Goal: Task Accomplishment & Management: Complete application form

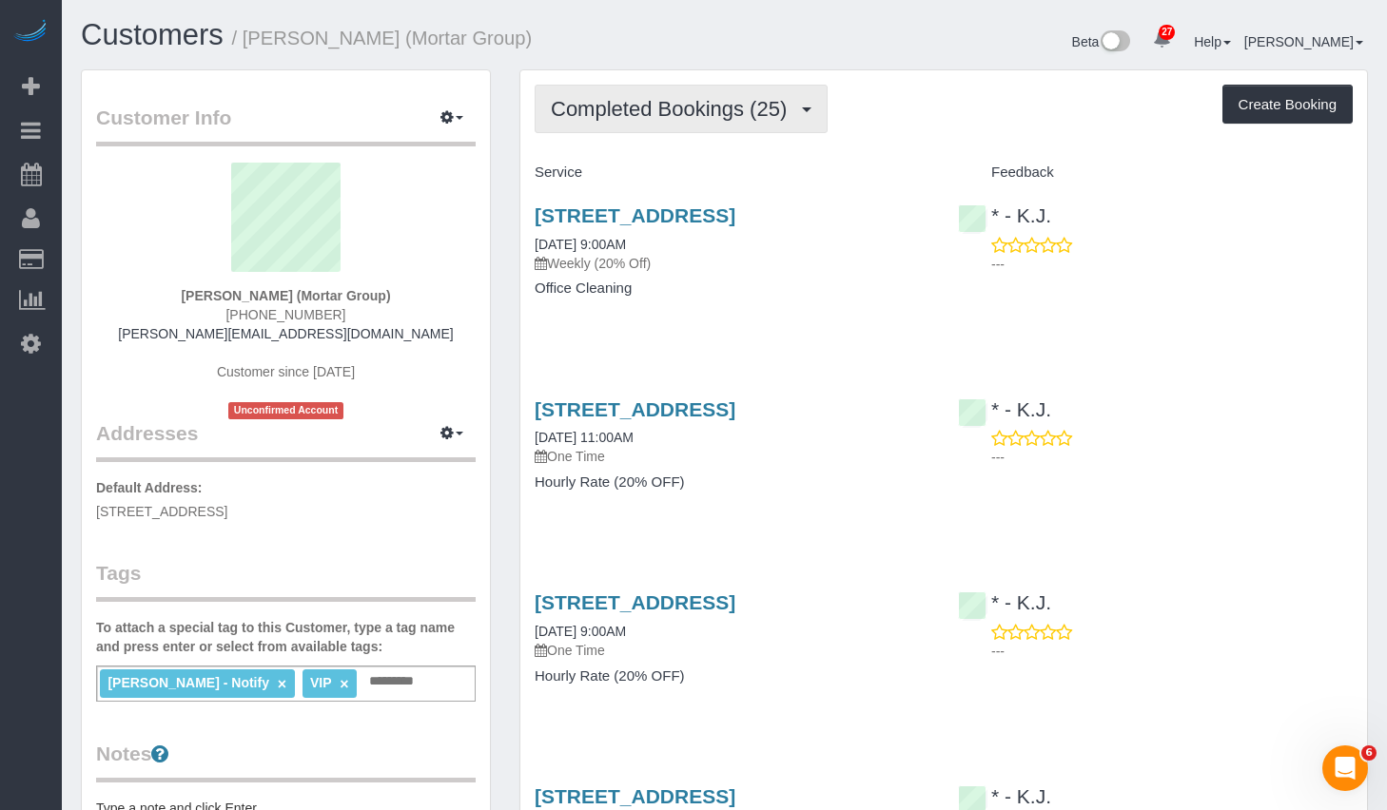
click at [655, 112] on span "Completed Bookings (25)" at bounding box center [673, 109] width 245 height 24
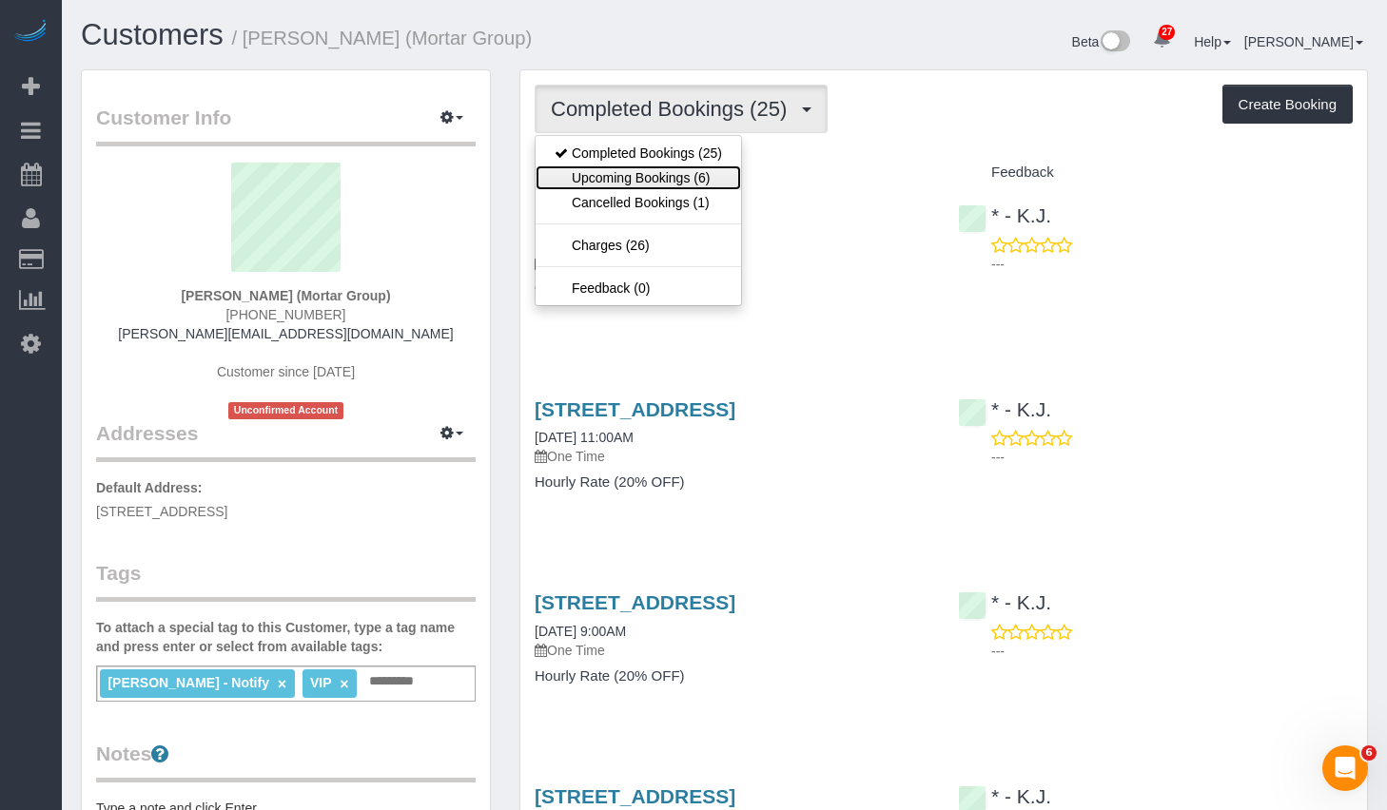
click at [641, 181] on link "Upcoming Bookings (6)" at bounding box center [637, 177] width 205 height 25
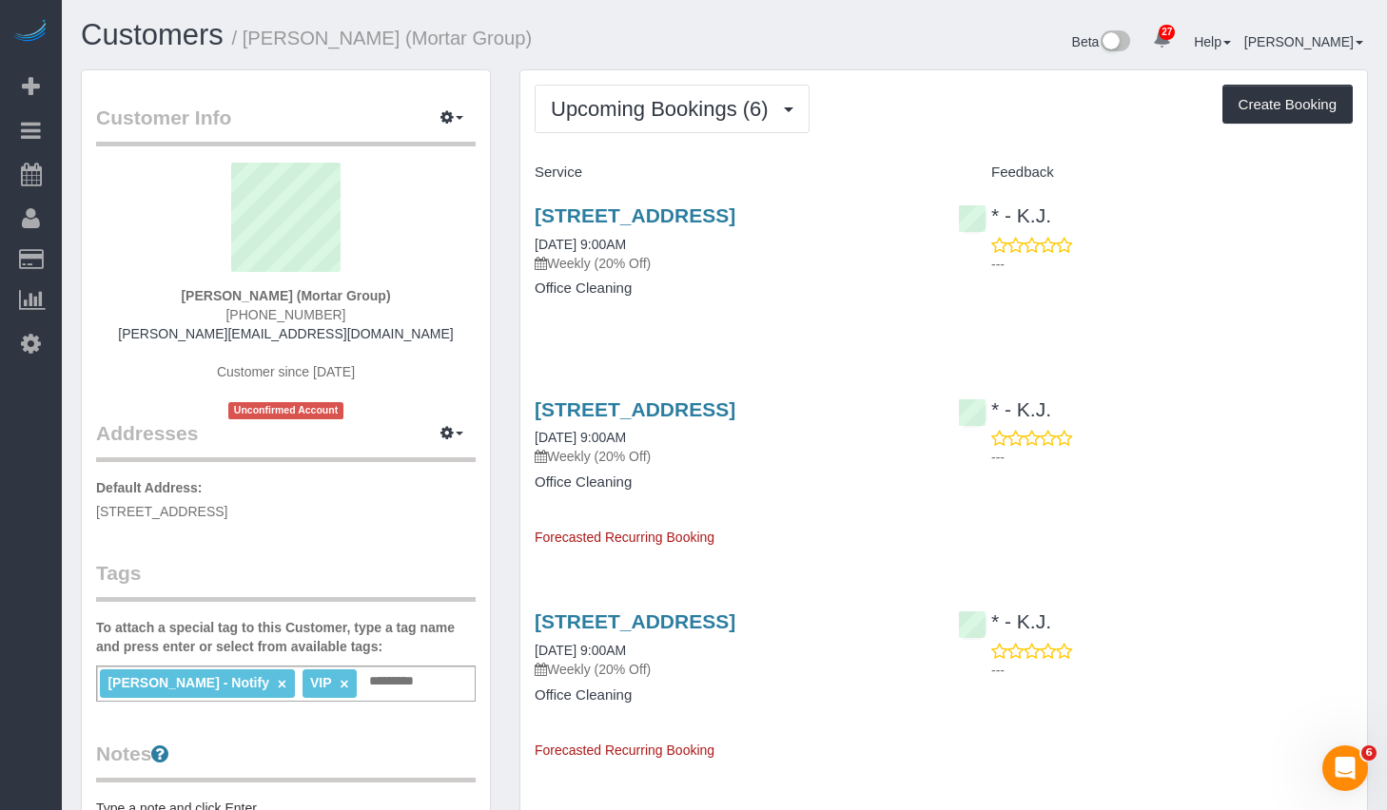
click at [1155, 335] on div "346 Metropolitan Ave, 2nd Floor, Brooklyn, NY 11211 09/25/2025 9:00AM Weekly (2…" at bounding box center [943, 261] width 846 height 146
click at [659, 214] on link "346 Metropolitan Ave, 2nd Floor, Brooklyn, NY 11211" at bounding box center [635, 215] width 201 height 22
drag, startPoint x: 258, startPoint y: 39, endPoint x: 548, endPoint y: 45, distance: 290.1
click at [548, 45] on h1 "Customers / Yaneizy Castillo (Mortar Group)" at bounding box center [396, 35] width 630 height 32
copy small "Yaneizy Castillo (Mortar Group)"
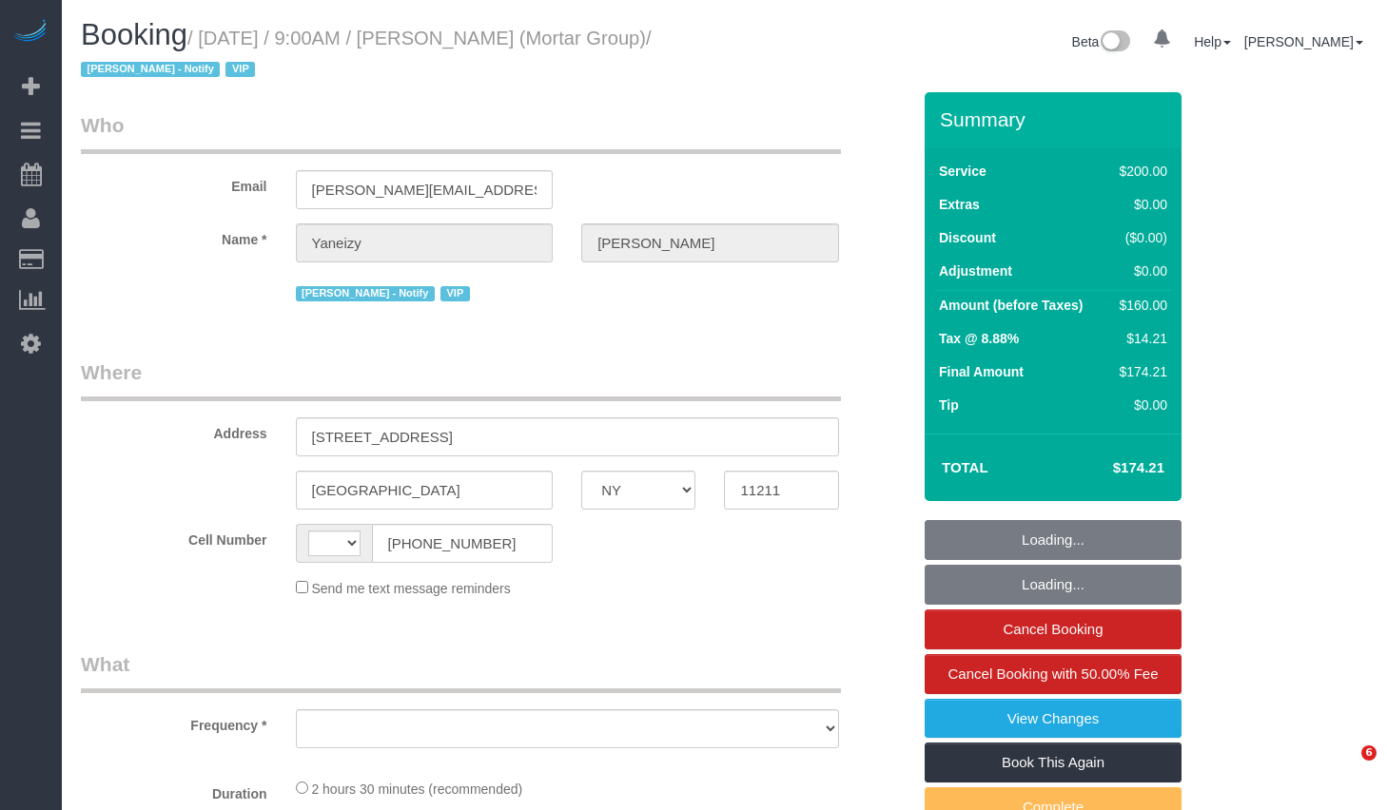
select select "NY"
select select "object:576"
select select "number:56"
select select "number:79"
select select "number:15"
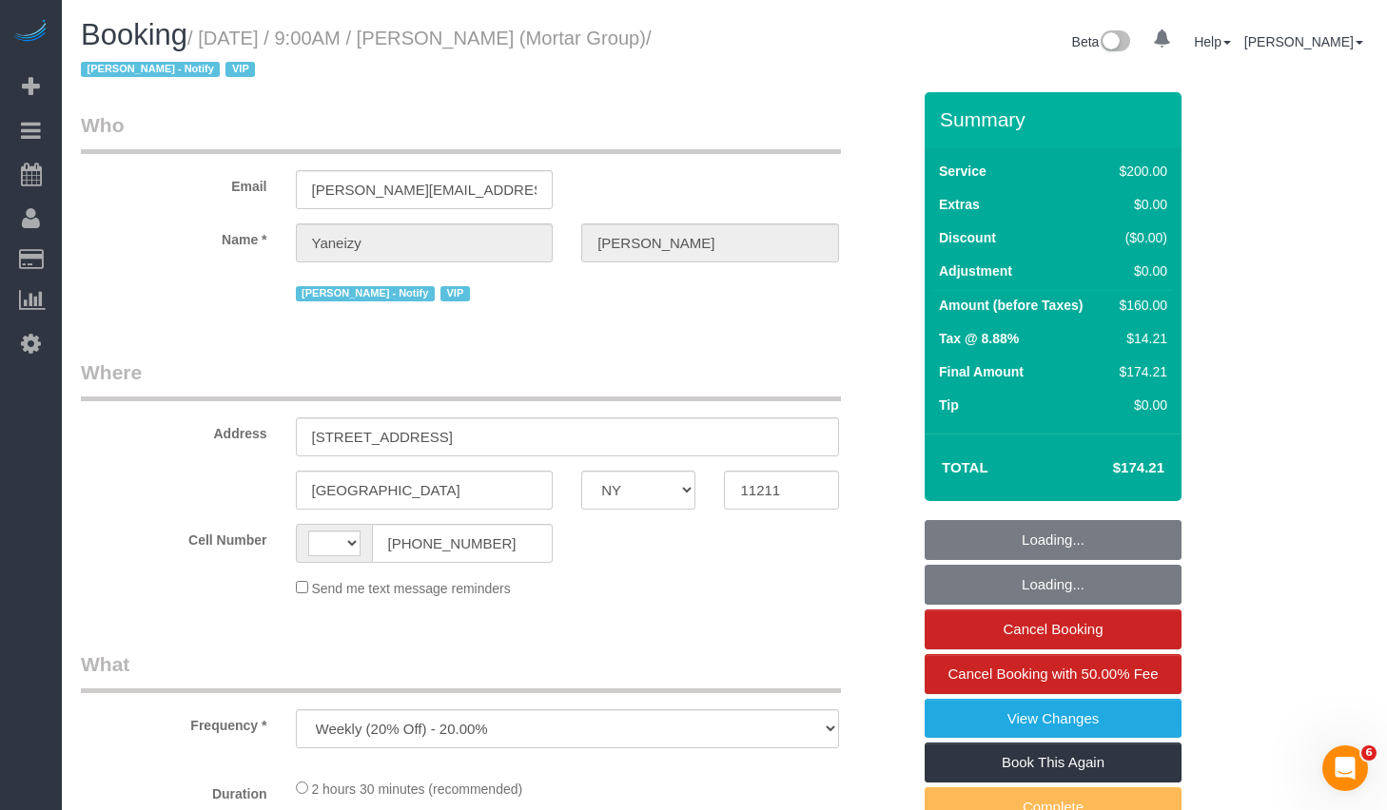
select select "number:7"
select select "string:[GEOGRAPHIC_DATA]"
select select "string:stripe-pm_1RNxVG4VGloSiKo7QUT6i4DB"
select select "150"
select select "spot1"
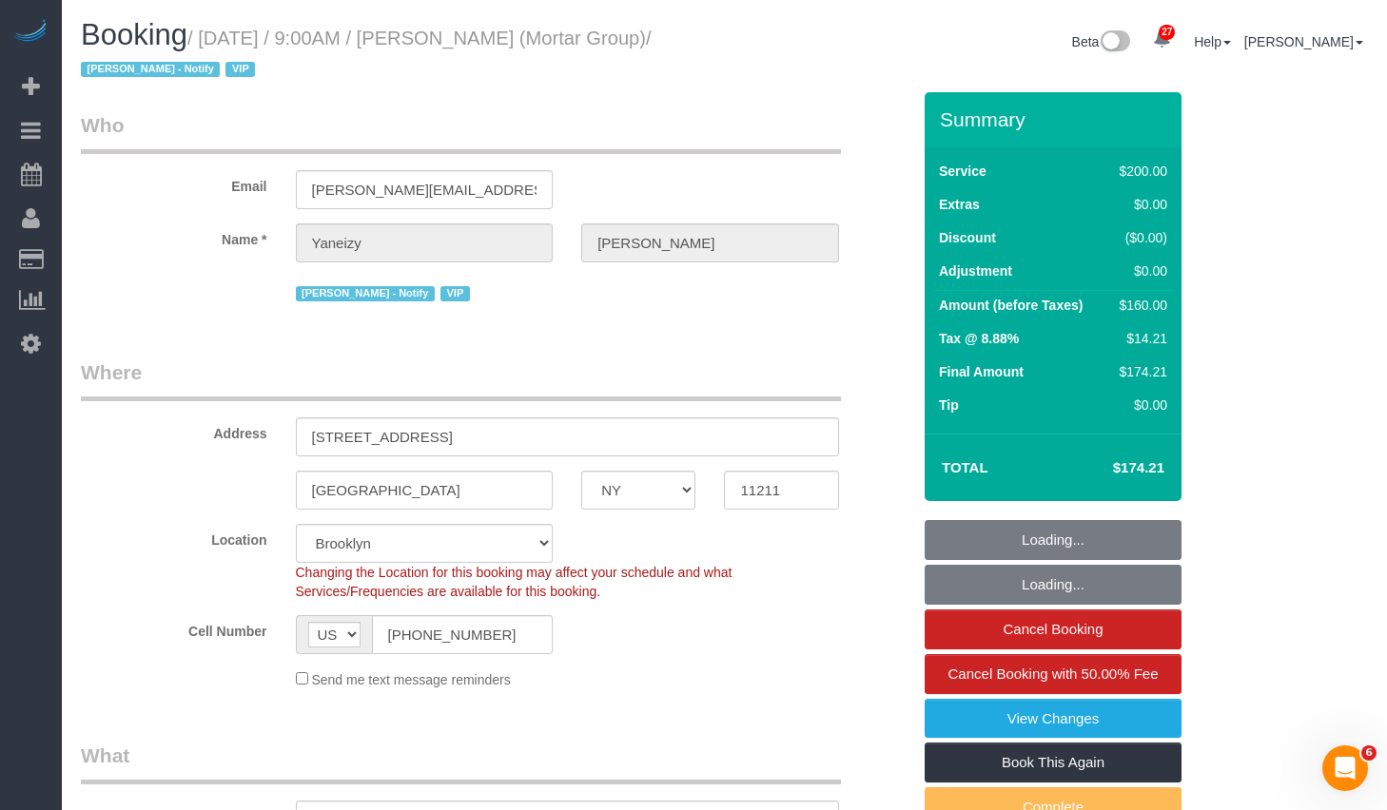
select select "spot47"
select select "object:1461"
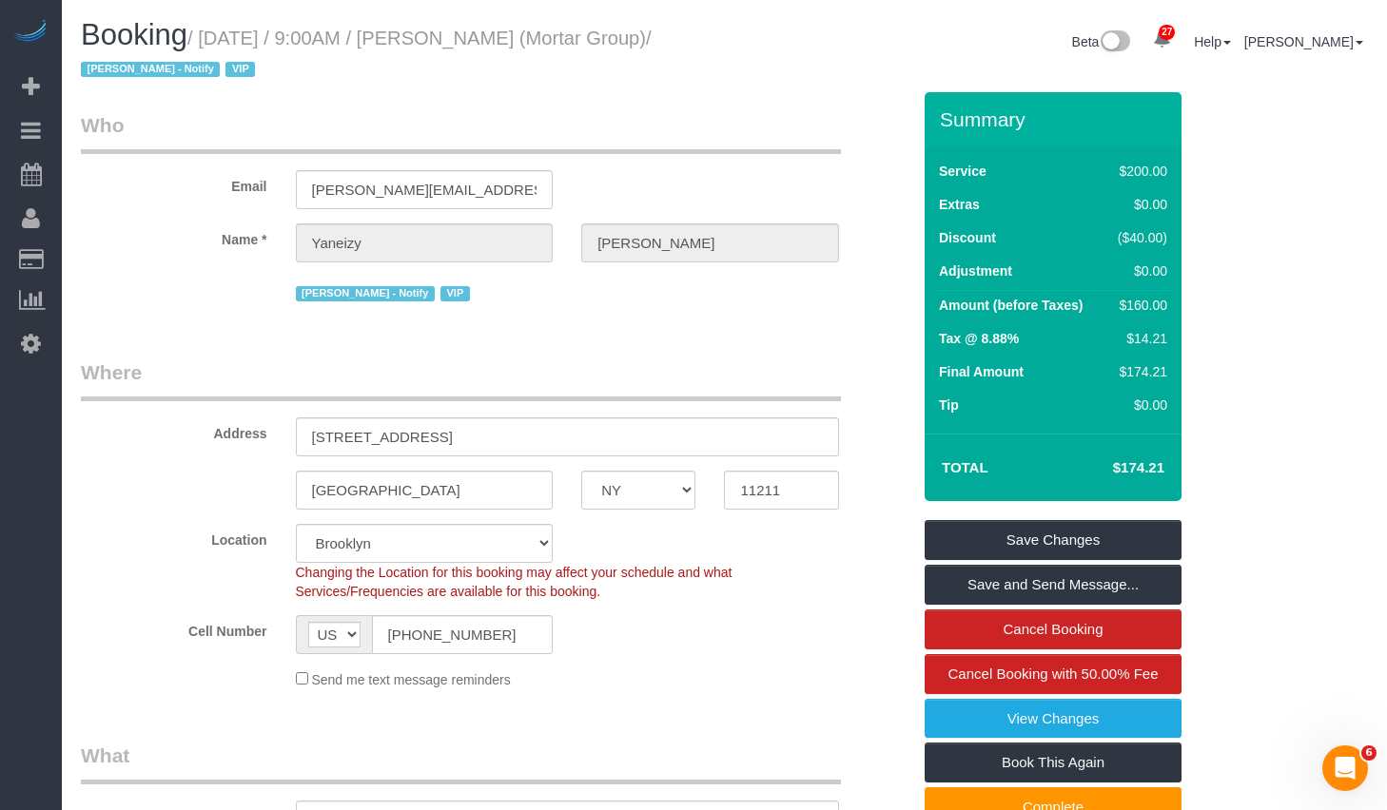
drag, startPoint x: 214, startPoint y: 37, endPoint x: 140, endPoint y: 77, distance: 84.3
click at [140, 77] on small "/ September 25, 2025 / 9:00AM / Yaneizy Castillo (Mortar Group) / Jacky Xu - No…" at bounding box center [366, 54] width 571 height 53
copy small "September 25, 2025 / 9:00AM / Yaneizy Castillo (Mortar Group)"
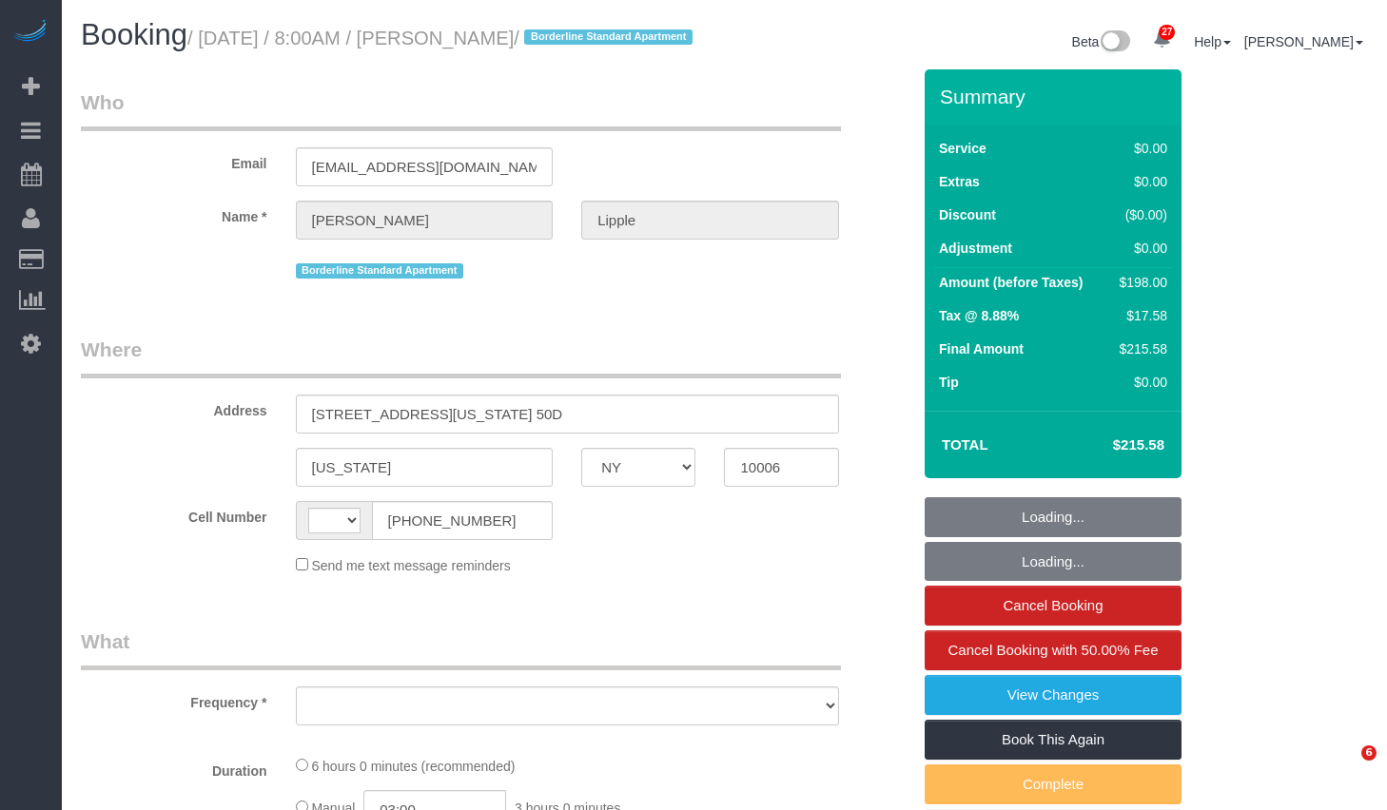
select select "NY"
select select "object:497"
select select "string:[GEOGRAPHIC_DATA]"
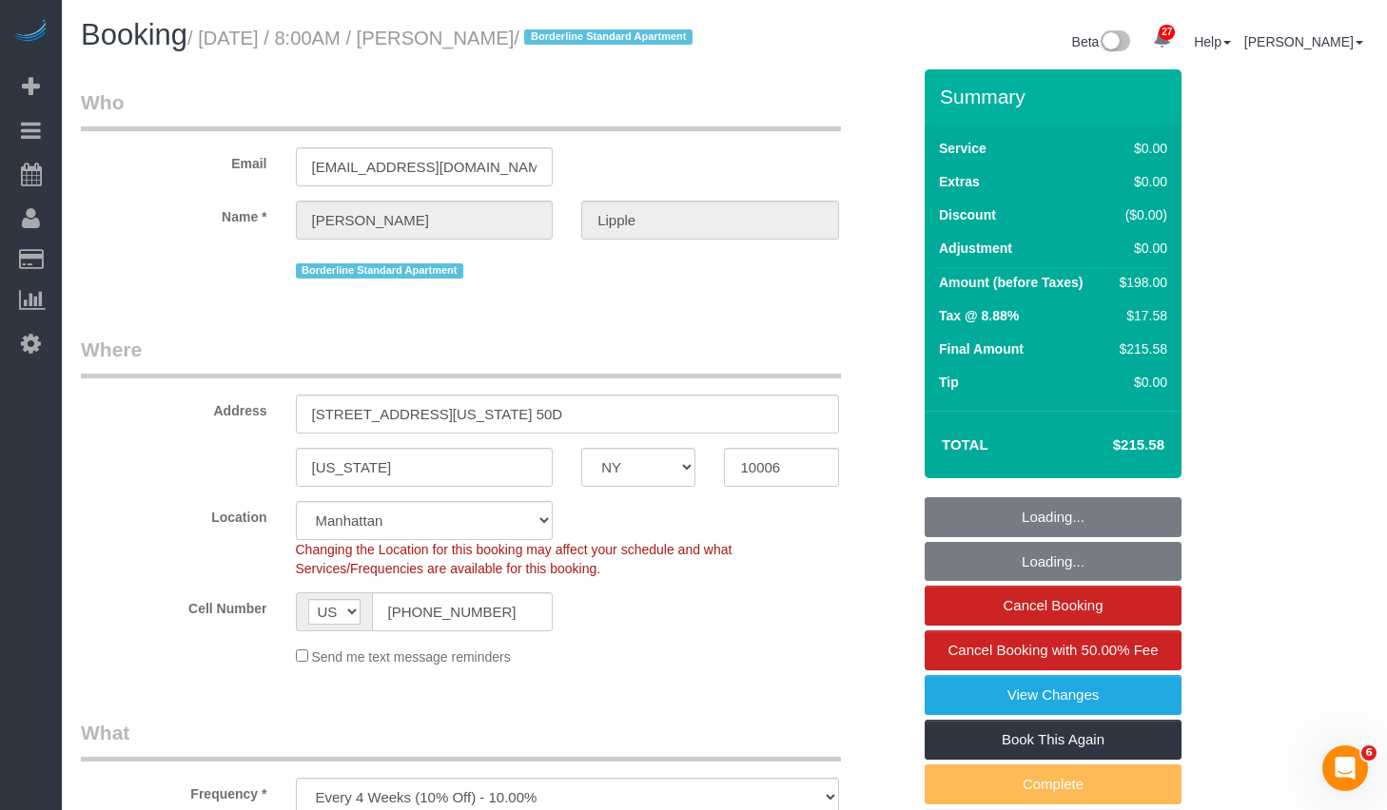
select select "object:1101"
select select "string:stripe-pm_1RCPZs4VGloSiKo7ysY49JBj"
select select "2"
select select "spot1"
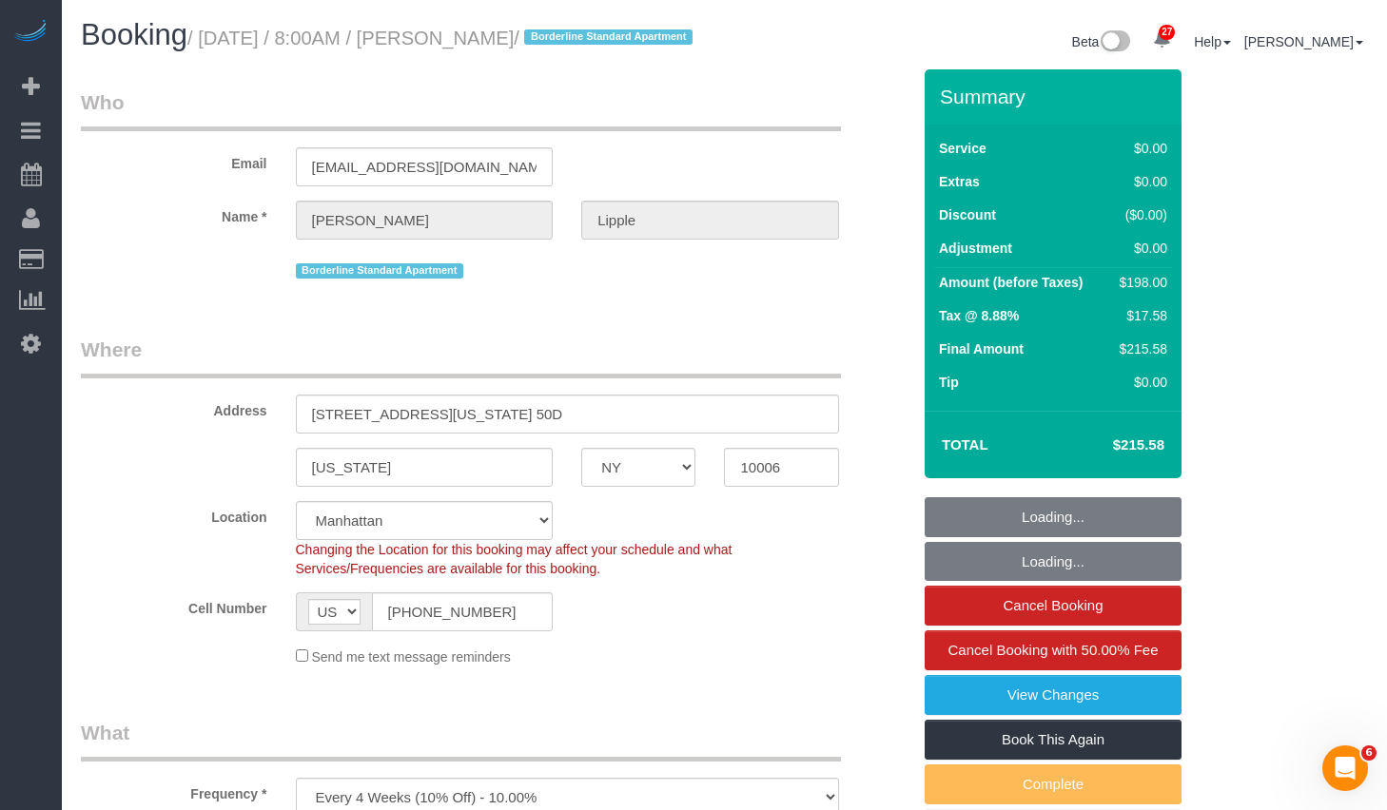
select select "number:56"
select select "number:76"
select select "number:15"
select select "number:6"
select select "2"
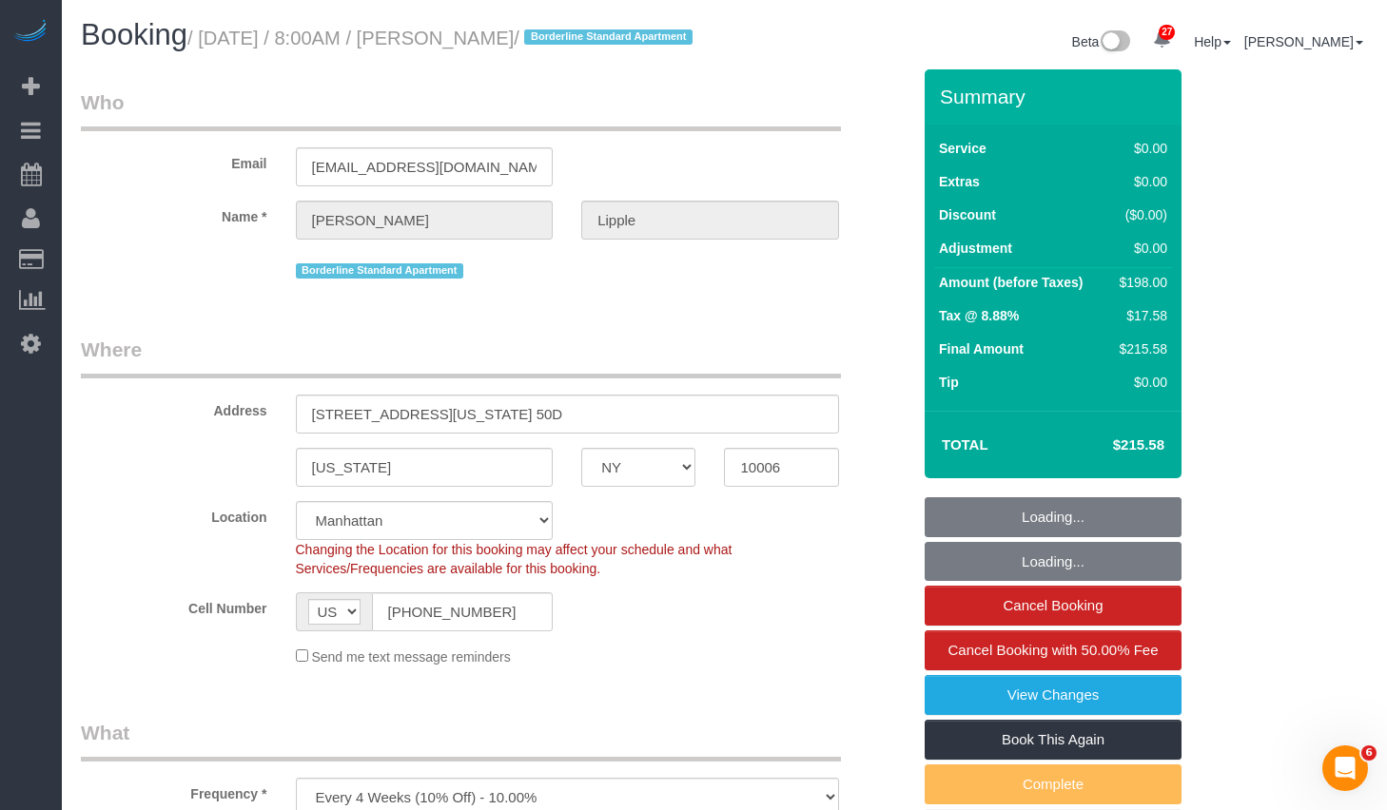
select select "2"
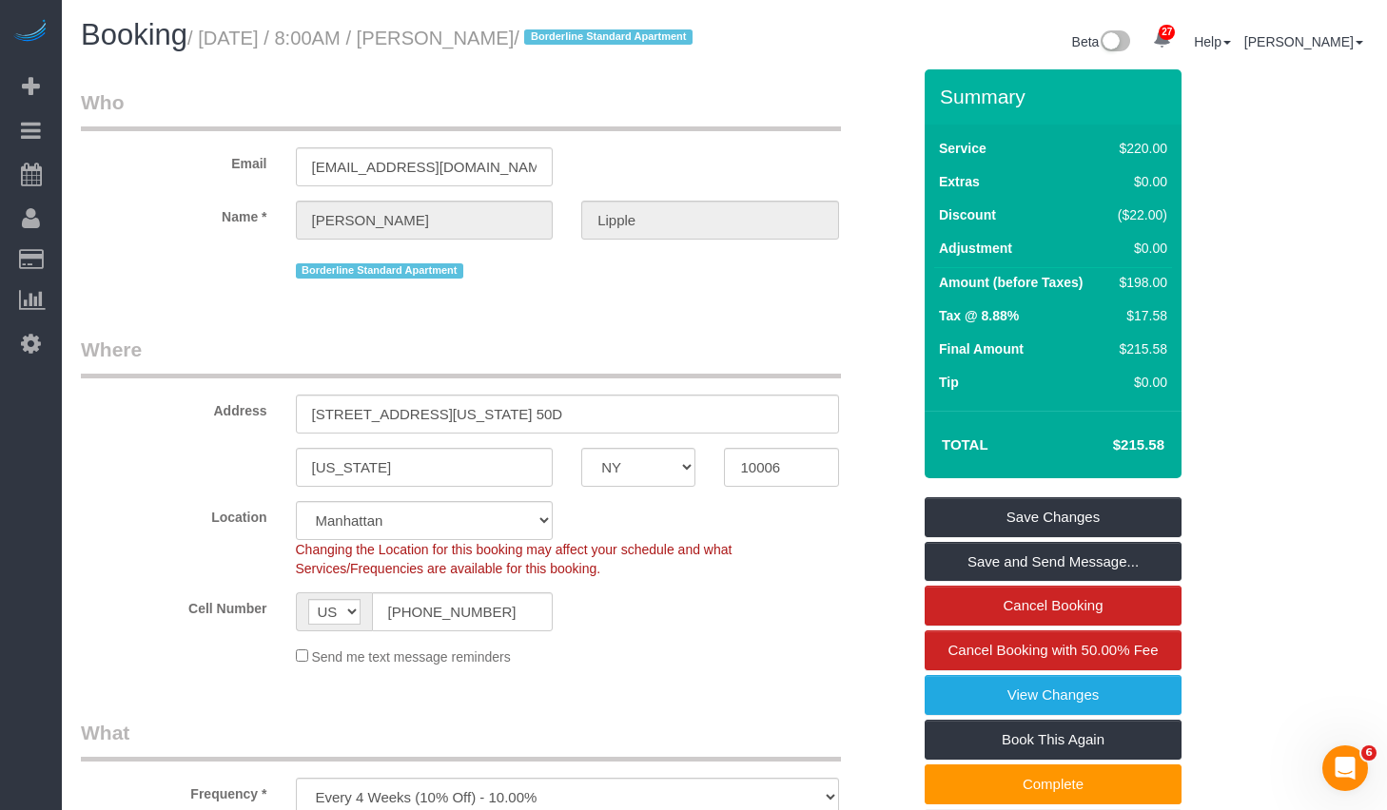
click at [488, 37] on small "/ September 25, 2025 / 8:00AM / Clifton Lipple / Borderline Standard Apartment" at bounding box center [442, 38] width 511 height 21
click at [493, 37] on small "/ September 25, 2025 / 8:00AM / Clifton Lipple / Borderline Standard Apartment" at bounding box center [442, 38] width 511 height 21
drag, startPoint x: 493, startPoint y: 45, endPoint x: 598, endPoint y: 38, distance: 105.8
click at [598, 38] on small "/ September 25, 2025 / 8:00AM / Clifton Lipple / Borderline Standard Apartment" at bounding box center [442, 38] width 511 height 21
copy small "Clifton Lipple"
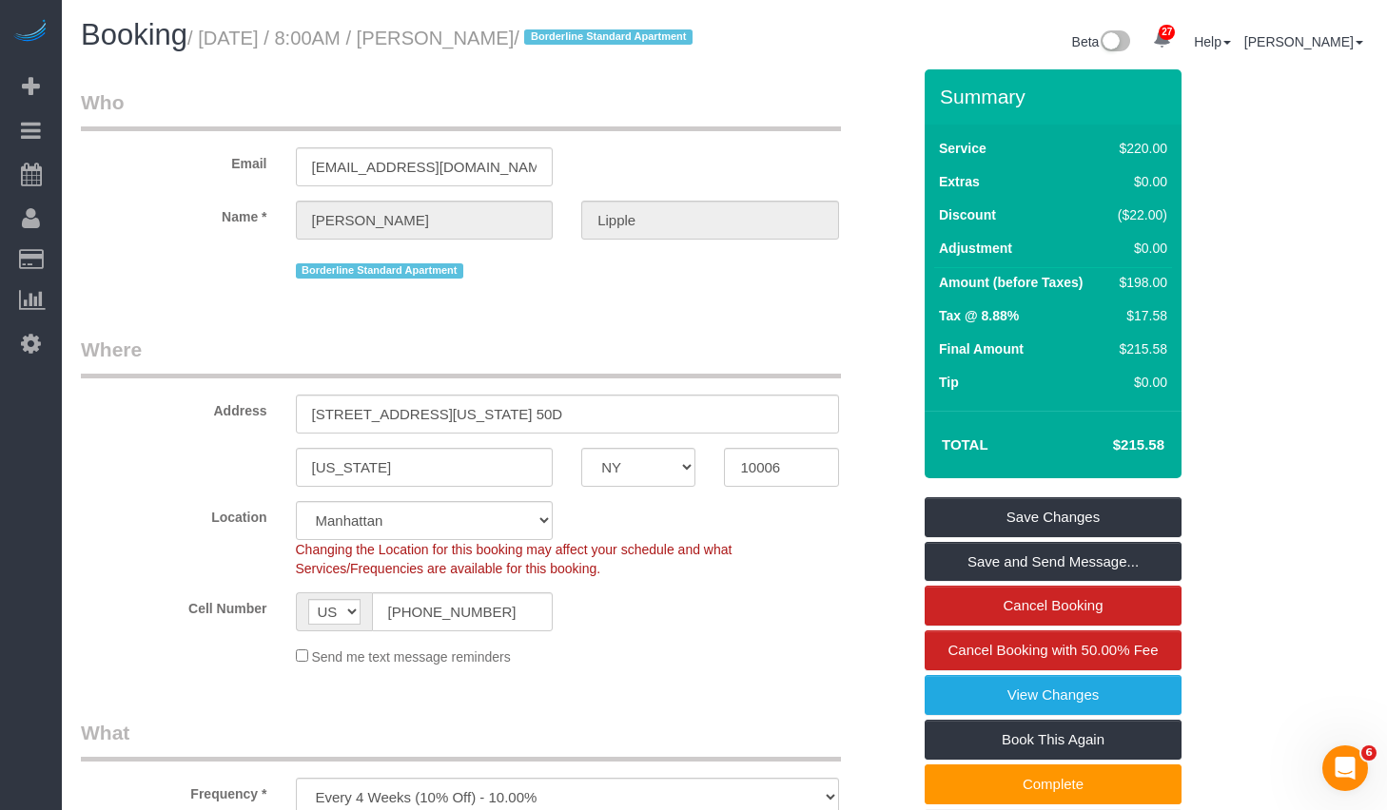
drag, startPoint x: 215, startPoint y: 35, endPoint x: 604, endPoint y: 23, distance: 389.2
click at [604, 23] on h1 "Booking / September 25, 2025 / 8:00AM / Clifton Lipple / Borderline Standard Ap…" at bounding box center [396, 35] width 630 height 32
copy small "September 25, 2025 / 8:00AM / Clifton Lipple"
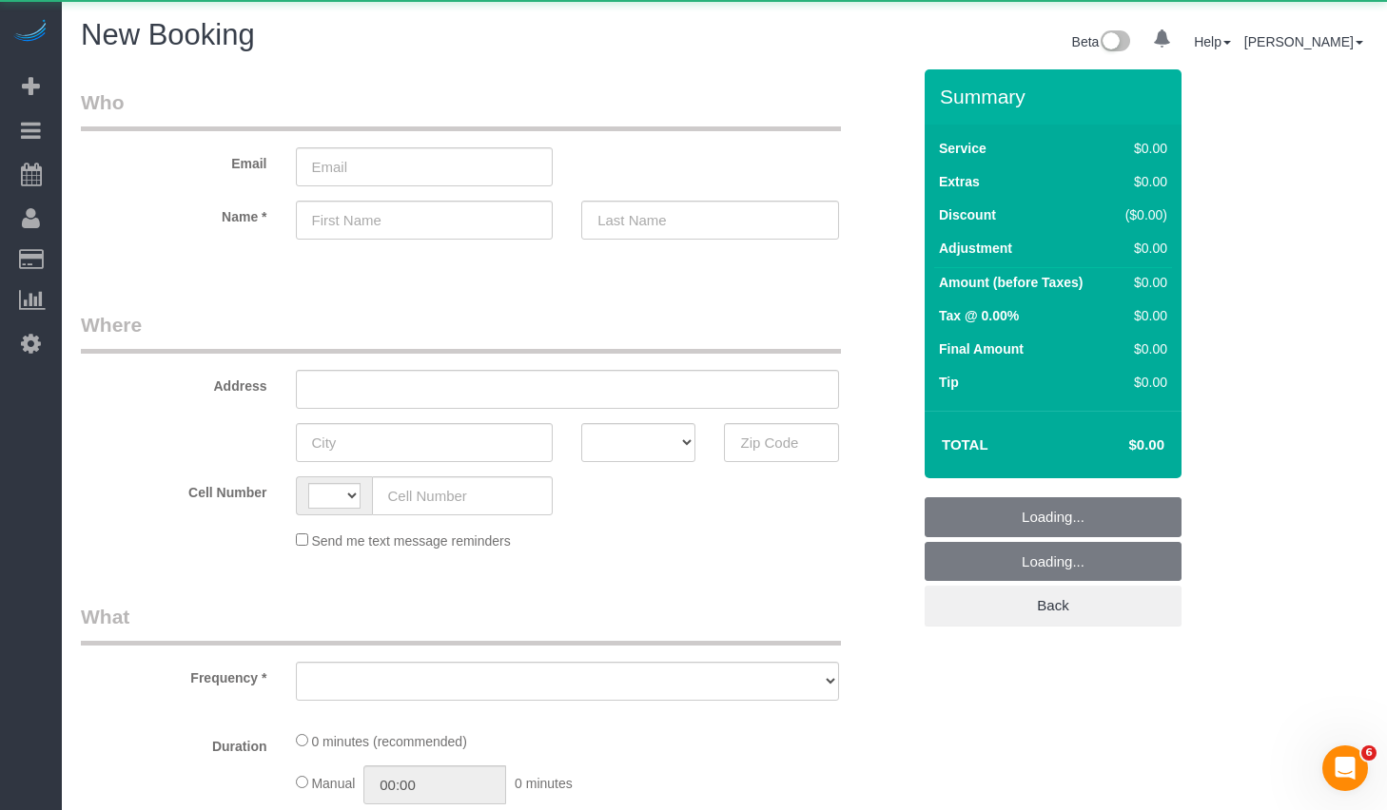
select select "string:US"
select select "number:89"
select select "number:90"
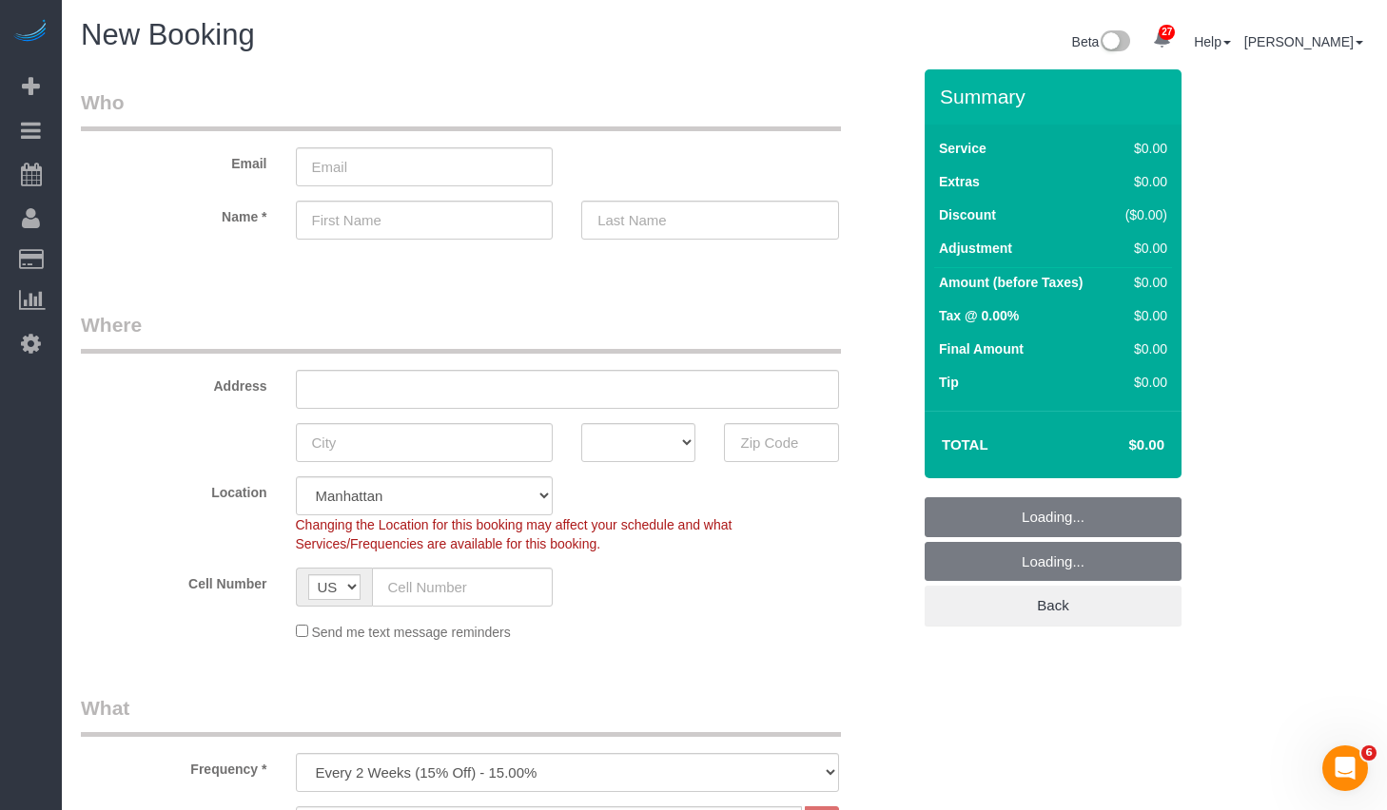
select select "object:1459"
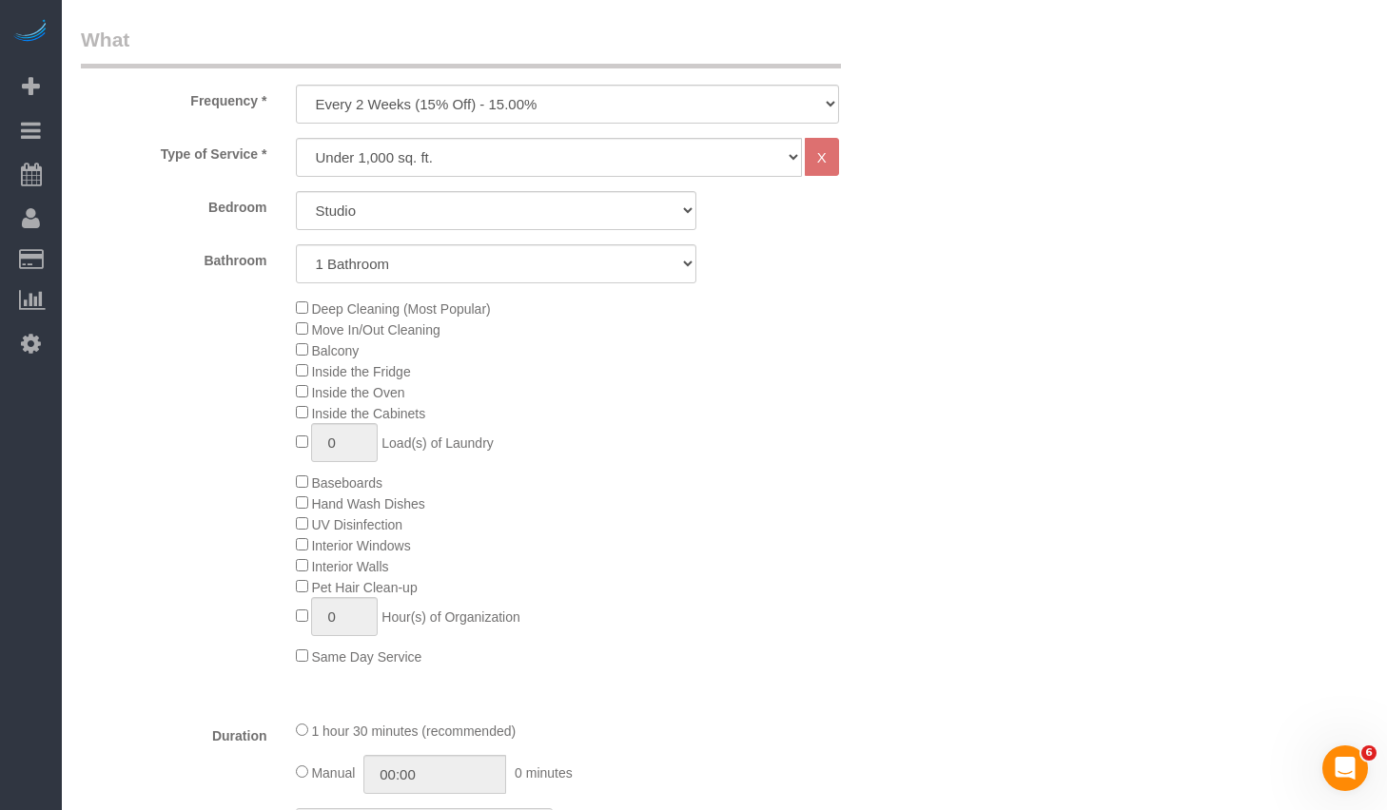
scroll to position [681, 0]
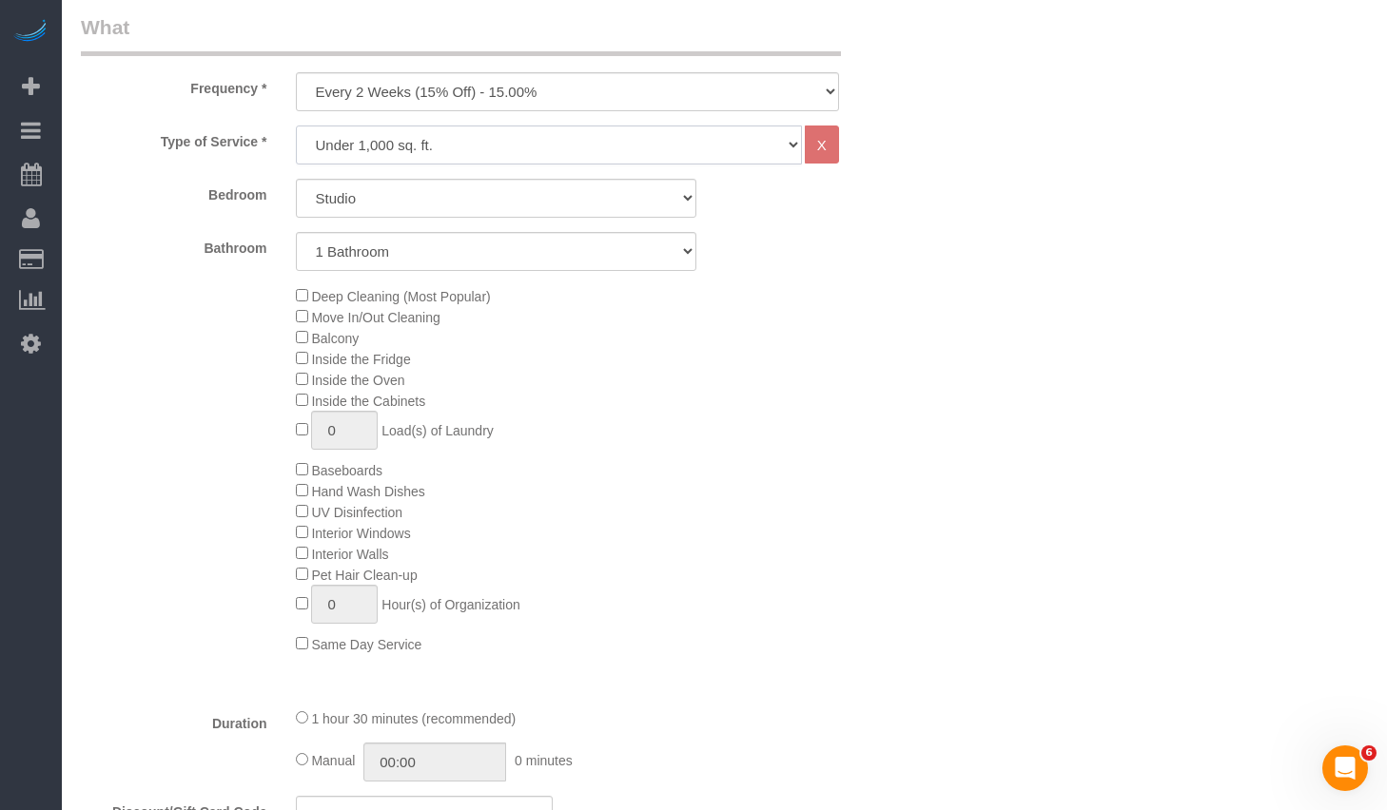
click at [429, 145] on select "Under 1,000 sq. ft. 1,001 - 1,500 sq. ft. 1,500+ sq. ft. Custom Cleaning Office…" at bounding box center [549, 145] width 506 height 39
click at [512, 155] on select "Under 1,000 sq. ft. 1,001 - 1,500 sq. ft. 1,500+ sq. ft. Custom Cleaning Office…" at bounding box center [549, 145] width 506 height 39
click at [456, 214] on select "Studio 1 Bedroom 2 Bedrooms 3 Bedrooms" at bounding box center [496, 198] width 400 height 39
select select "3"
click at [296, 179] on select "Studio 1 Bedroom 2 Bedrooms 3 Bedrooms" at bounding box center [496, 198] width 400 height 39
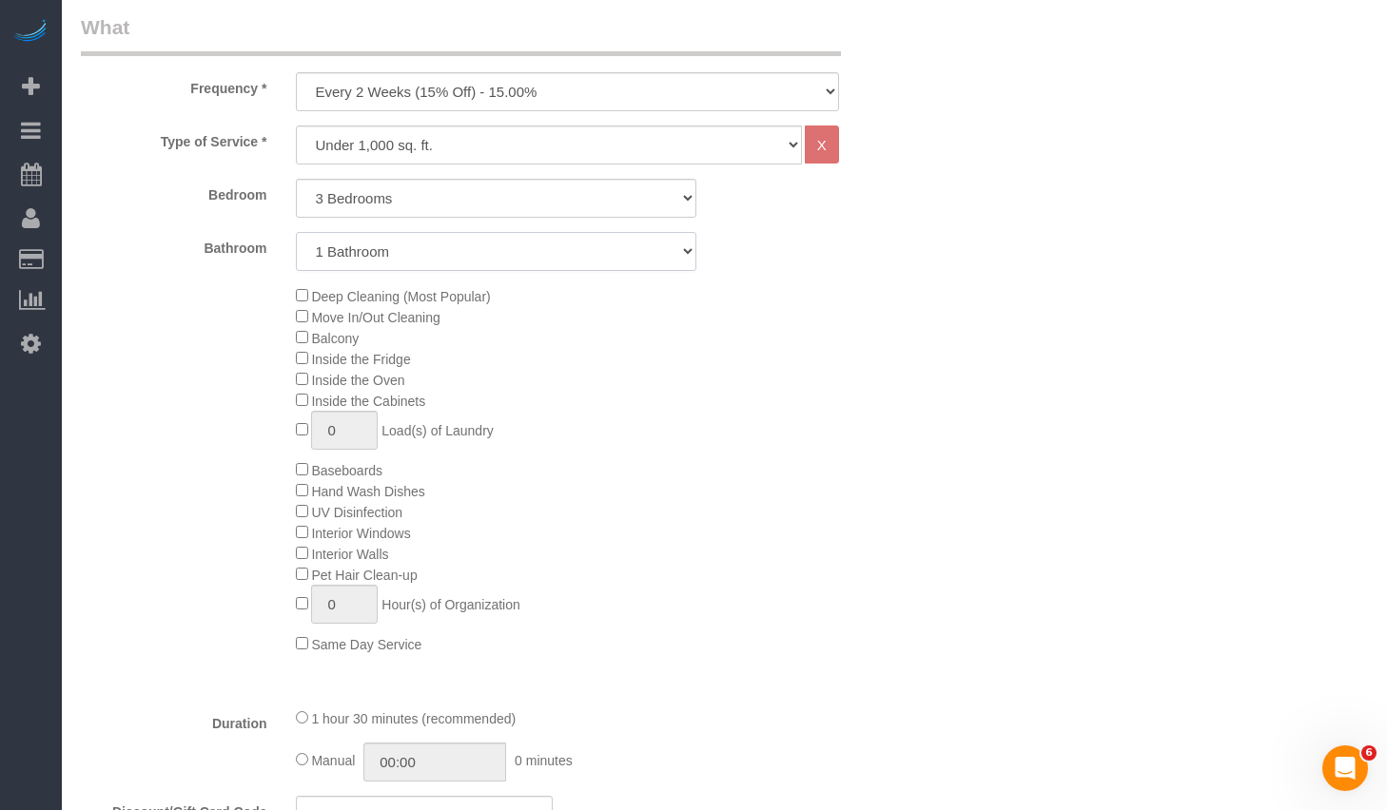
click at [414, 257] on select "1 Bathroom 2 Bathrooms" at bounding box center [496, 251] width 400 height 39
select select "2"
click at [296, 232] on select "1 Bathroom 2 Bathrooms" at bounding box center [496, 251] width 400 height 39
click at [500, 101] on select "One Time Weekly (20% Off) - 20.00% Every 2 Weeks (15% Off) - 15.00% Every 4 Wee…" at bounding box center [567, 91] width 543 height 39
click at [497, 92] on select "One Time Weekly (20% Off) - 20.00% Every 2 Weeks (15% Off) - 15.00% Every 4 Wee…" at bounding box center [567, 91] width 543 height 39
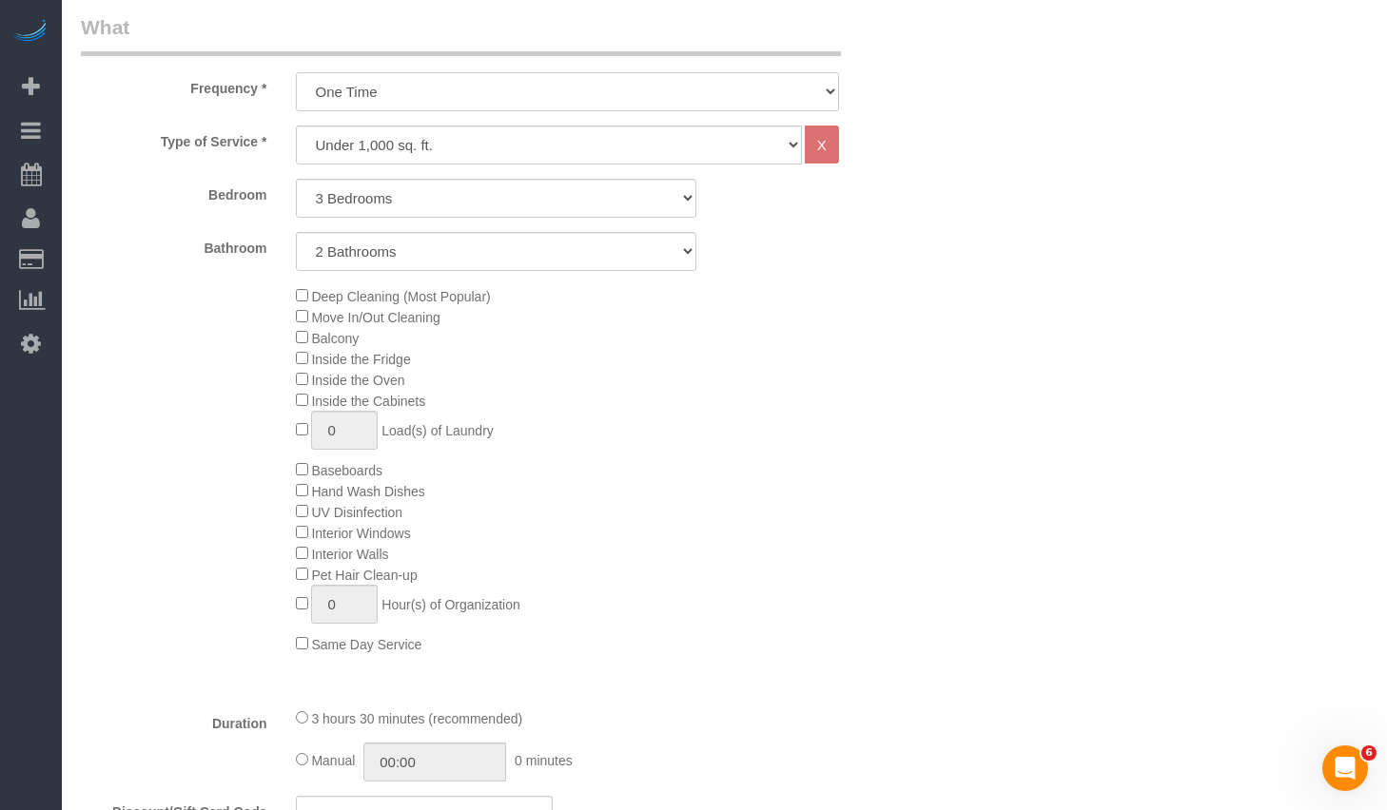
click at [296, 72] on select "One Time Weekly (20% Off) - 20.00% Every 2 Weeks (15% Off) - 15.00% Every 4 Wee…" at bounding box center [567, 91] width 543 height 39
click at [488, 89] on select "One Time Weekly (20% Off) - 20.00% Every 2 Weeks (15% Off) - 15.00% Every 4 Wee…" at bounding box center [567, 91] width 543 height 39
select select "object:1461"
click at [296, 72] on select "One Time Weekly (20% Off) - 20.00% Every 2 Weeks (15% Off) - 15.00% Every 4 Wee…" at bounding box center [567, 91] width 543 height 39
click at [515, 138] on select "Under 1,000 sq. ft. 1,001 - 1,500 sq. ft. 1,500+ sq. ft. Custom Cleaning Office…" at bounding box center [549, 145] width 506 height 39
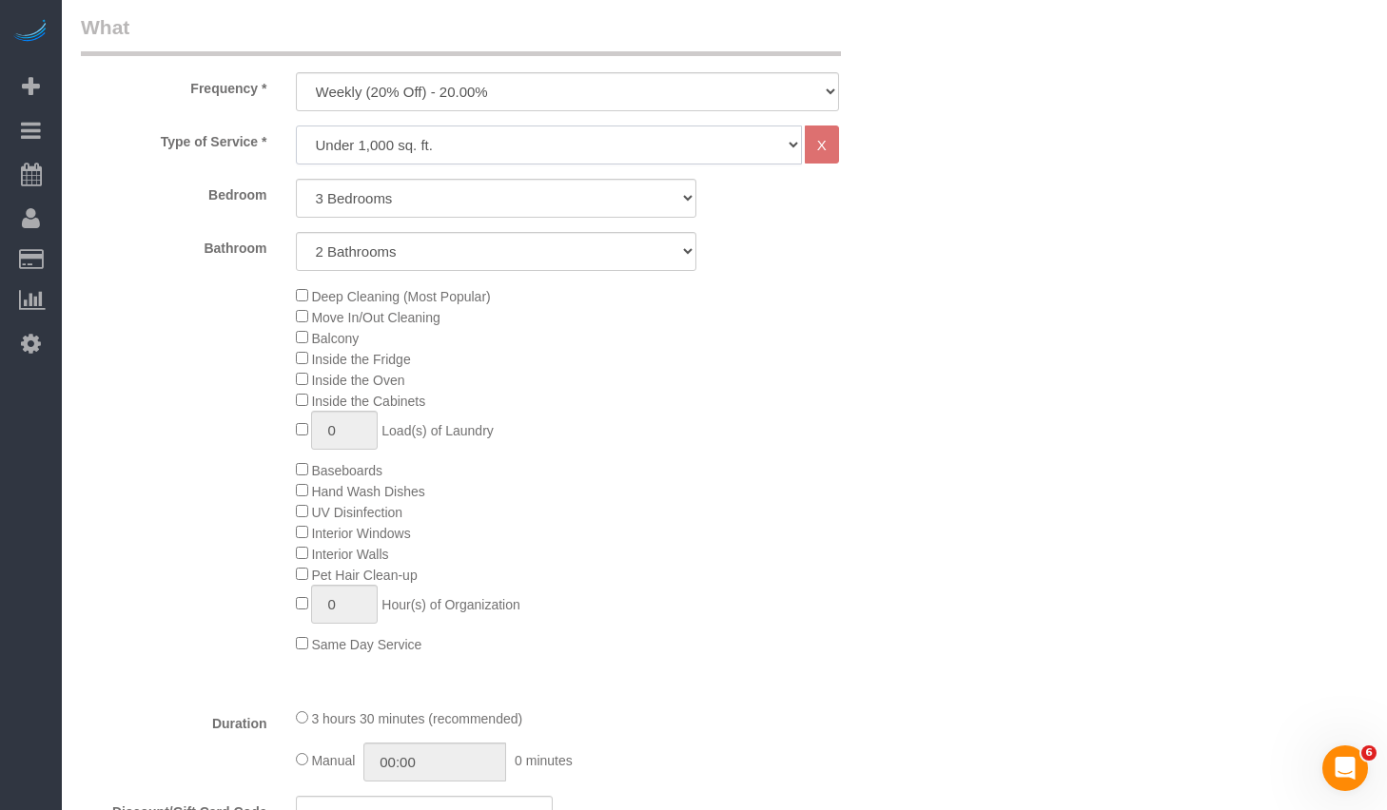
click at [474, 145] on select "Under 1,000 sq. ft. 1,001 - 1,500 sq. ft. 1,500+ sq. ft. Custom Cleaning Office…" at bounding box center [549, 145] width 506 height 39
click at [247, 390] on div "Deep Cleaning (Most Popular) Move In/Out Cleaning Balcony Inside the Fridge Ins…" at bounding box center [496, 469] width 858 height 369
click at [474, 148] on select "Under 1,000 sq. ft. 1,001 - 1,500 sq. ft. 1,500+ sq. ft. Custom Cleaning Office…" at bounding box center [549, 145] width 506 height 39
select select "308"
click at [296, 126] on select "Under 1,000 sq. ft. 1,001 - 1,500 sq. ft. 1,500+ sq. ft. Custom Cleaning Office…" at bounding box center [549, 145] width 506 height 39
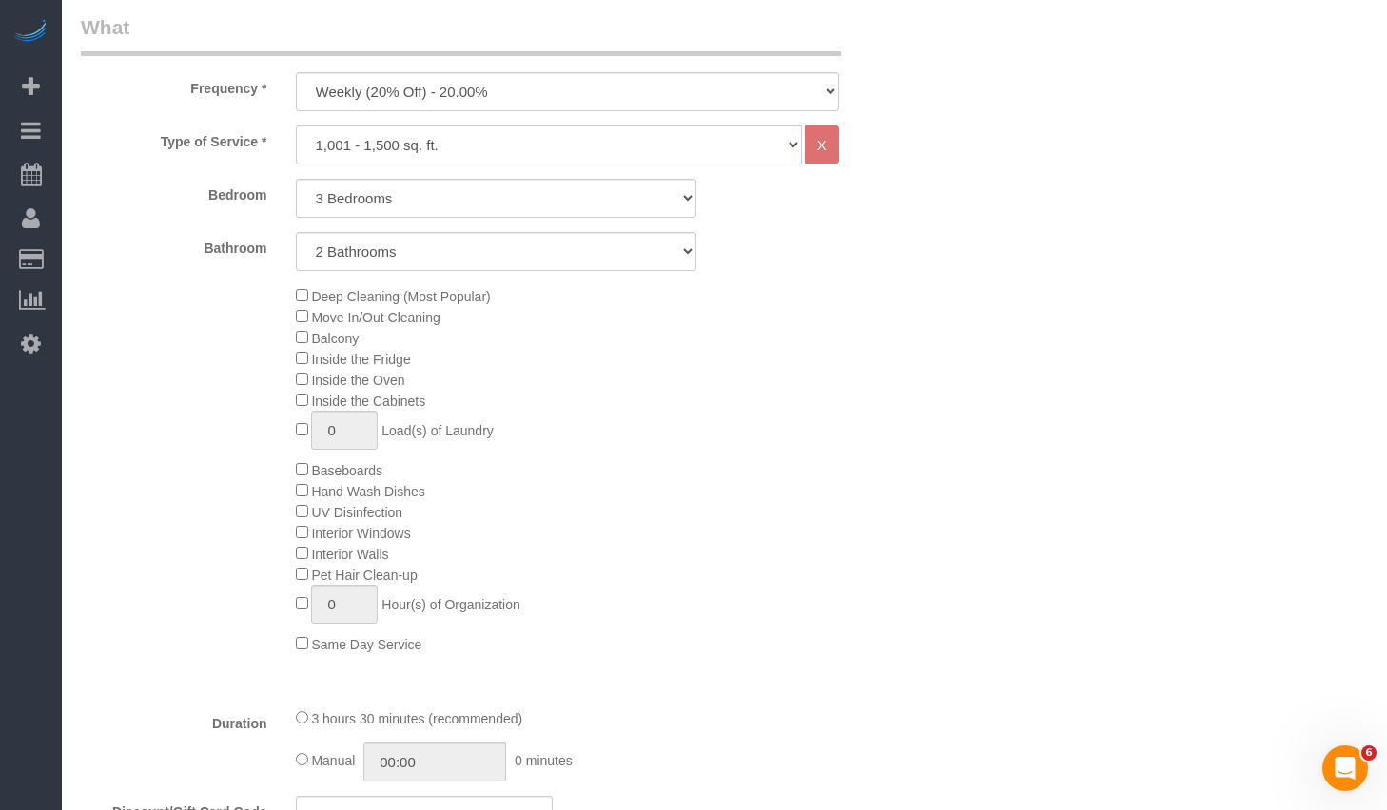
select select "1"
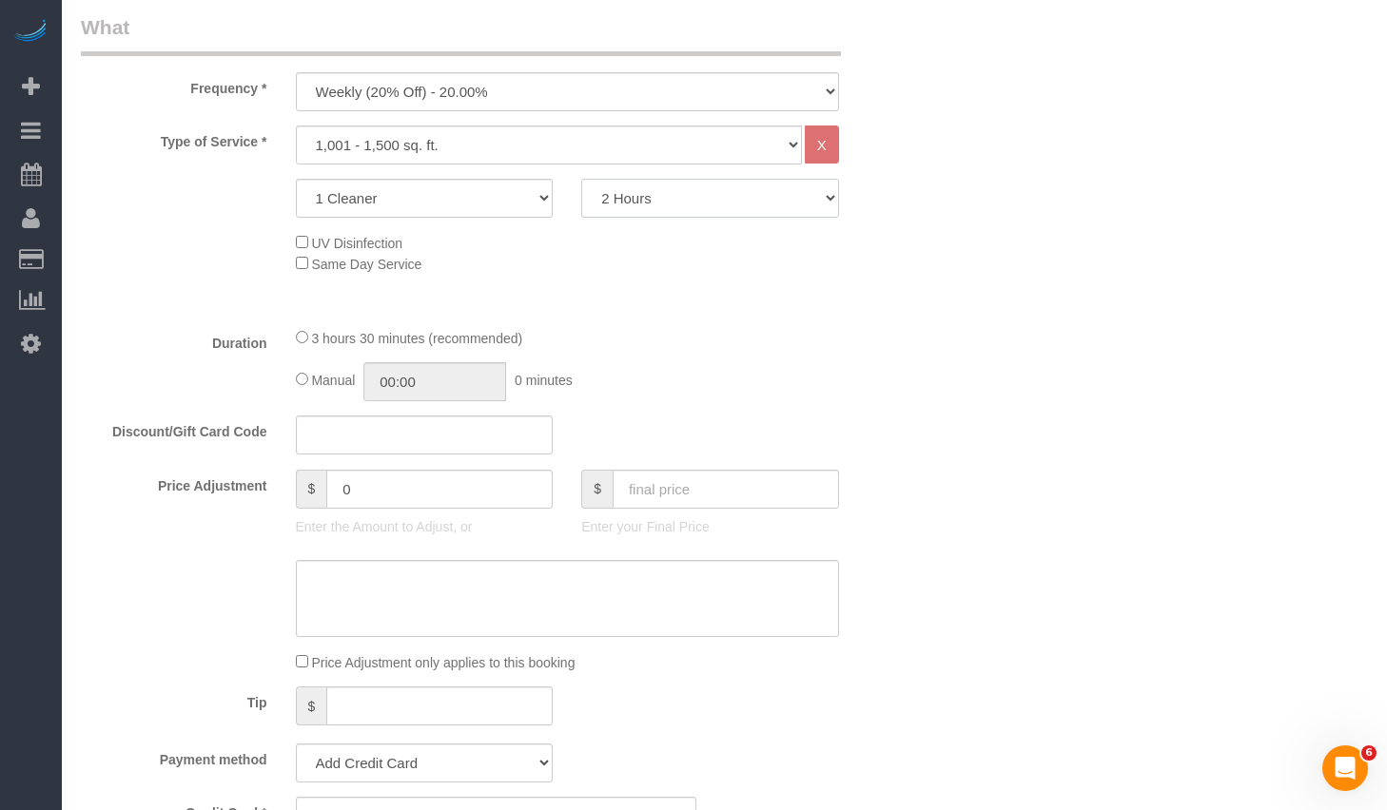
click at [674, 216] on select "2 Hours 2.5 Hours 3 Hours 3.5 Hours 4 Hours 4.5 Hours 5 Hours 5.5 Hours 6 Hours…" at bounding box center [710, 198] width 258 height 39
select select "300"
click at [581, 179] on select "2 Hours 2.5 Hours 3 Hours 3.5 Hours 4 Hours 4.5 Hours 5 Hours 5.5 Hours 6 Hours…" at bounding box center [710, 198] width 258 height 39
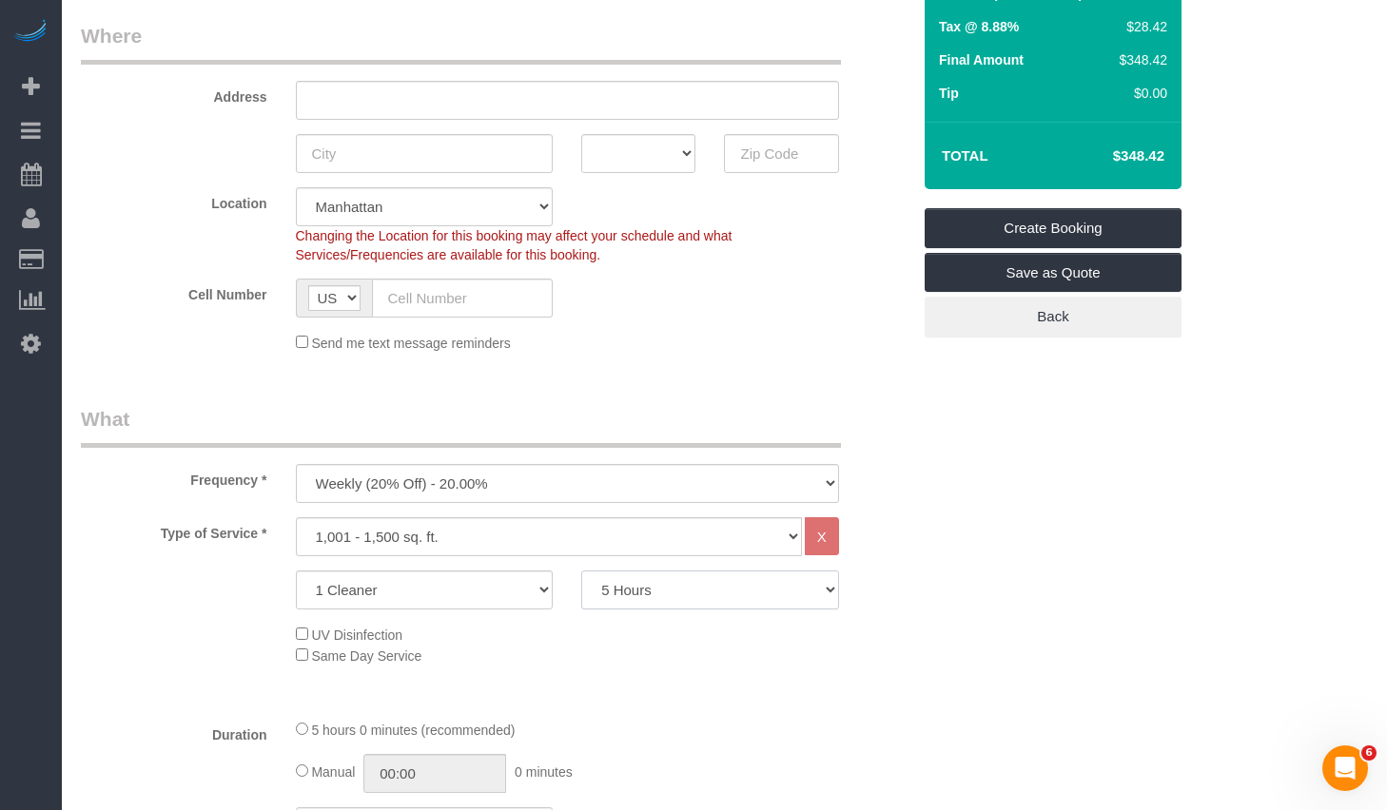
scroll to position [264, 0]
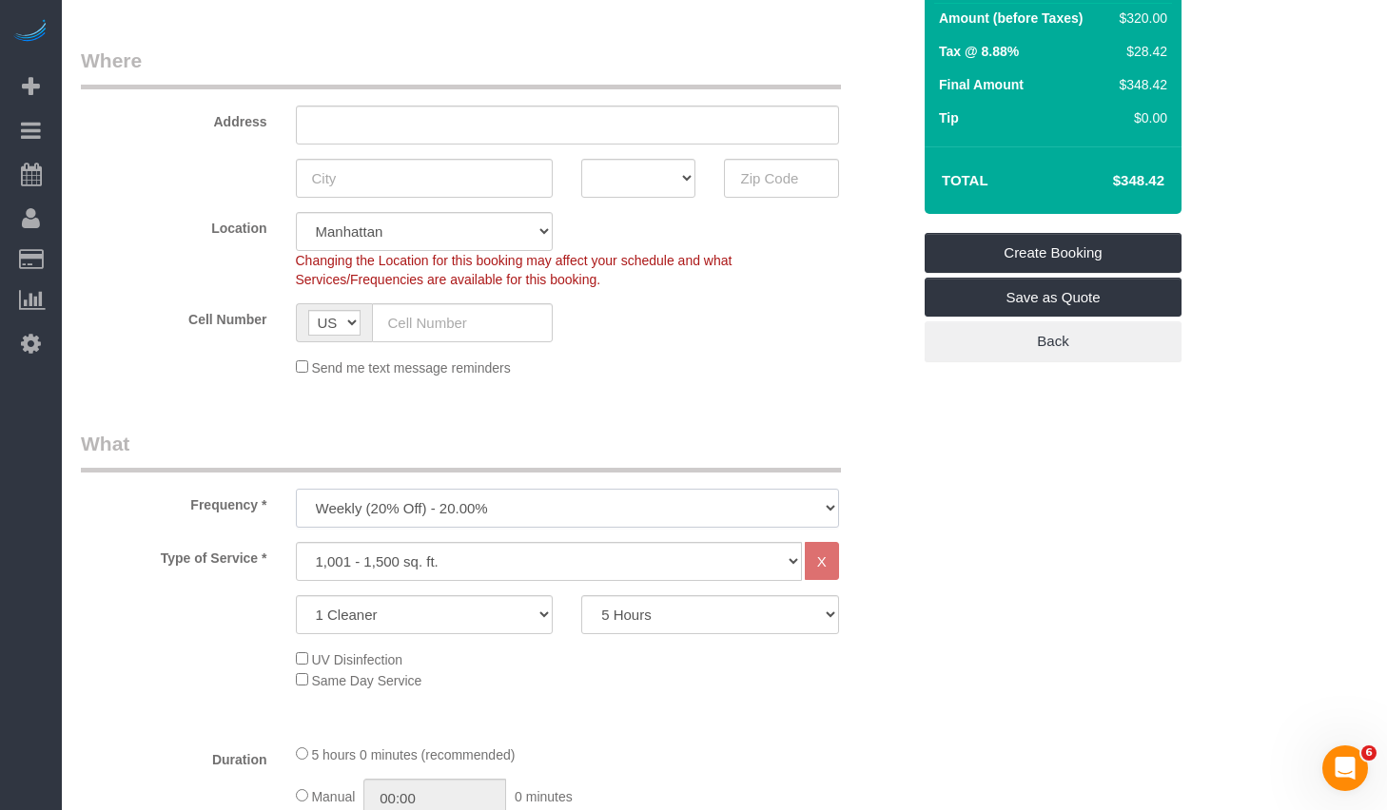
click at [544, 512] on select "One Time Weekly (20% Off) - 20.00% Every 2 Weeks (15% Off) - 15.00% Every 4 Wee…" at bounding box center [567, 508] width 543 height 39
click at [296, 489] on select "One Time Weekly (20% Off) - 20.00% Every 2 Weeks (15% Off) - 15.00% Every 4 Wee…" at bounding box center [567, 508] width 543 height 39
click at [502, 506] on select "One Time Weekly (20% Off) - 20.00% Every 2 Weeks (15% Off) - 15.00% Every 4 Wee…" at bounding box center [567, 508] width 543 height 39
select select "object:1461"
click at [296, 489] on select "One Time Weekly (20% Off) - 20.00% Every 2 Weeks (15% Off) - 15.00% Every 4 Wee…" at bounding box center [567, 508] width 543 height 39
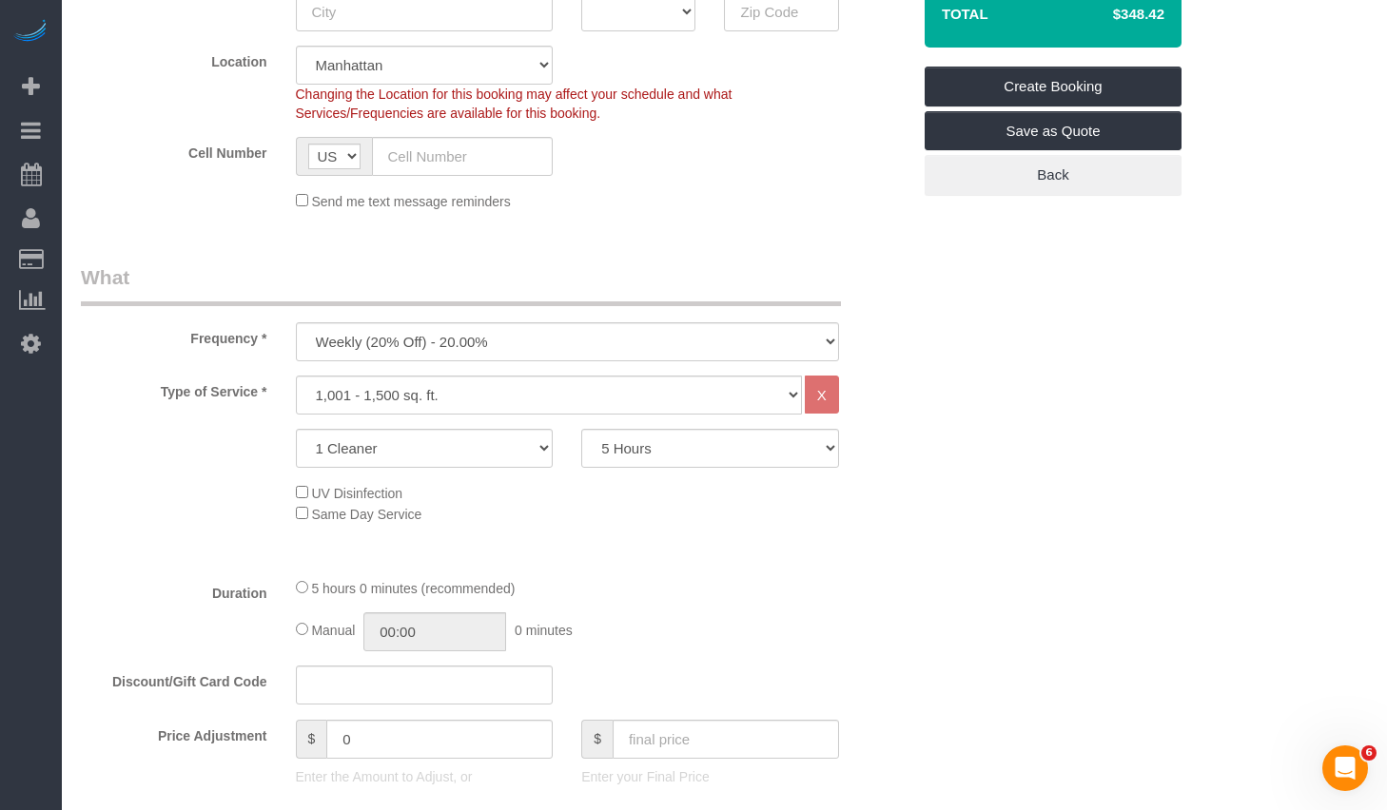
scroll to position [632, 0]
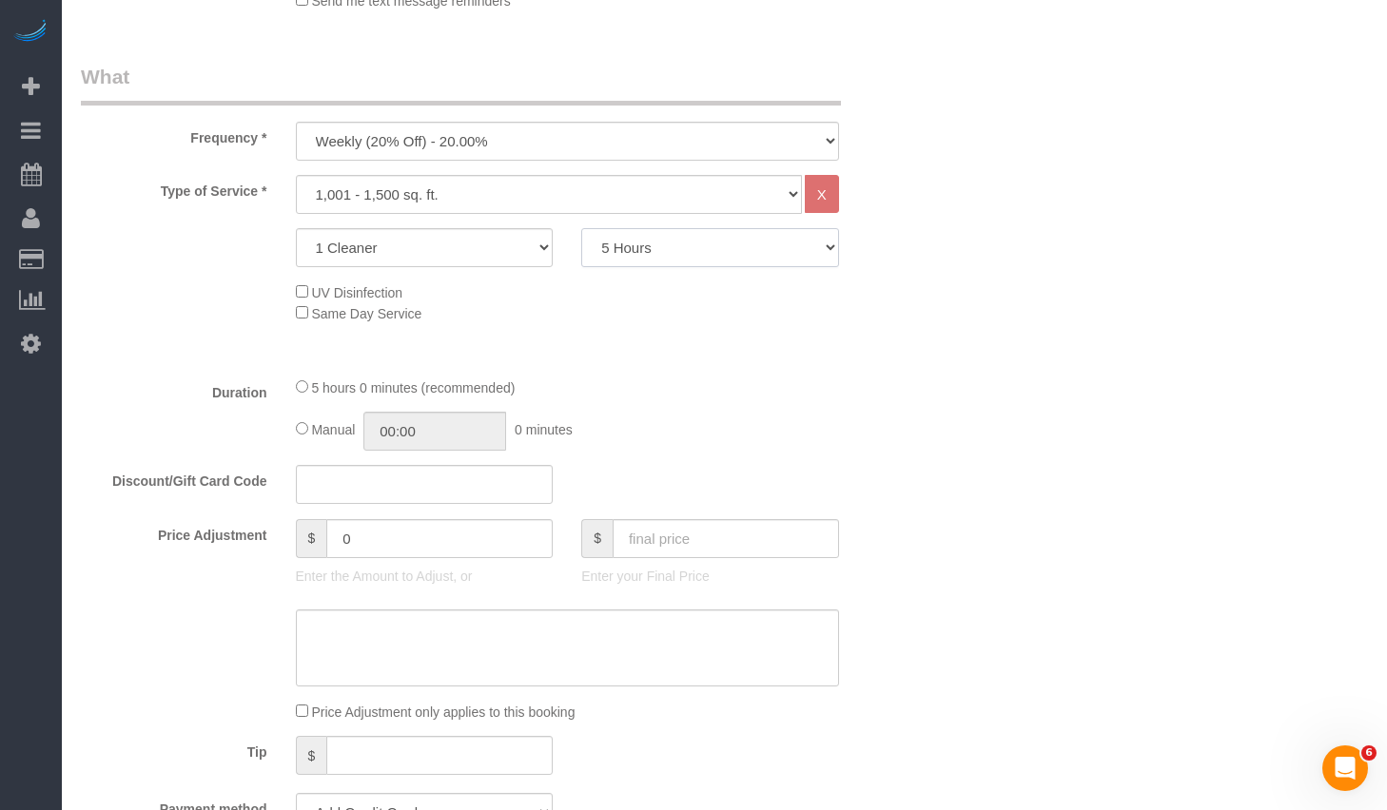
click at [671, 245] on select "2 Hours 2.5 Hours 3 Hours 3.5 Hours 4 Hours 4.5 Hours 5 Hours 5.5 Hours 6 Hours…" at bounding box center [710, 247] width 258 height 39
select select "180"
click at [581, 228] on select "2 Hours 2.5 Hours 3 Hours 3.5 Hours 4 Hours 4.5 Hours 5 Hours 5.5 Hours 6 Hours…" at bounding box center [710, 247] width 258 height 39
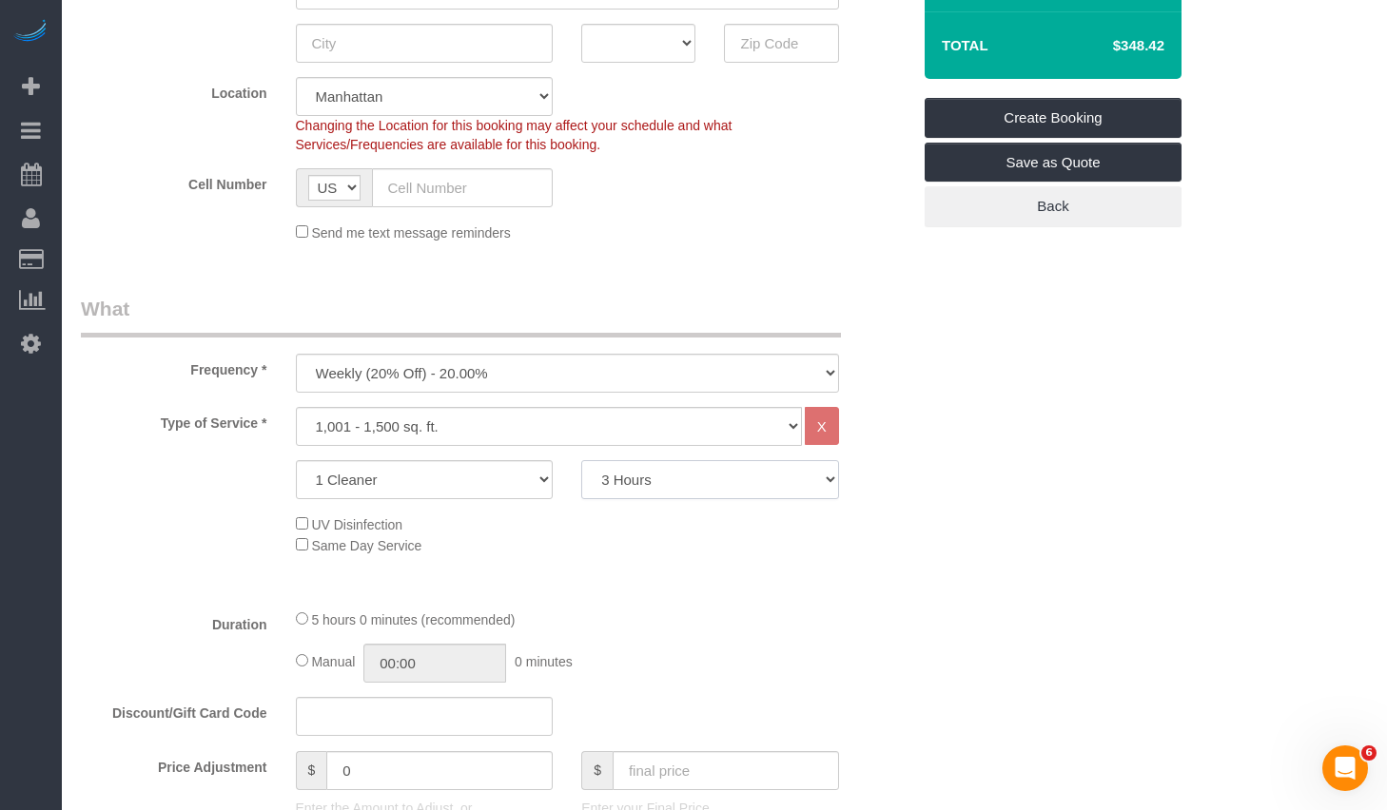
scroll to position [77, 0]
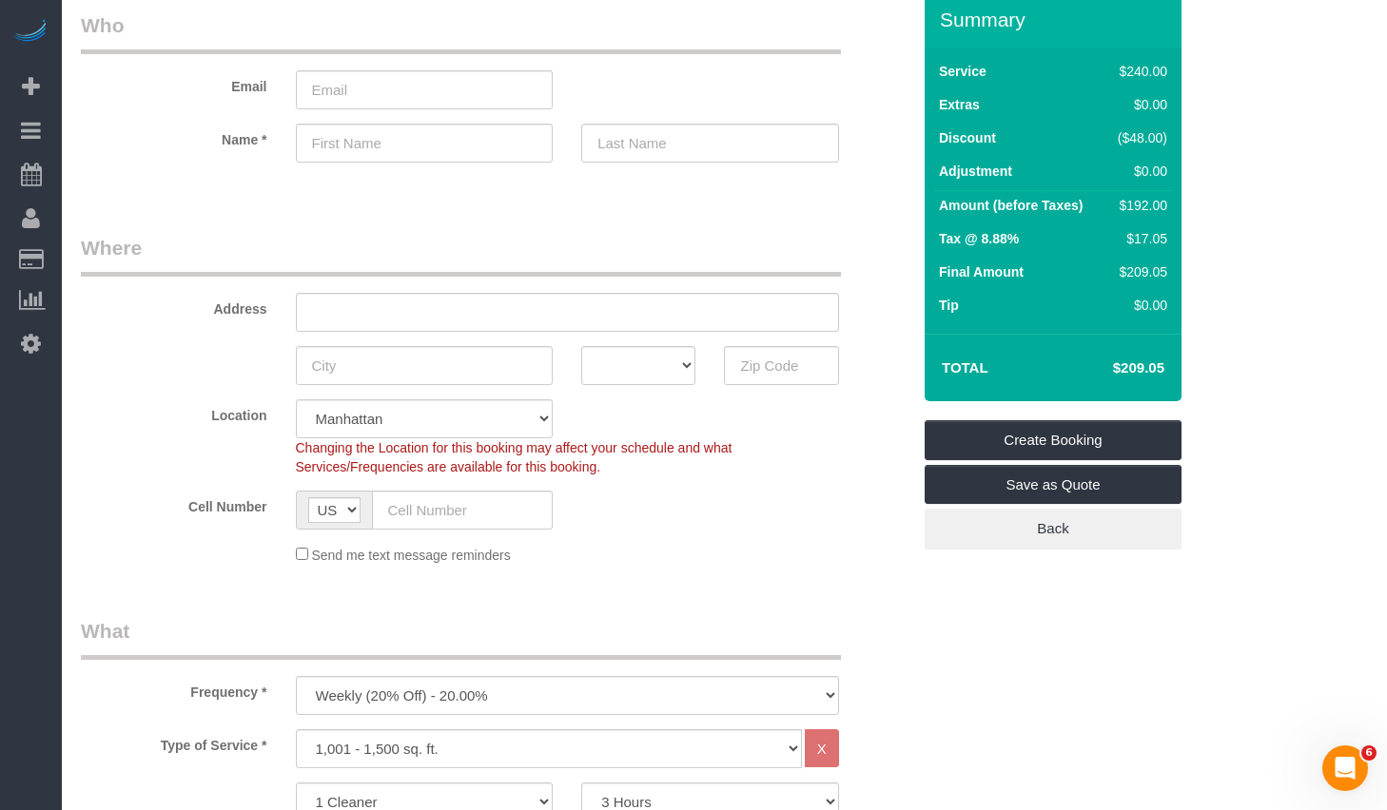
click at [743, 546] on div "Send me text message reminders" at bounding box center [568, 554] width 572 height 21
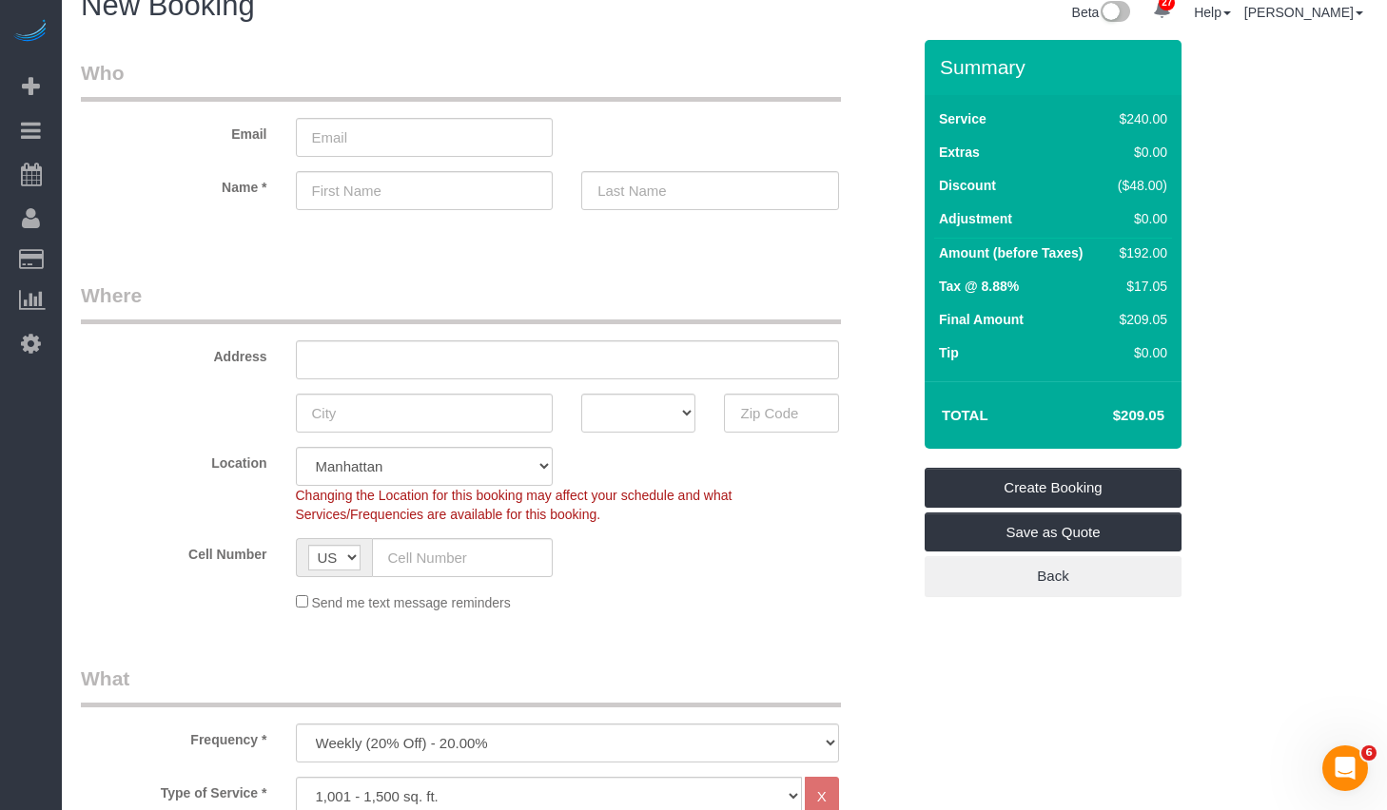
scroll to position [0, 0]
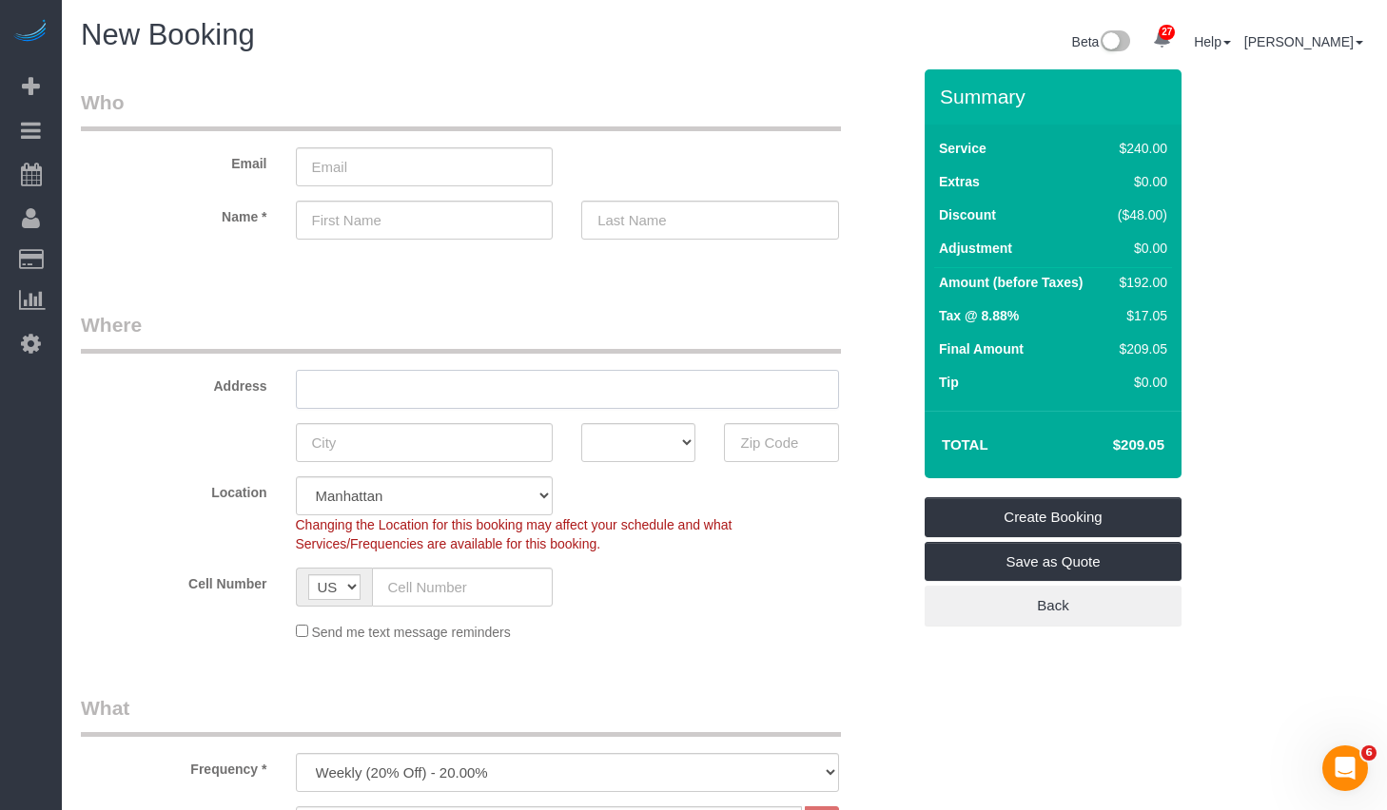
click at [377, 383] on input "text" at bounding box center [567, 389] width 543 height 39
paste input "tamara.whitson@calshot.org"
type input "tamara.whitson@calshot.org"
click at [385, 158] on input "email" at bounding box center [425, 166] width 258 height 39
paste input "tamara.whitson@calshot.org"
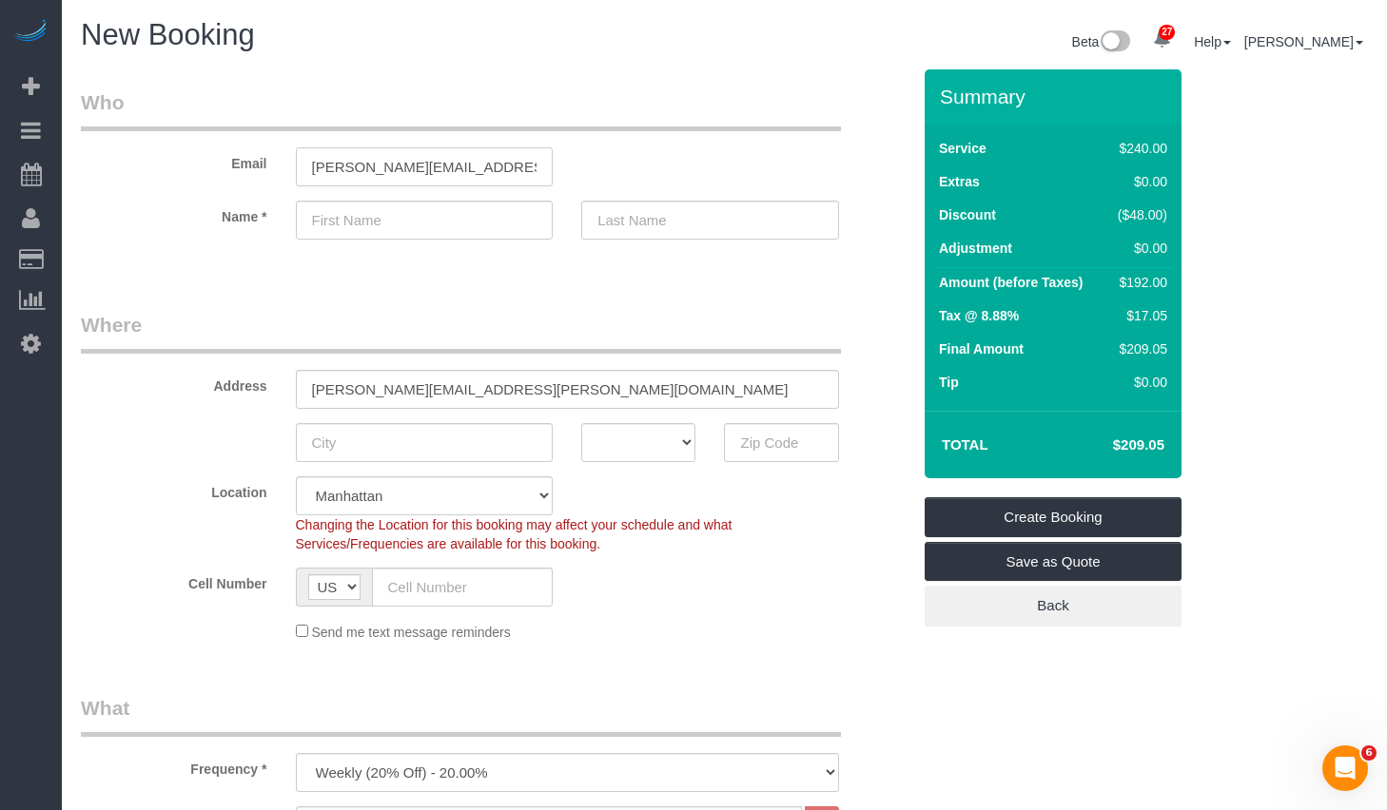
type input "tamara.whitson@calshot.org"
click at [390, 219] on input "text" at bounding box center [425, 220] width 258 height 39
paste input "Tamara Whitson"
type input "Tamara Whitson"
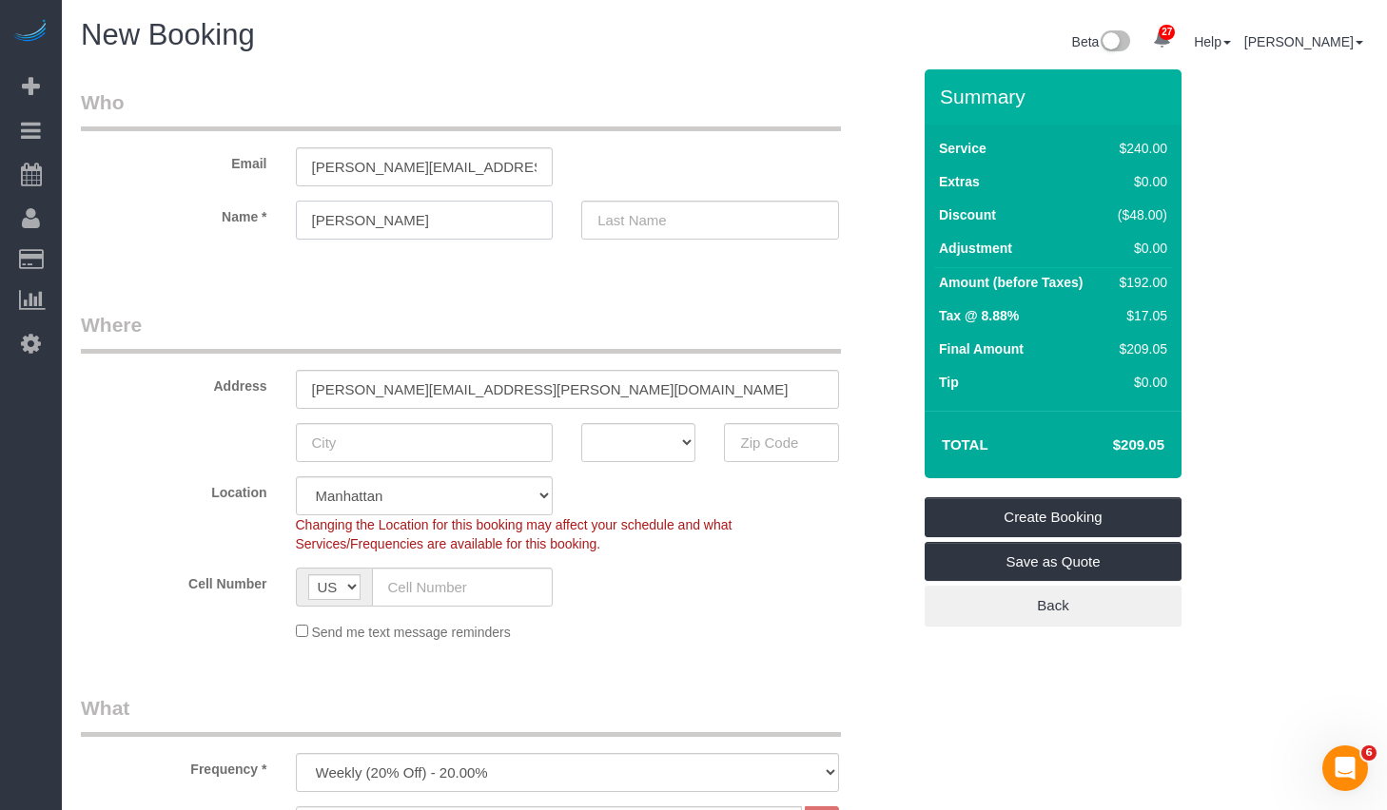
click at [382, 222] on input "Tamara Whitson" at bounding box center [425, 220] width 258 height 39
click at [710, 223] on input "text" at bounding box center [710, 220] width 258 height 39
paste input "Tamara Whitson"
click at [621, 213] on input "Tamara Whitson" at bounding box center [710, 220] width 258 height 39
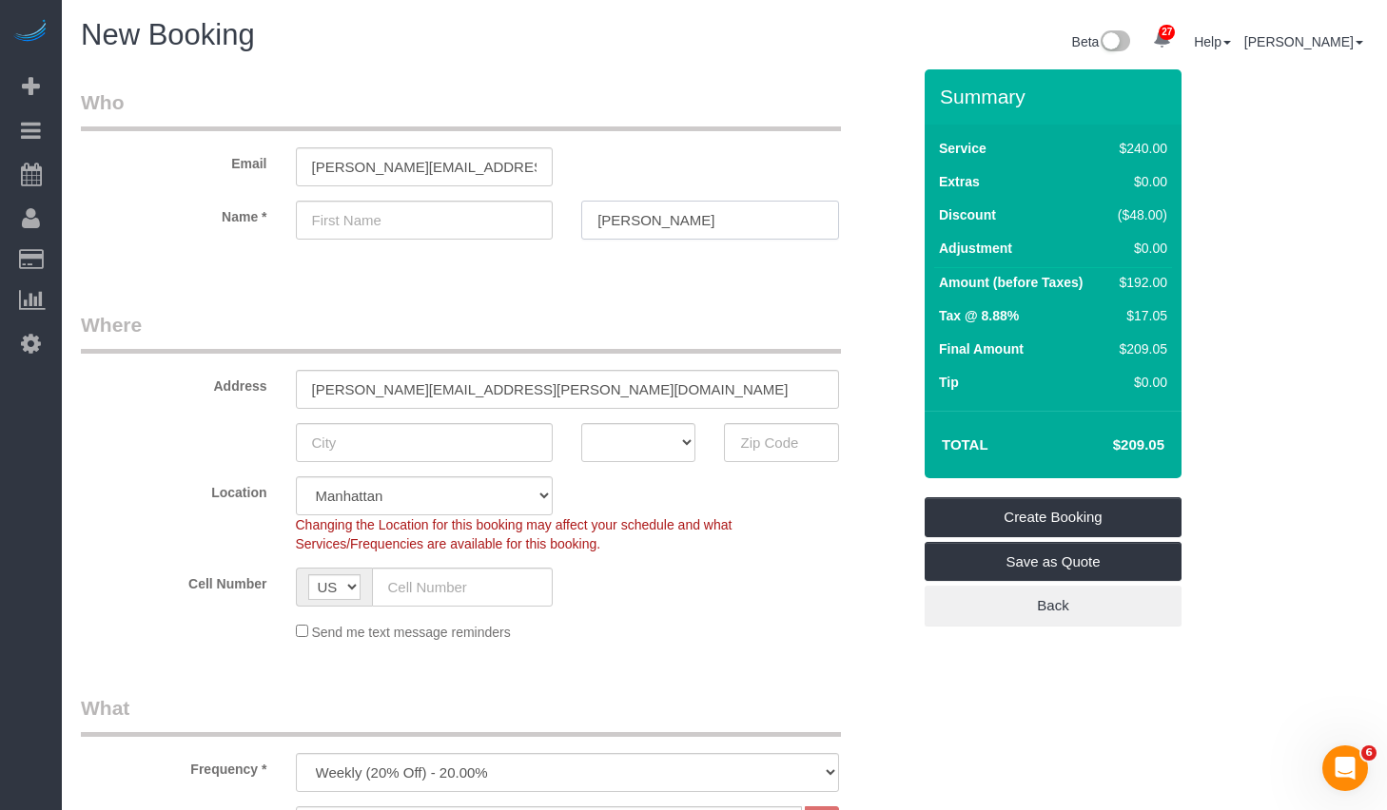
click at [621, 213] on input "Tamara Whitson" at bounding box center [710, 220] width 258 height 39
type input "Whitson"
click at [445, 226] on input "text" at bounding box center [425, 220] width 258 height 39
paste input "Tamara"
type input "Tamara"
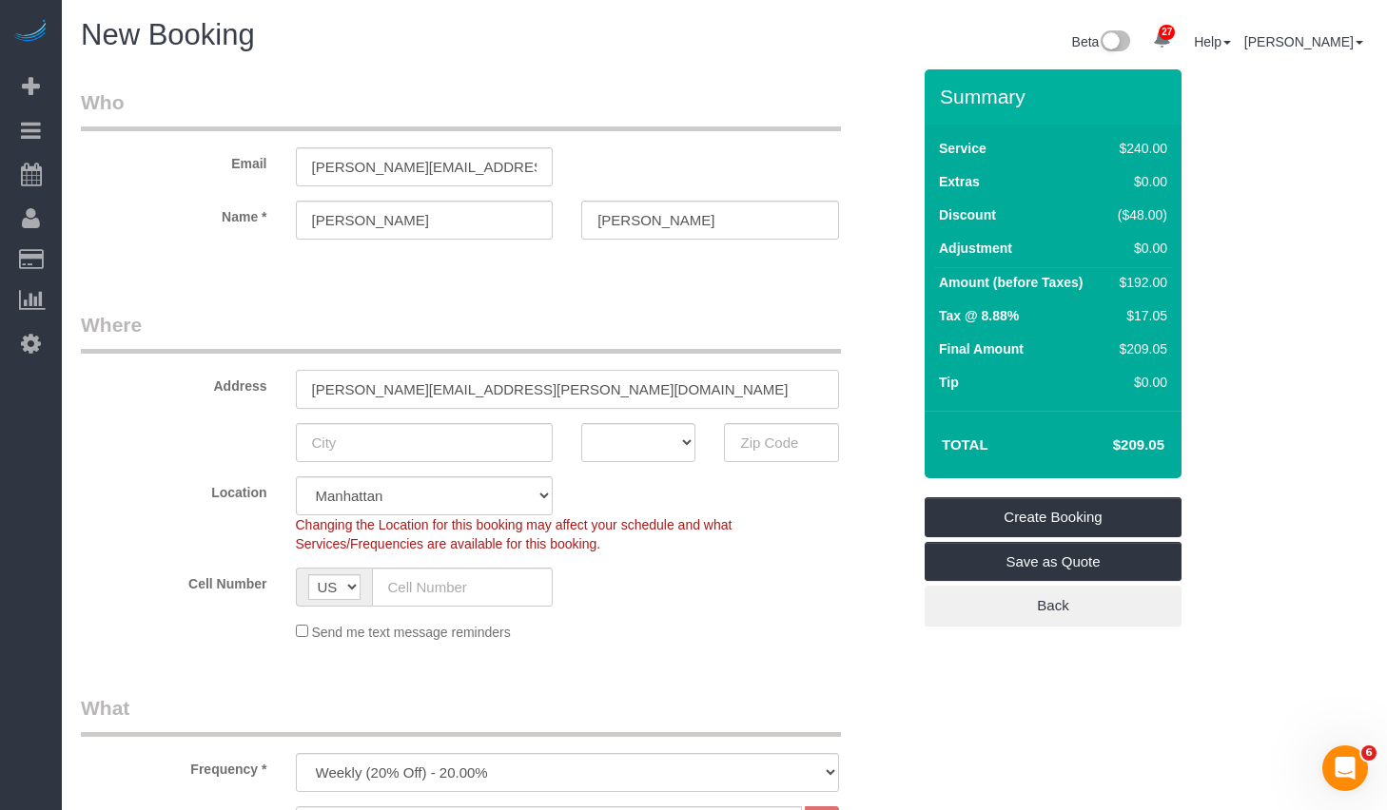
drag, startPoint x: 525, startPoint y: 390, endPoint x: 299, endPoint y: 374, distance: 226.9
click at [299, 374] on input "tamara.whitson@calshot.org" at bounding box center [567, 389] width 543 height 39
click at [337, 392] on input "text" at bounding box center [567, 389] width 543 height 39
paste input "322 East 57th Apt. 12A"
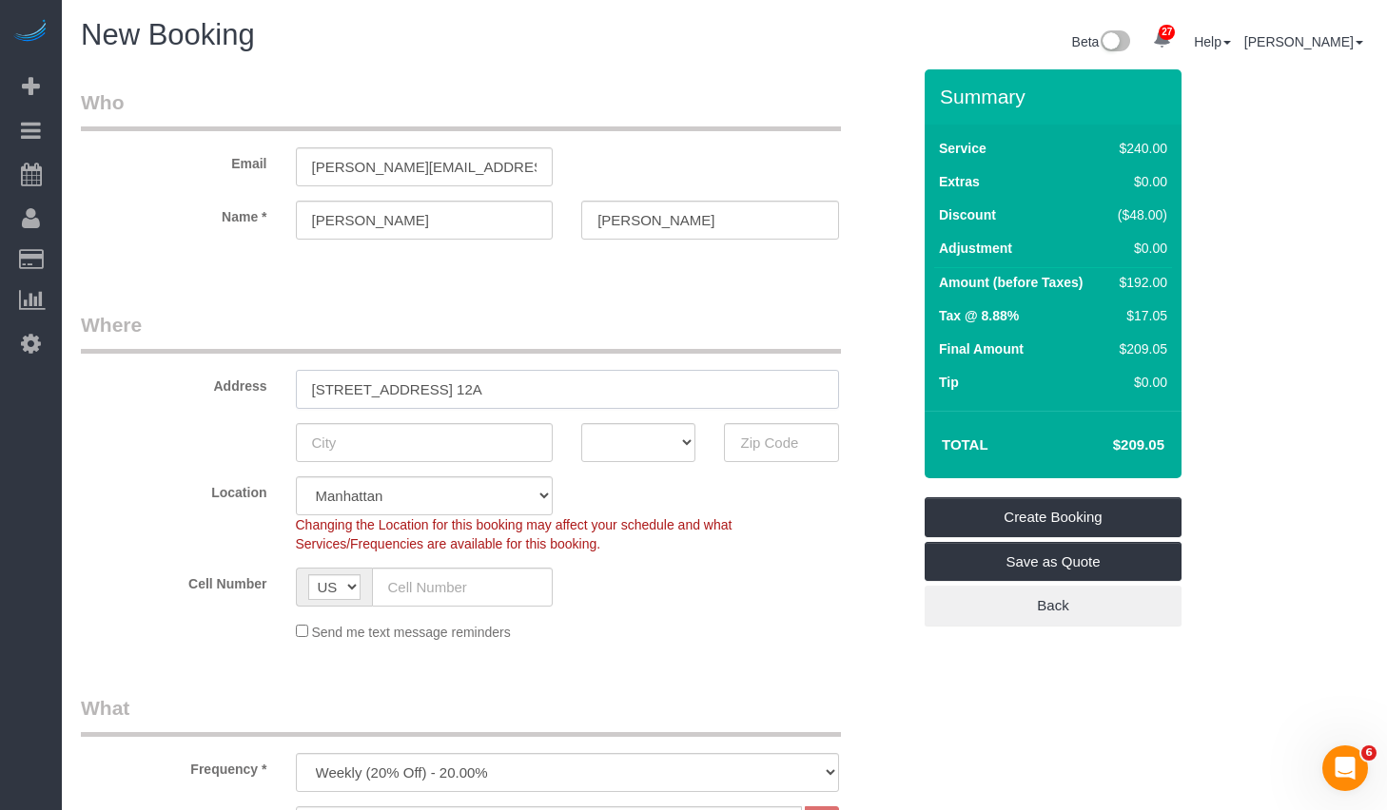
type input "322 East 57th Apt. 12A"
click at [423, 438] on input "text" at bounding box center [425, 442] width 258 height 39
click at [735, 447] on input "text" at bounding box center [781, 442] width 114 height 39
paste input "10022"
type input "10022"
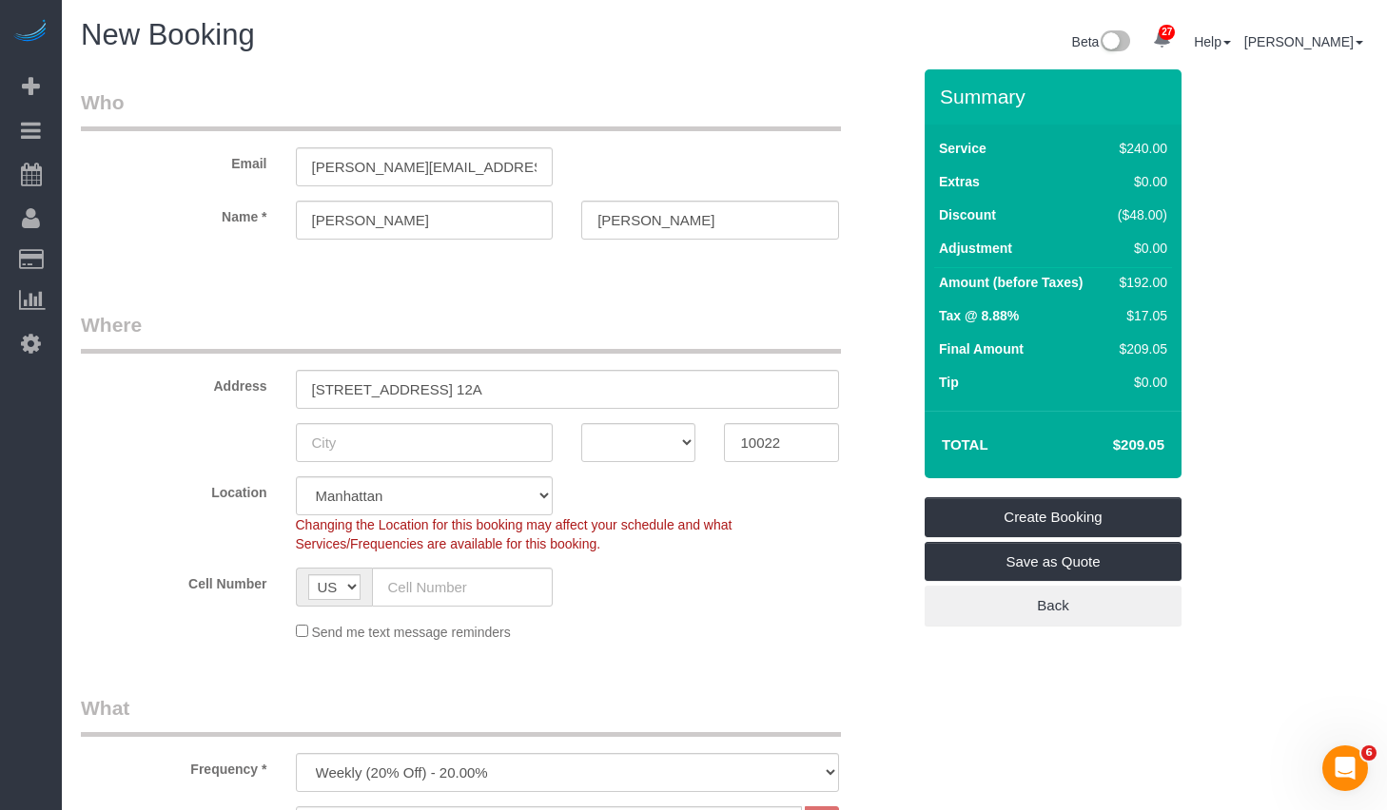
click at [712, 516] on div "Changing the Location for this booking may affect your schedule and what Servic…" at bounding box center [568, 535] width 572 height 38
click at [428, 442] on input "text" at bounding box center [425, 442] width 258 height 39
type input "M"
type input "[US_STATE]"
select select "NY"
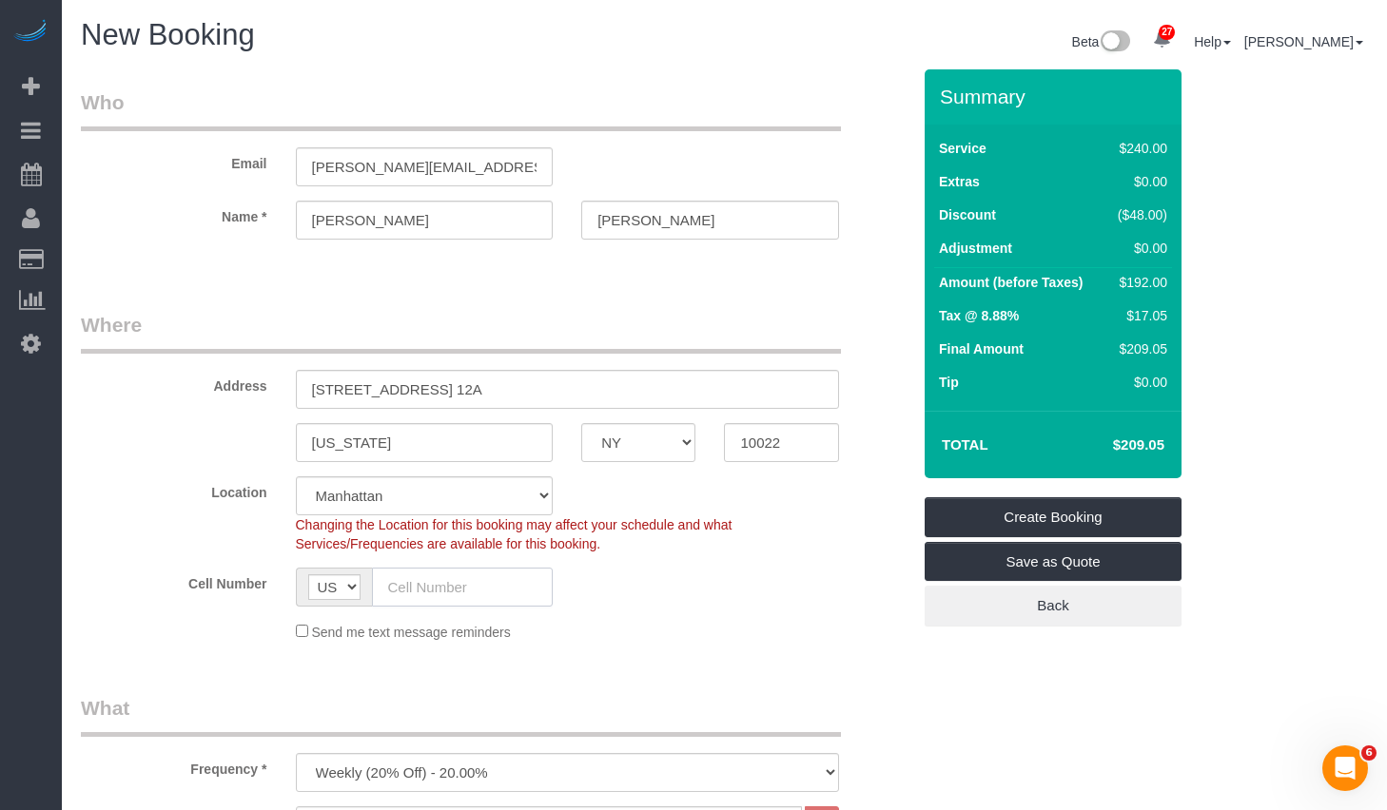
click at [414, 576] on input "text" at bounding box center [463, 587] width 182 height 39
paste input "+44 7973 767322"
type input "+44 7973 767322"
click at [759, 647] on fieldset "Where Address 322 East 57th Apt. 12A New York AK AL AR AZ CA CO CT DC DE FL GA …" at bounding box center [495, 483] width 829 height 345
click at [1028, 561] on link "Save as Quote" at bounding box center [1052, 562] width 257 height 40
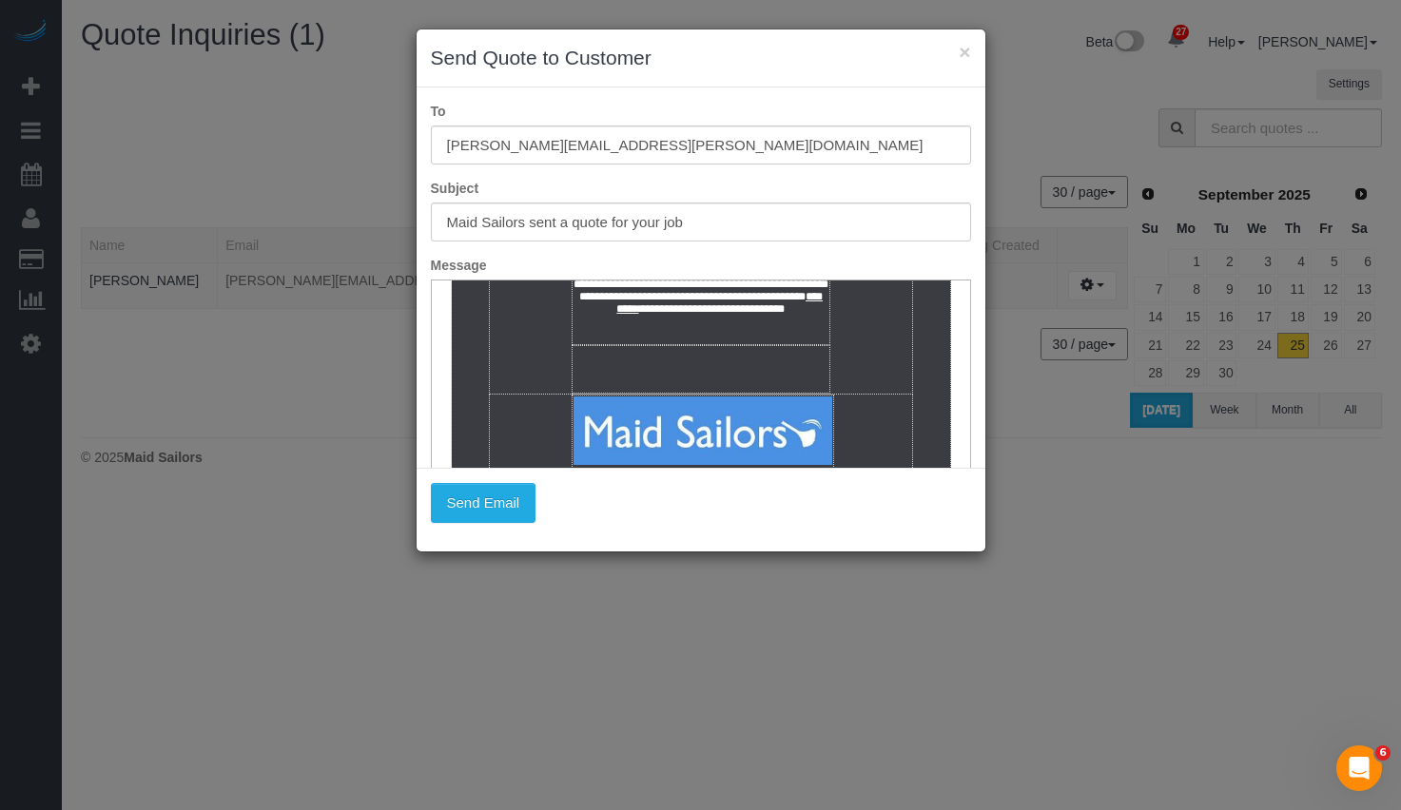
scroll to position [143, 0]
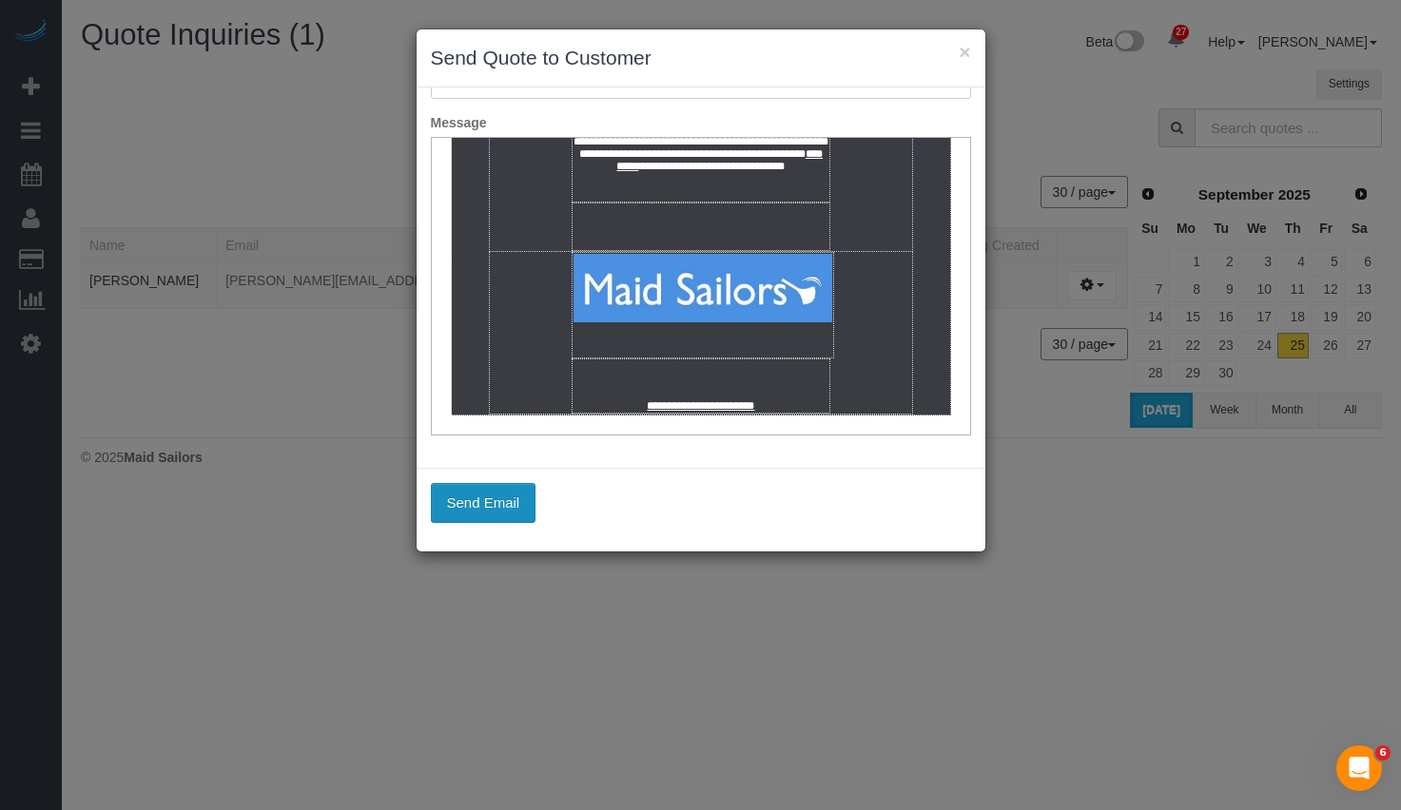
click at [510, 501] on button "Send Email" at bounding box center [484, 503] width 106 height 40
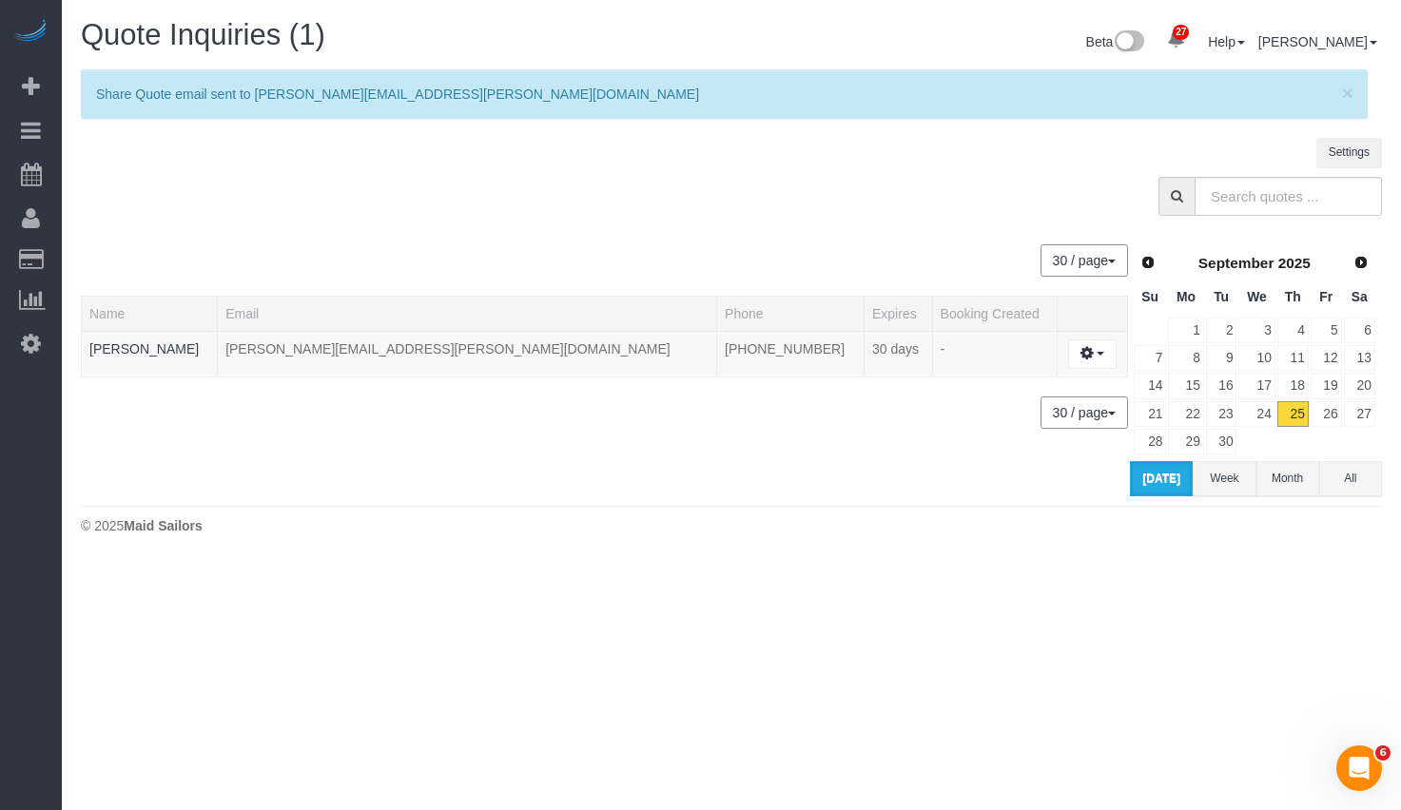
click at [1258, 606] on body "27 Beta Your Notifications You have 0 alerts × You have 3 to charge for 09/24/2…" at bounding box center [700, 405] width 1401 height 810
drag, startPoint x: 422, startPoint y: 352, endPoint x: 262, endPoint y: 356, distance: 160.8
click at [262, 356] on td "tamara.whitson@calshot.org" at bounding box center [467, 354] width 499 height 46
copy td "tamara.whitson@calshot.org"
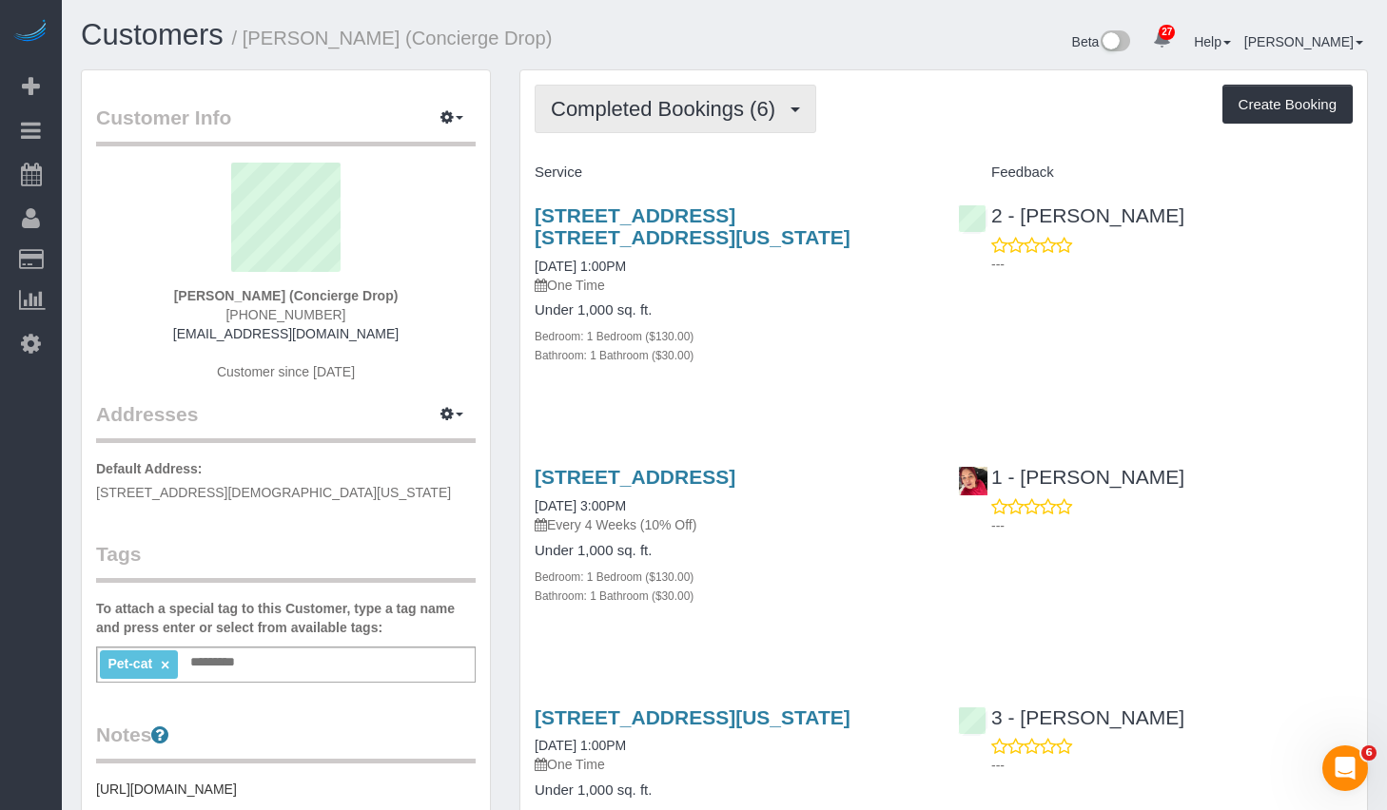
click at [655, 114] on span "Completed Bookings (6)" at bounding box center [668, 109] width 234 height 24
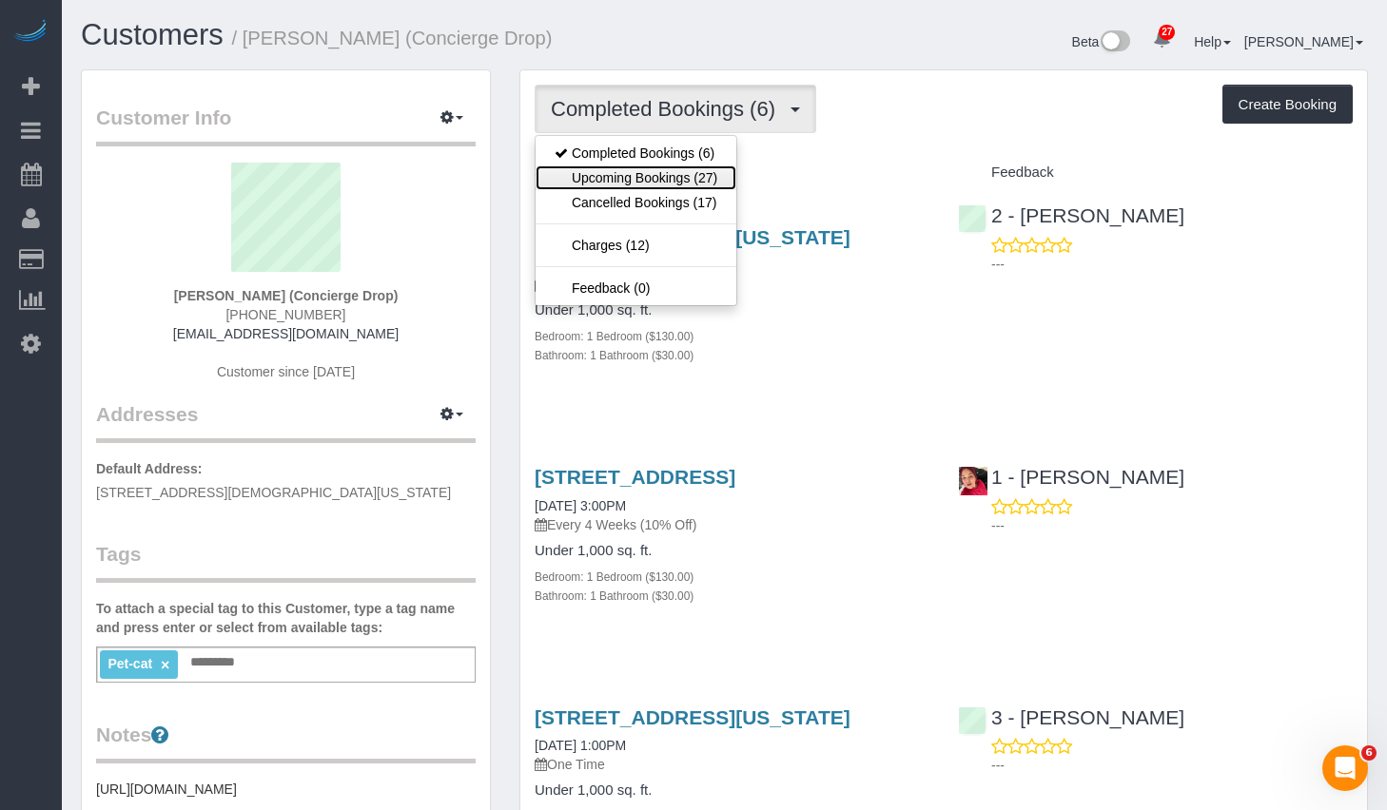
click at [623, 171] on link "Upcoming Bookings (27)" at bounding box center [635, 177] width 201 height 25
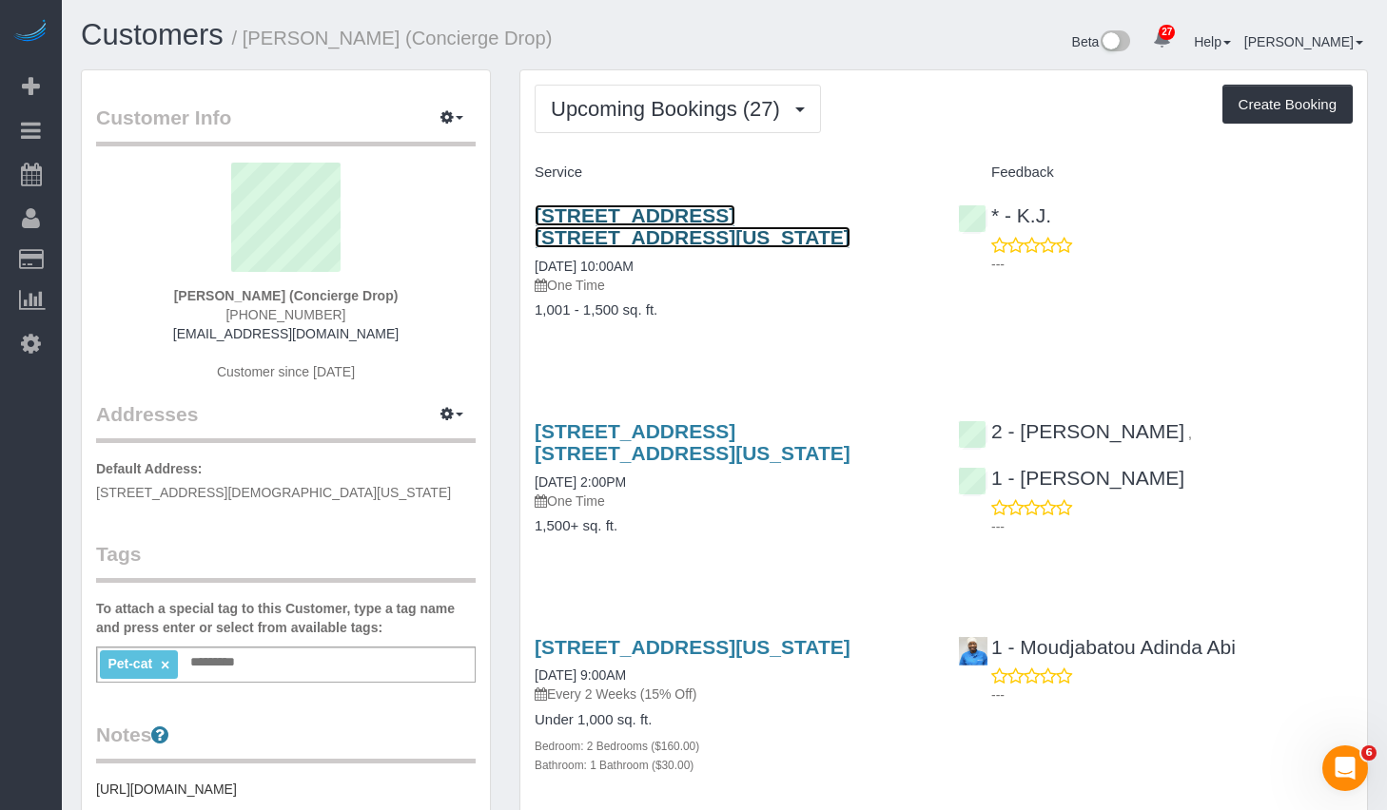
click at [630, 219] on link "225 Cherry Street, Apt. 50c, New York, NY 10002" at bounding box center [693, 226] width 316 height 44
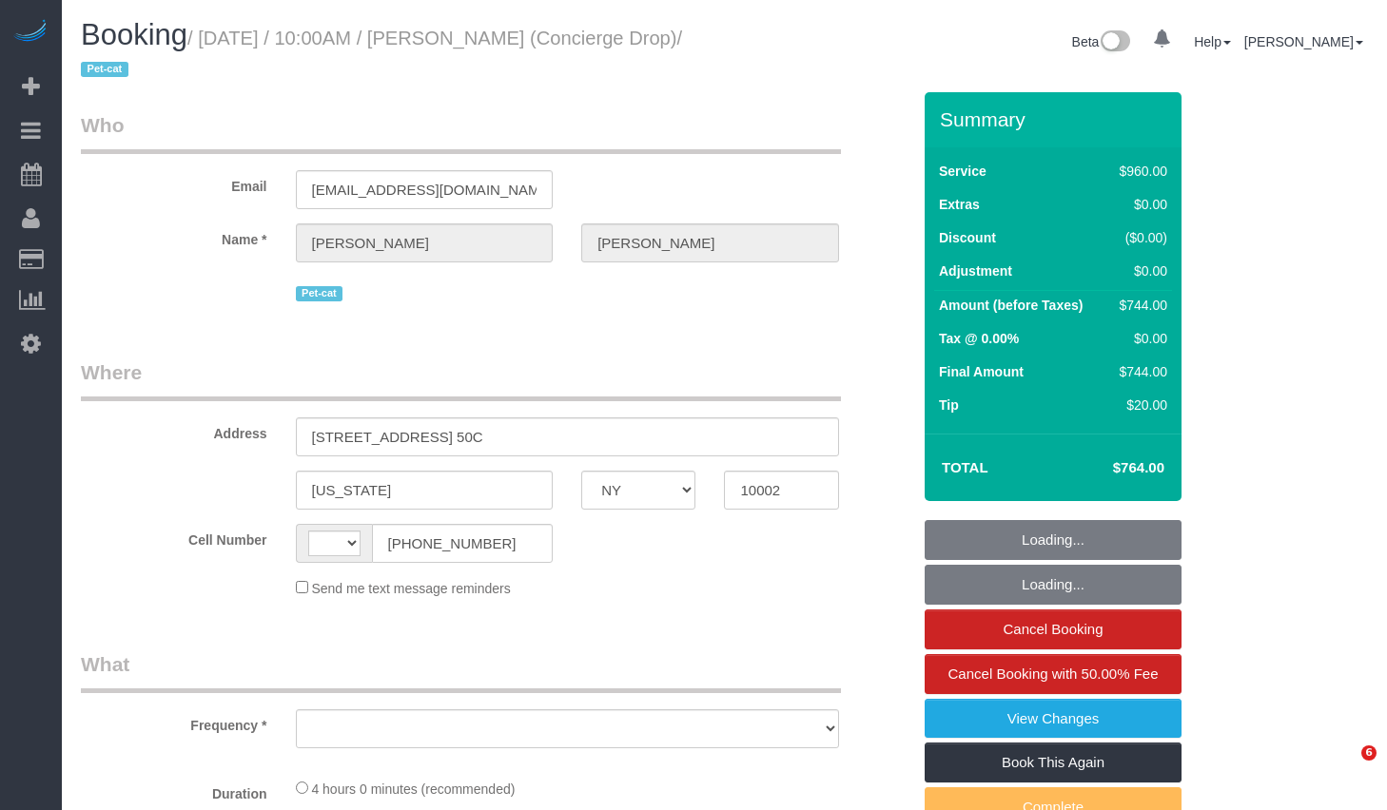
select select "NY"
select select "string:US"
select select "object:744"
select select "string:stripe-pm_1RaQn24VGloSiKo7zeOF73Wj"
select select "3"
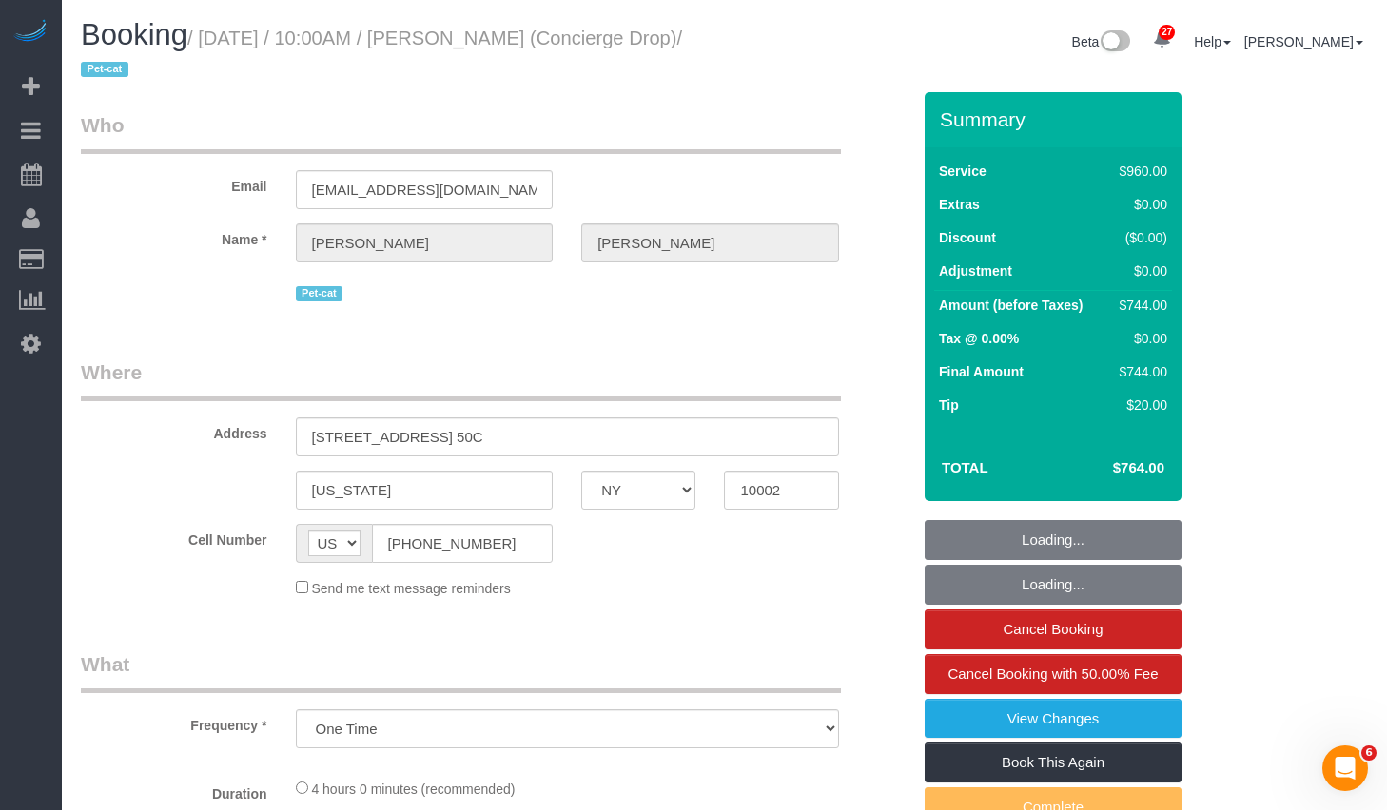
select select "240"
select select "number:89"
select select "number:90"
select select "number:15"
select select "number:6"
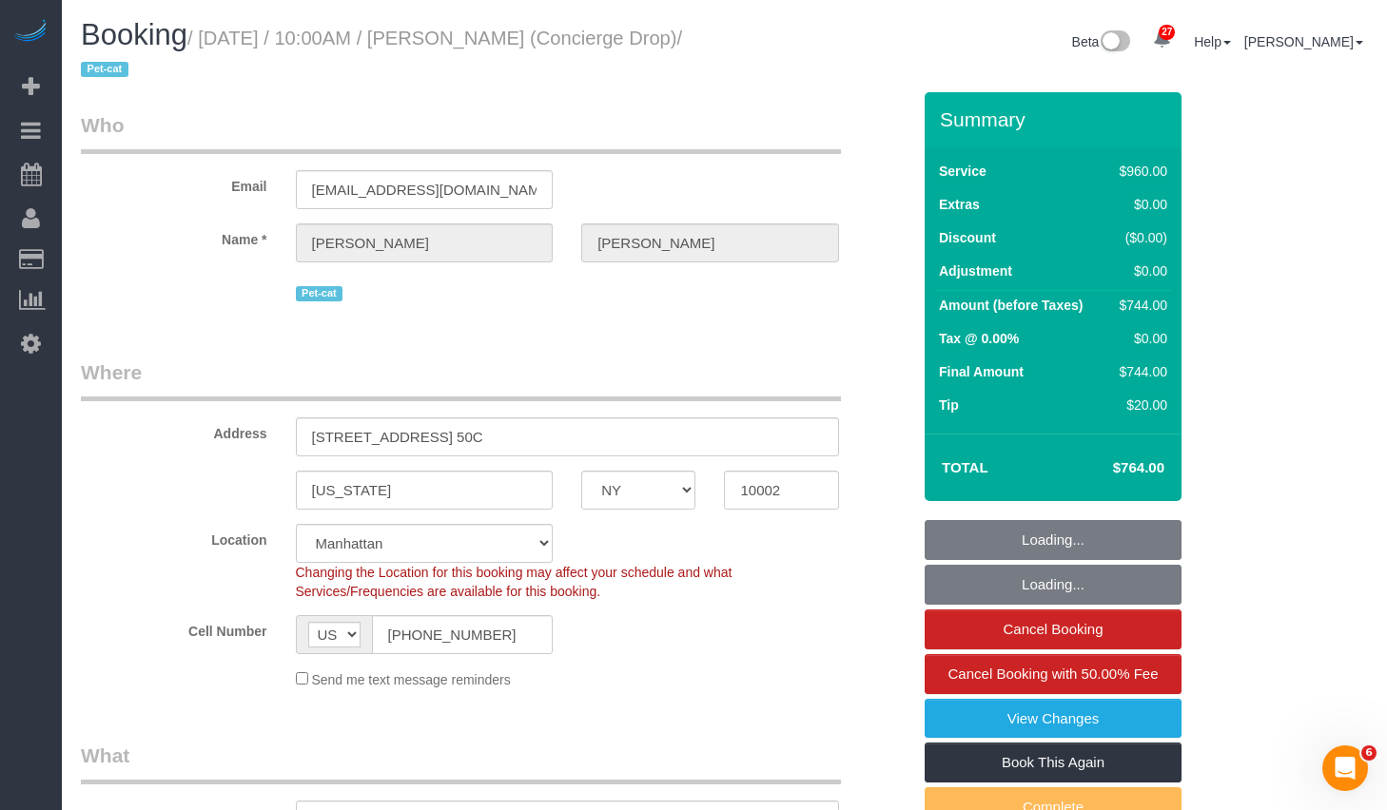
select select "object:1051"
select select "spot1"
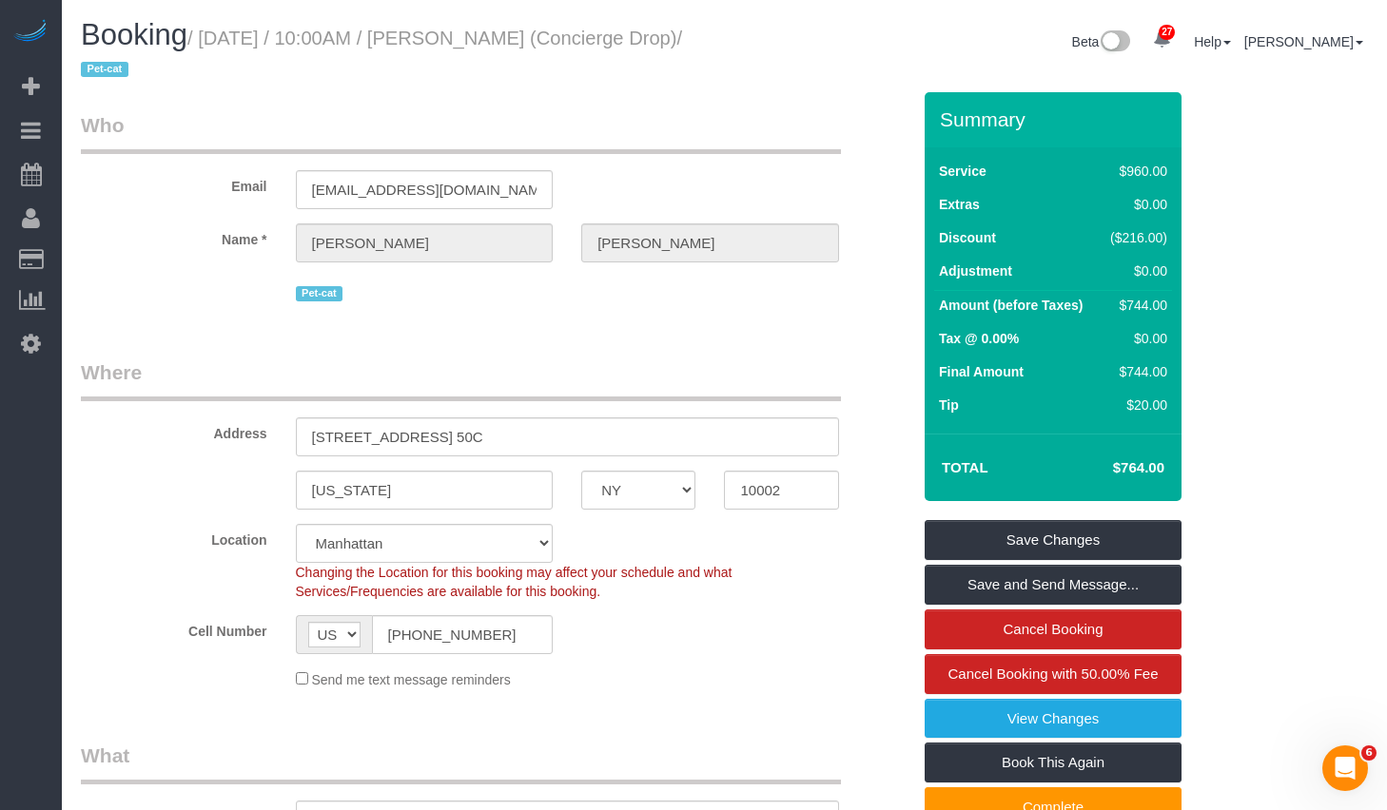
drag, startPoint x: 215, startPoint y: 34, endPoint x: 683, endPoint y: 34, distance: 467.9
click at [683, 34] on h1 "Booking / September 25, 2025 / 10:00AM / Benjamin Rudnitsky (Concierge Drop) / …" at bounding box center [396, 51] width 630 height 65
copy small "September 25, 2025 / 10:00AM / Benjamin Rudnitsky"
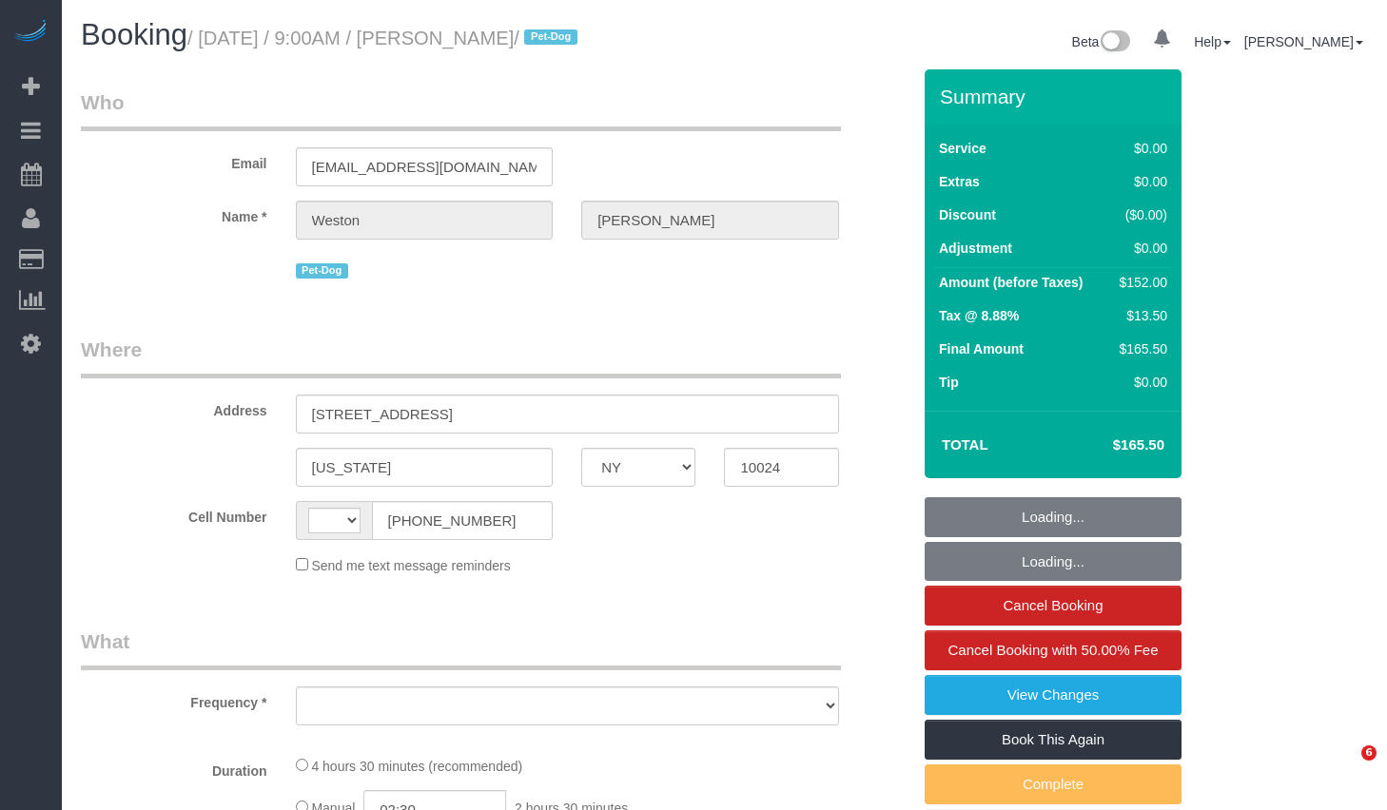
select select "NY"
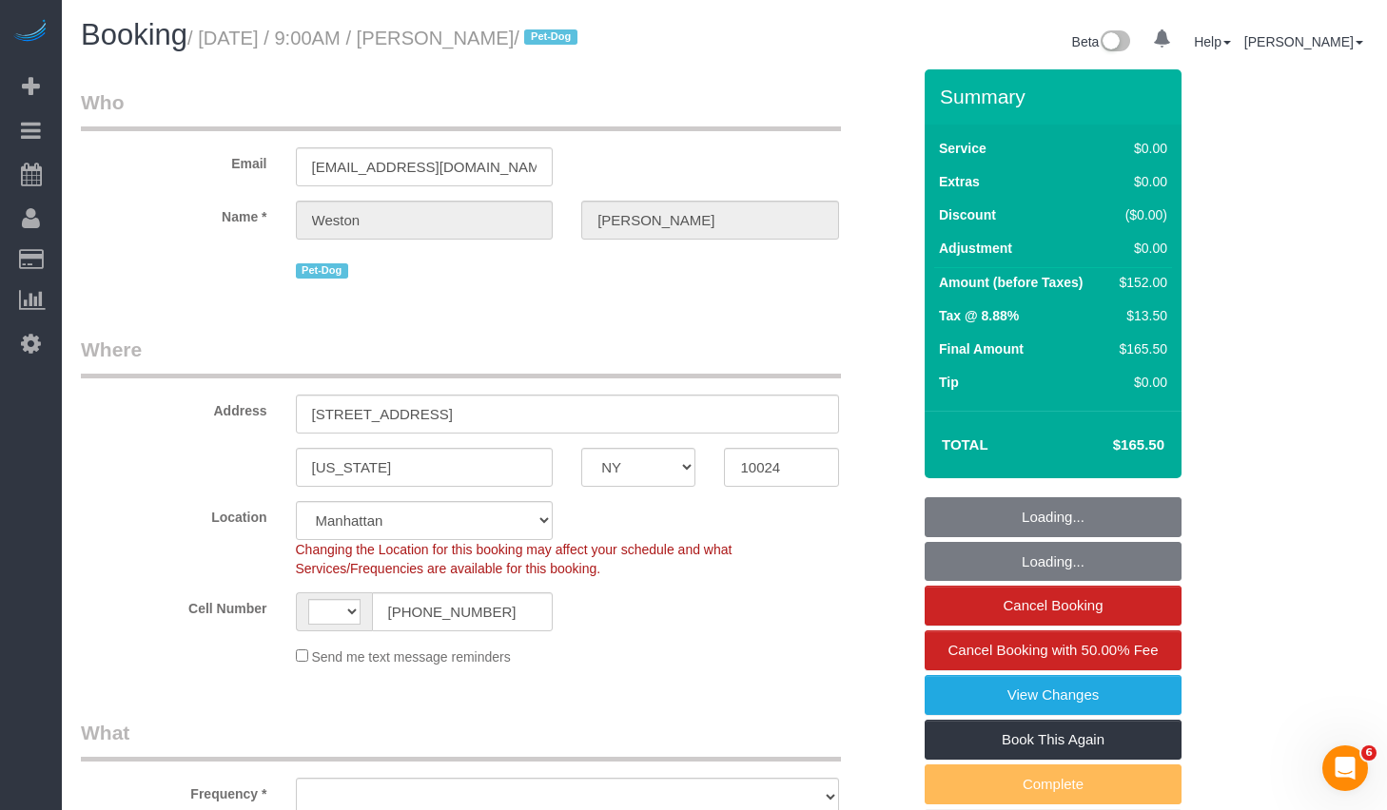
select select "string:[GEOGRAPHIC_DATA]"
select select "object:821"
select select "string:stripe-pm_1S0kuA4VGloSiKo7TQT4BI7k"
select select "2"
select select "spot1"
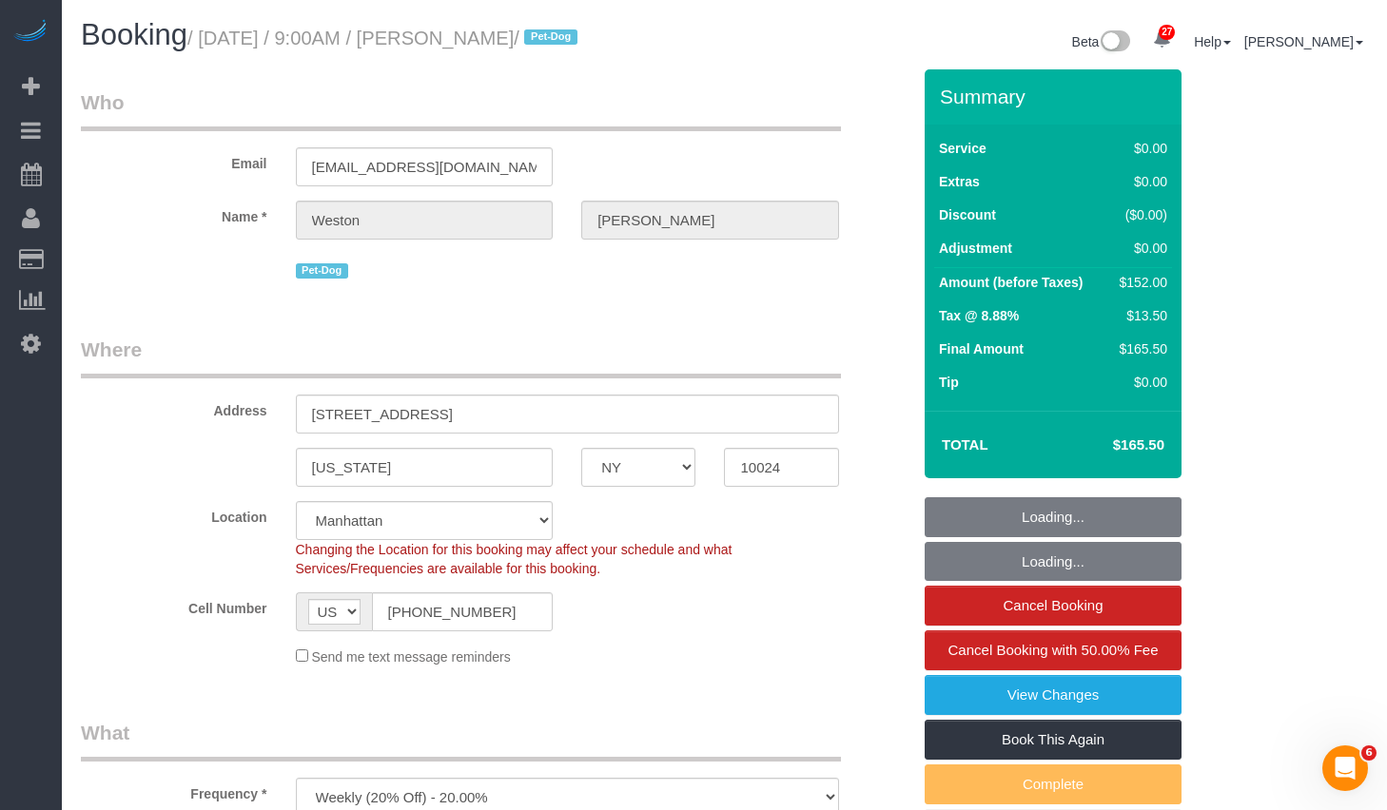
select select "number:57"
select select "number:72"
select select "number:13"
select select "number:6"
select select "object:1514"
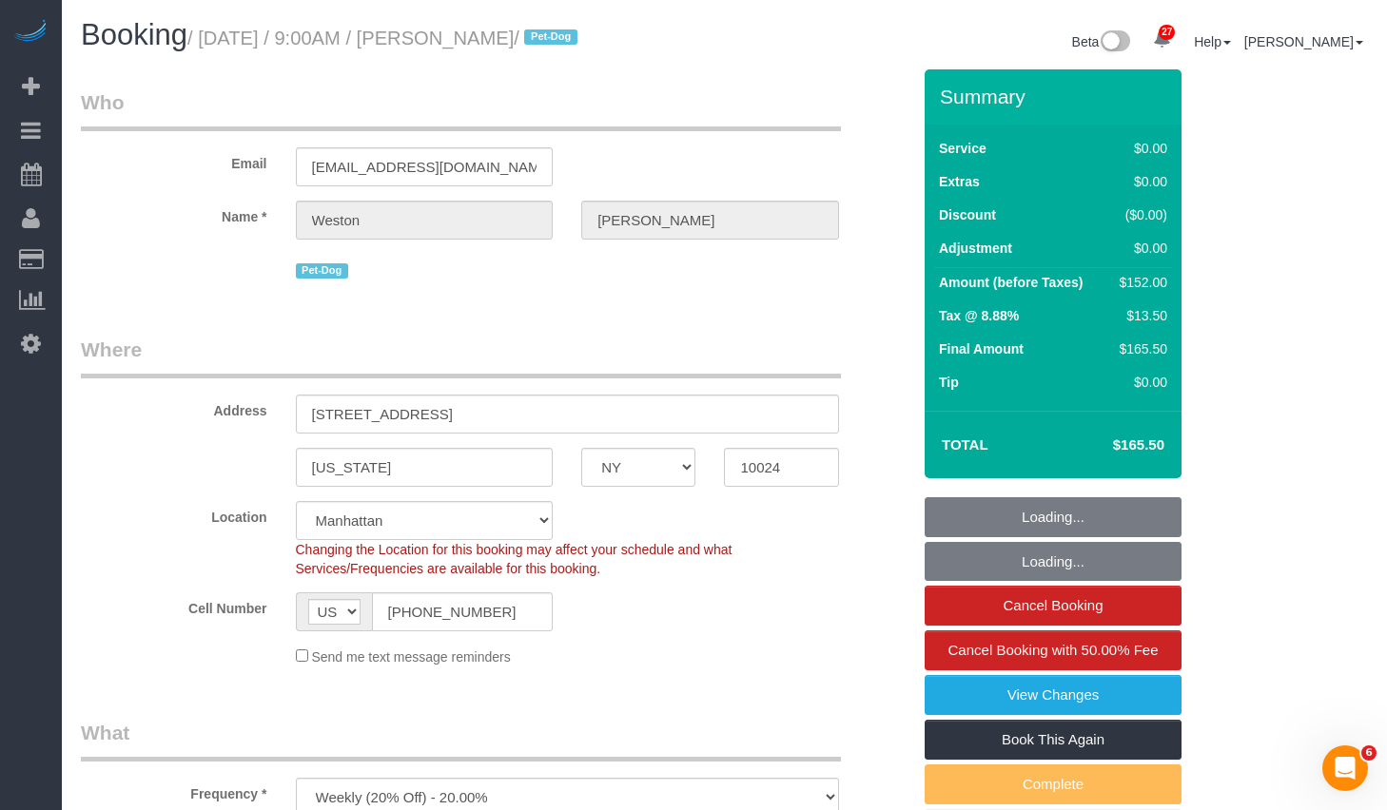
select select "2"
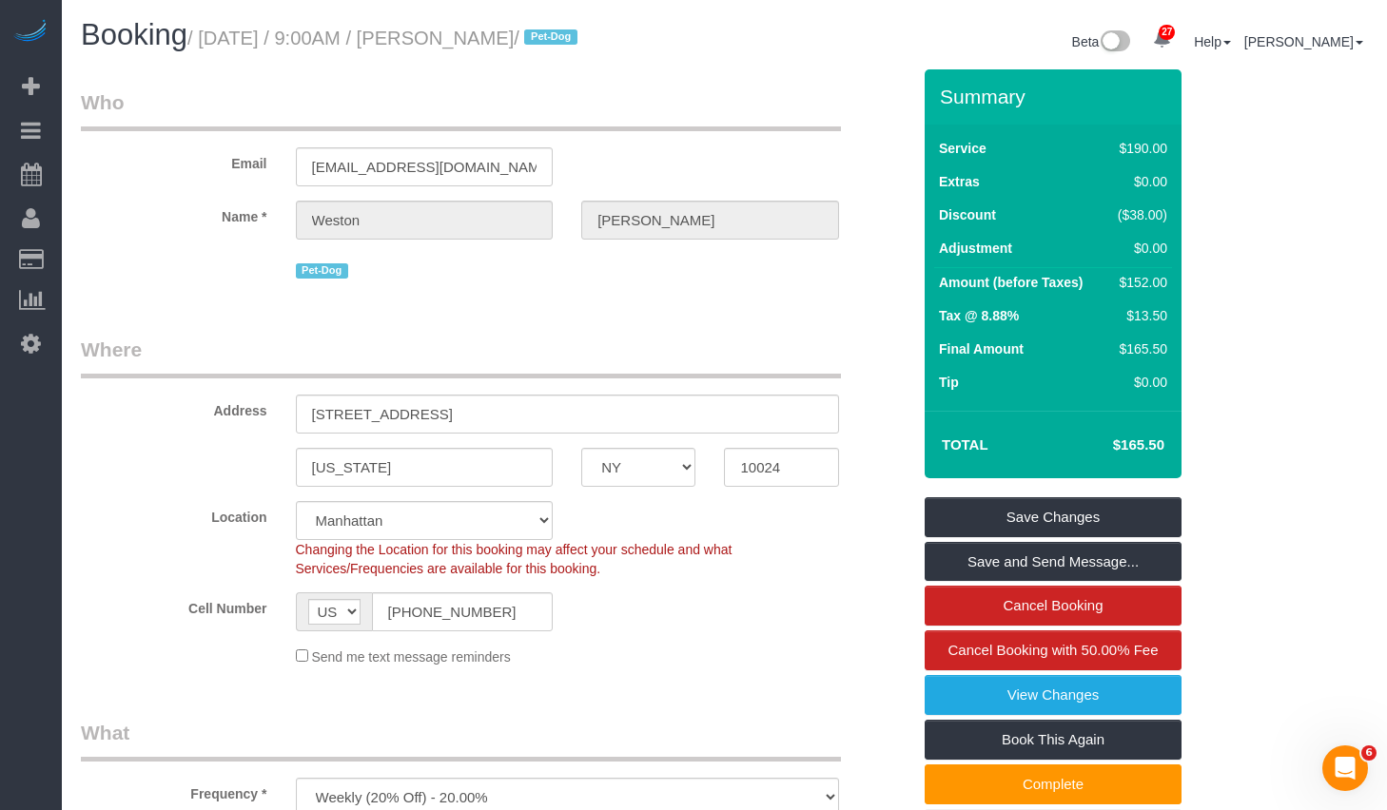
drag, startPoint x: 215, startPoint y: 38, endPoint x: 591, endPoint y: 40, distance: 375.7
click at [583, 40] on small "/ September 25, 2025 / 9:00AM / Weston Litz / Pet-Dog" at bounding box center [385, 38] width 396 height 21
copy small "September 25, 2025 / 9:00AM / Weston Litz"
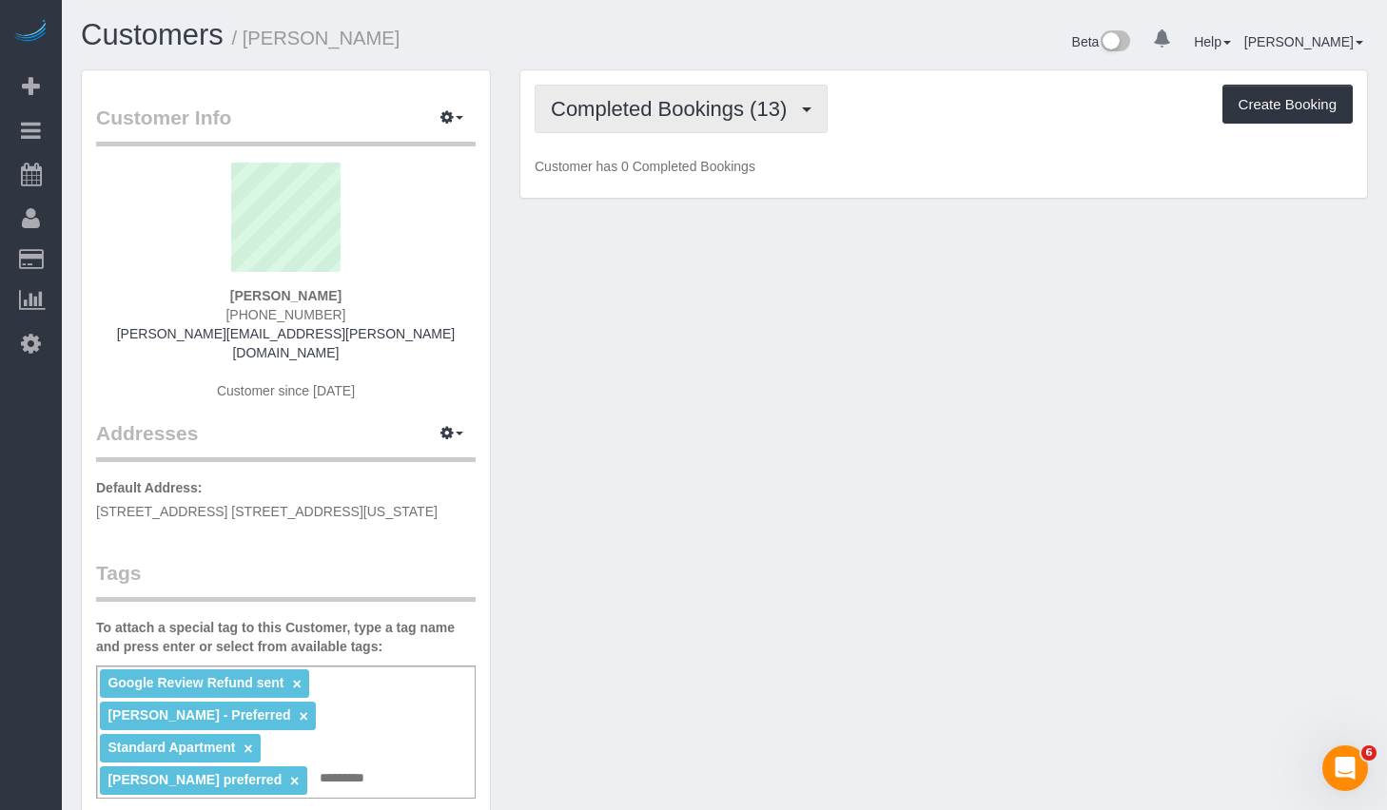
click at [756, 111] on span "Completed Bookings (13)" at bounding box center [673, 109] width 245 height 24
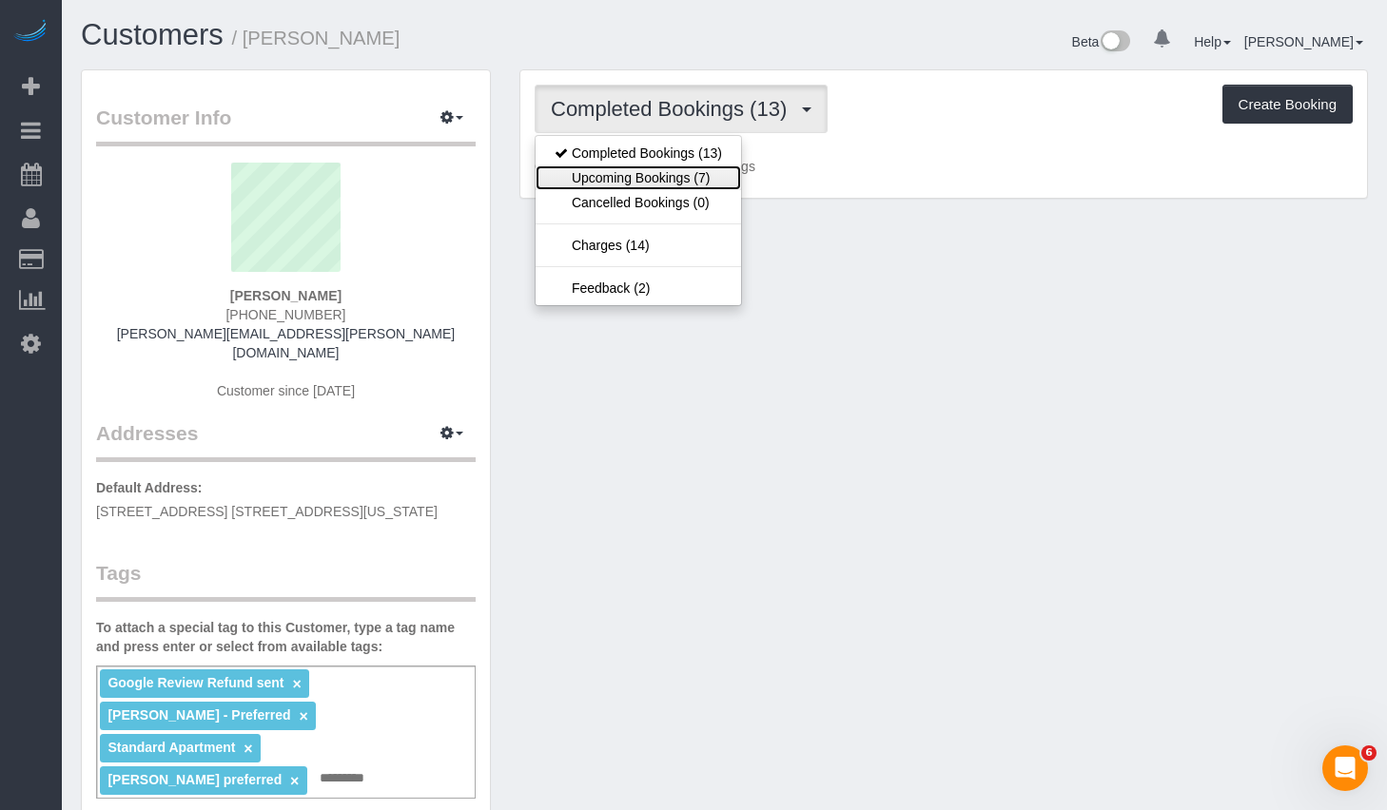
click at [596, 182] on link "Upcoming Bookings (7)" at bounding box center [637, 177] width 205 height 25
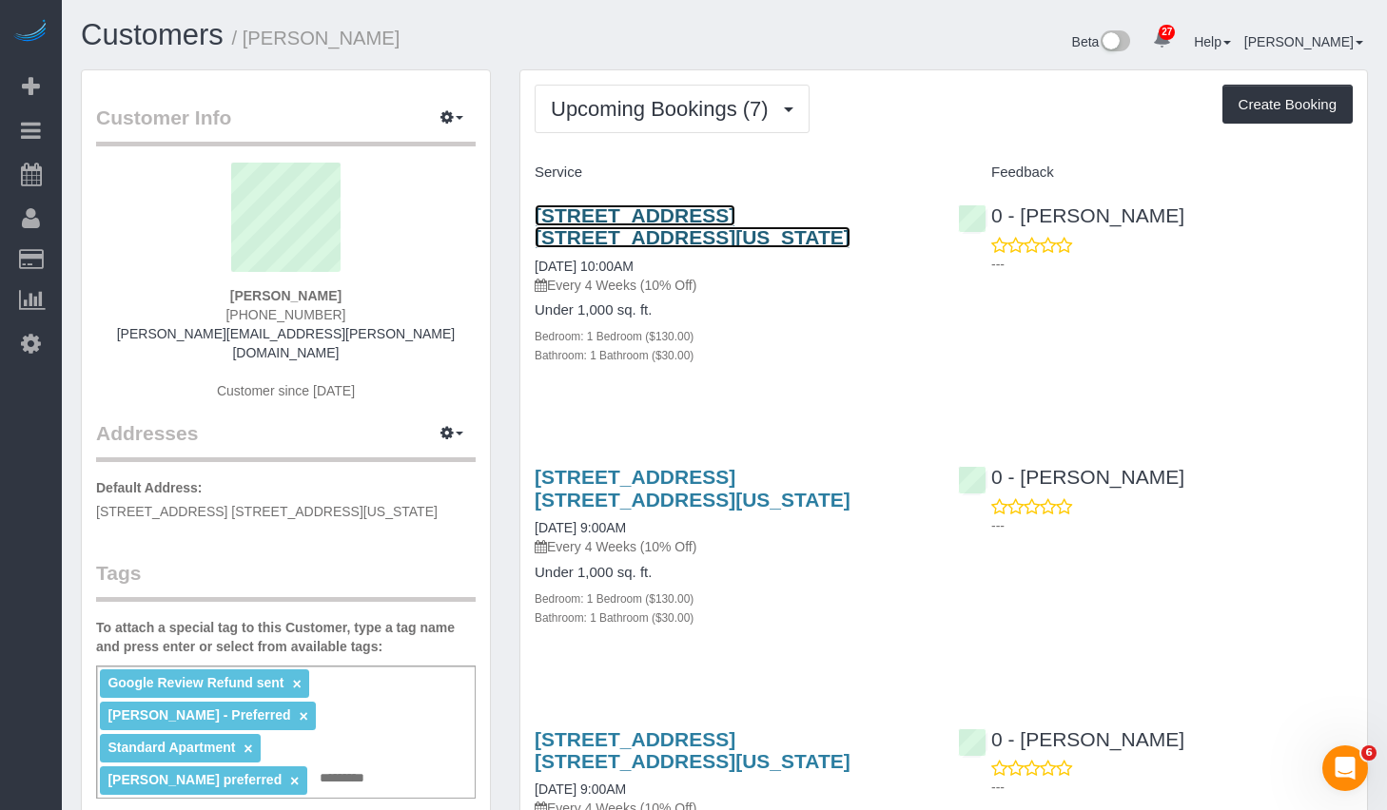
click at [622, 225] on link "308 East 92nd Street, Apt. 1w, New York, NY 10128" at bounding box center [693, 226] width 316 height 44
click at [773, 224] on link "308 East 92nd Street, Apt. 1w, New York, NY 10128" at bounding box center [693, 226] width 316 height 44
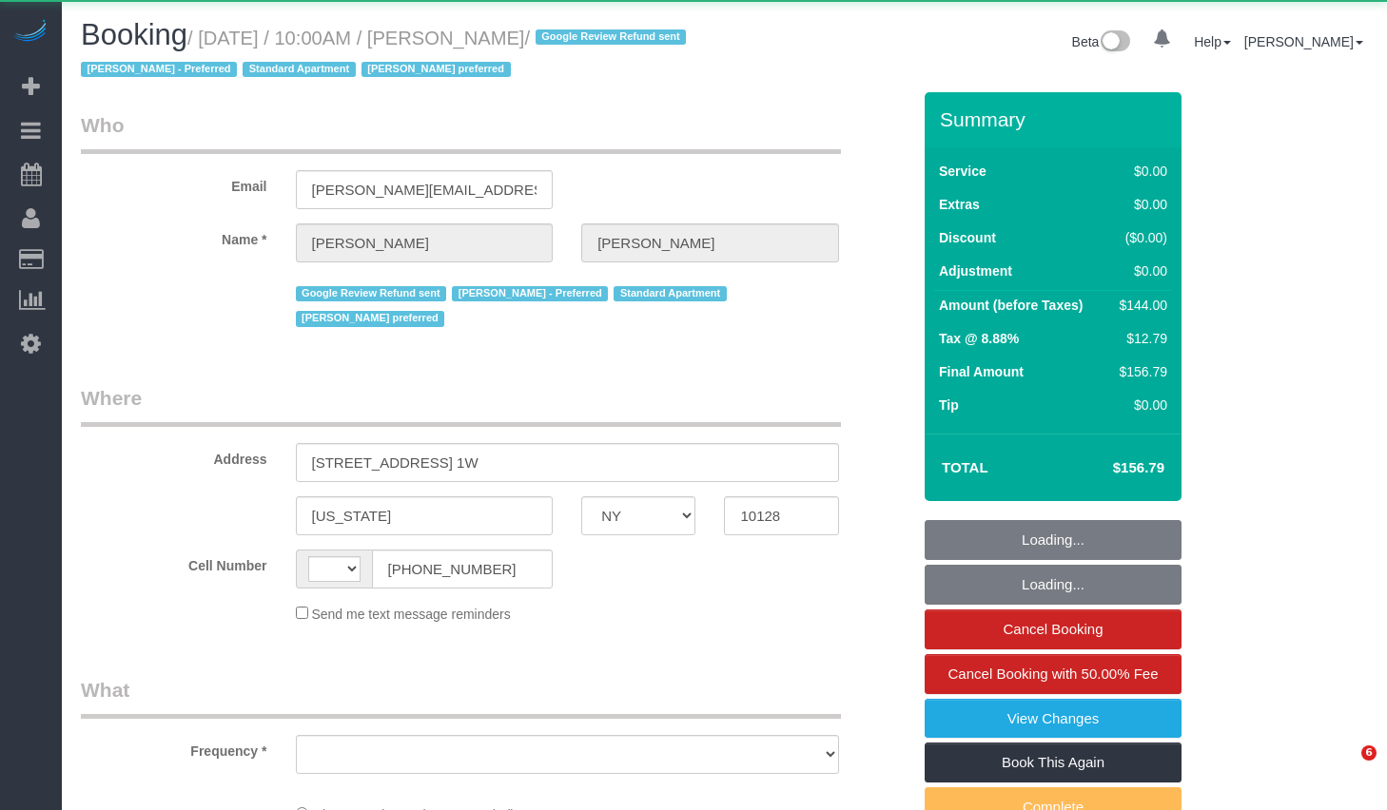
select select "NY"
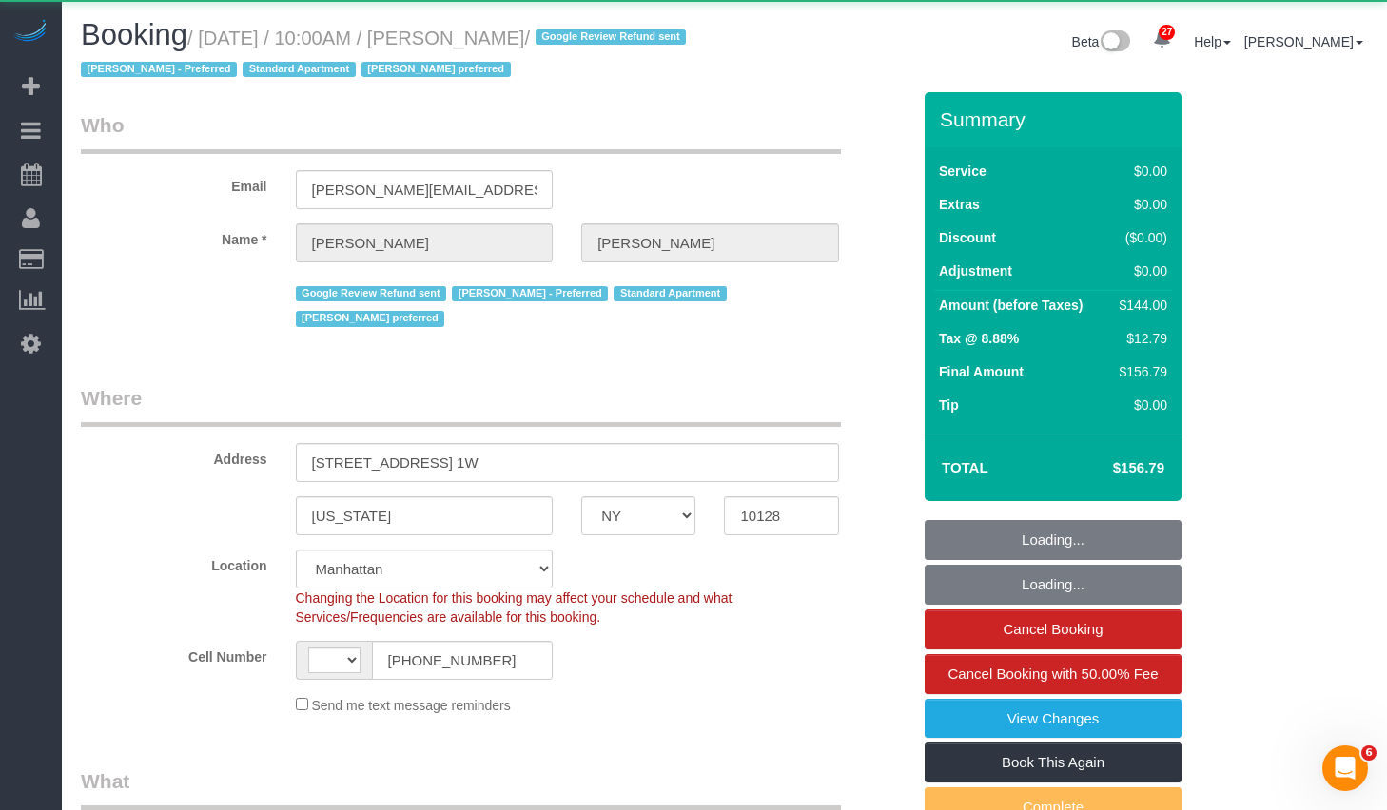
select select "string:[GEOGRAPHIC_DATA]"
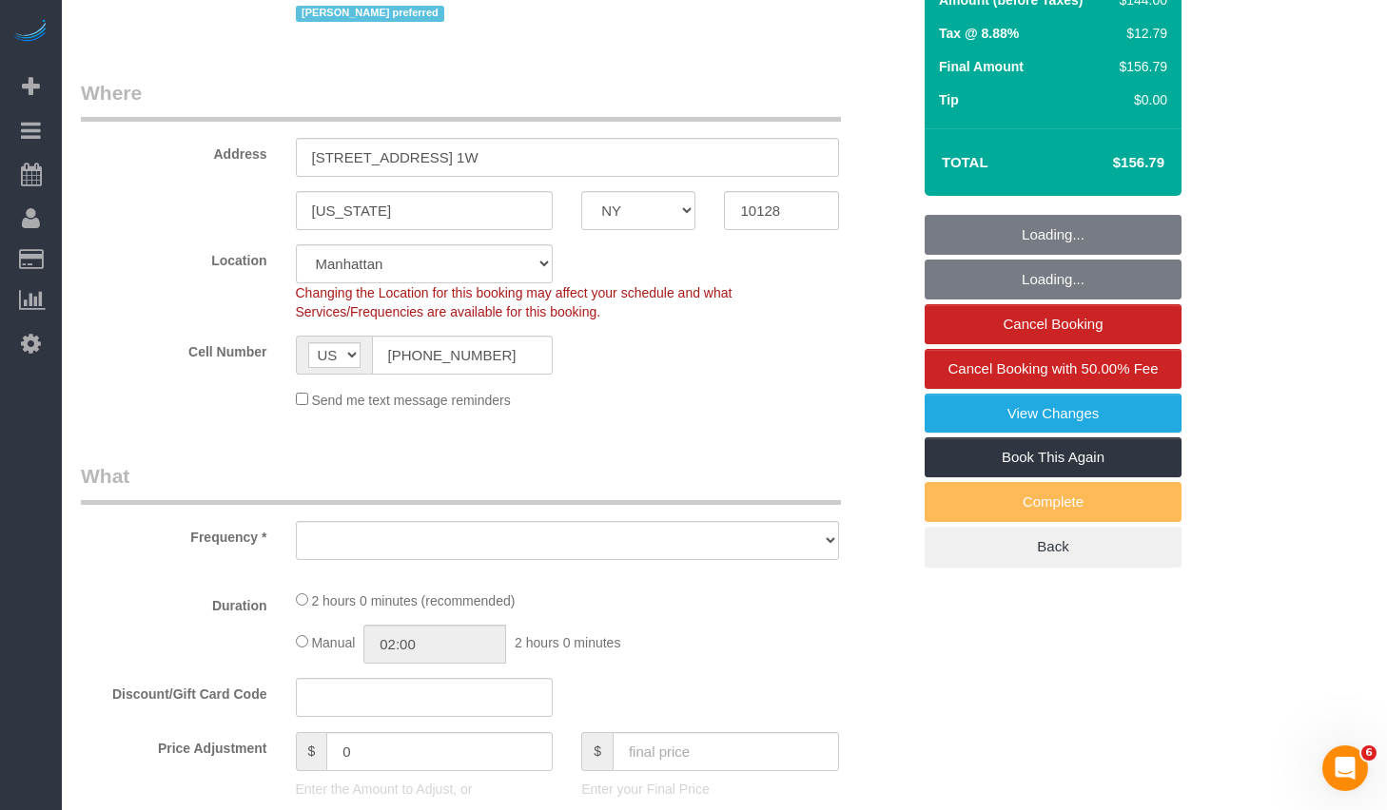
select select "spot1"
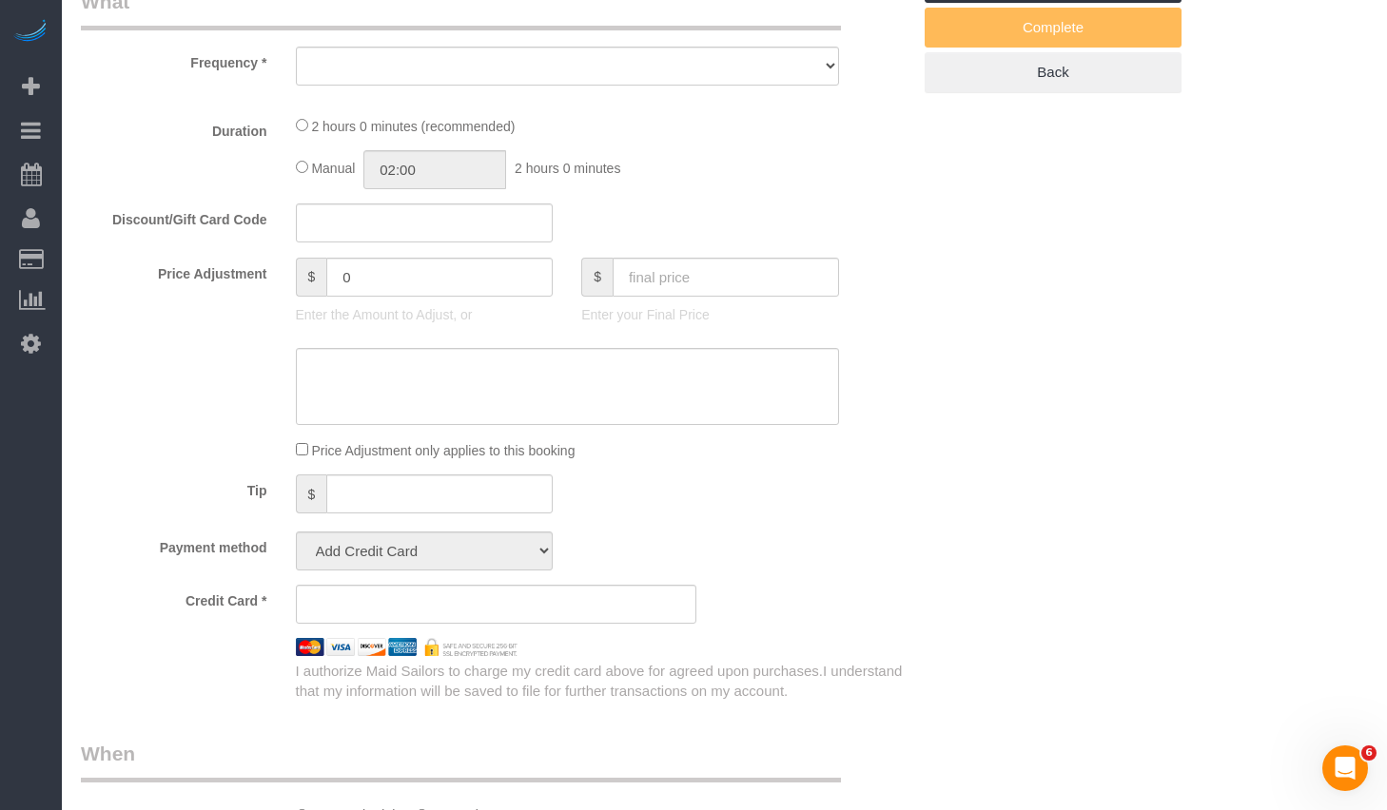
select select "object:838"
select select "1"
select select "number:57"
select select "number:70"
select select "number:15"
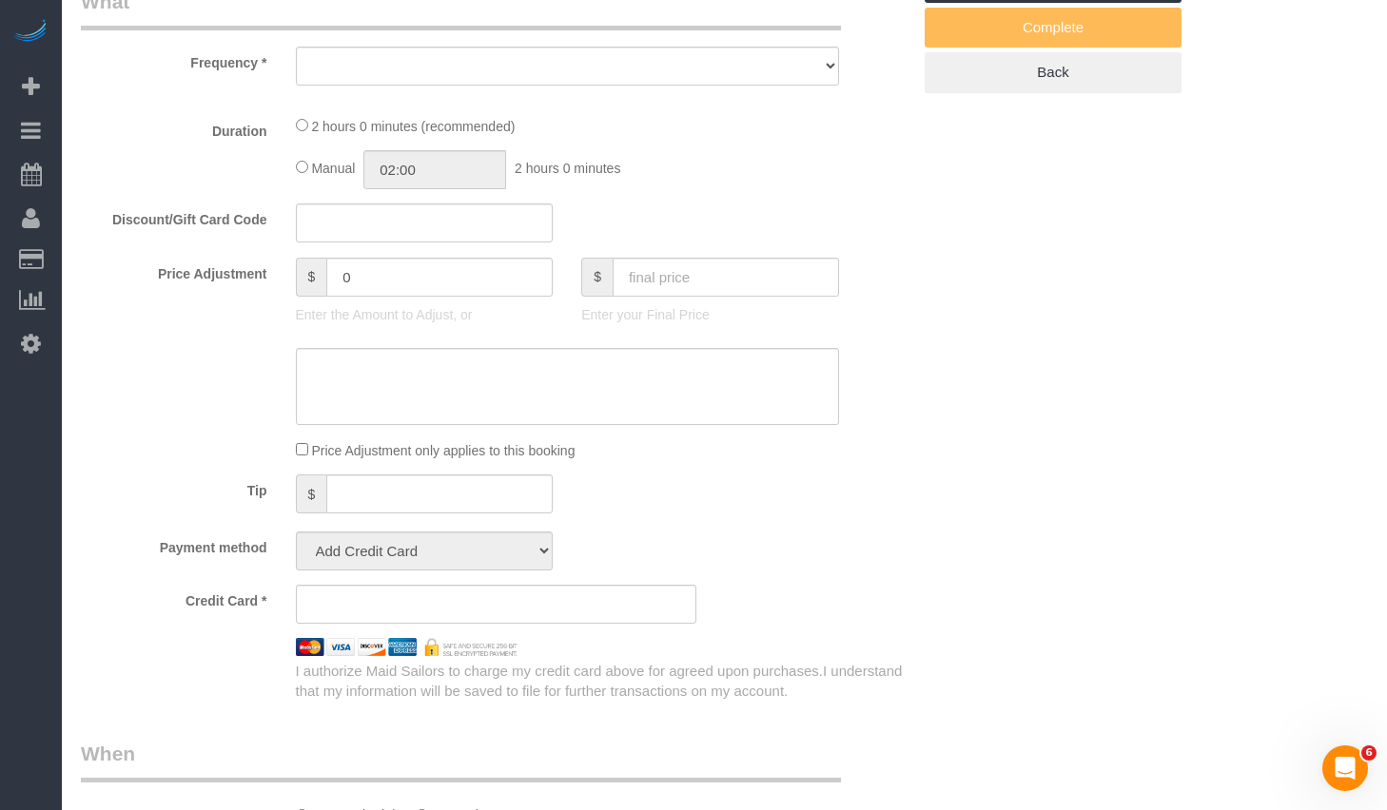
select select "number:5"
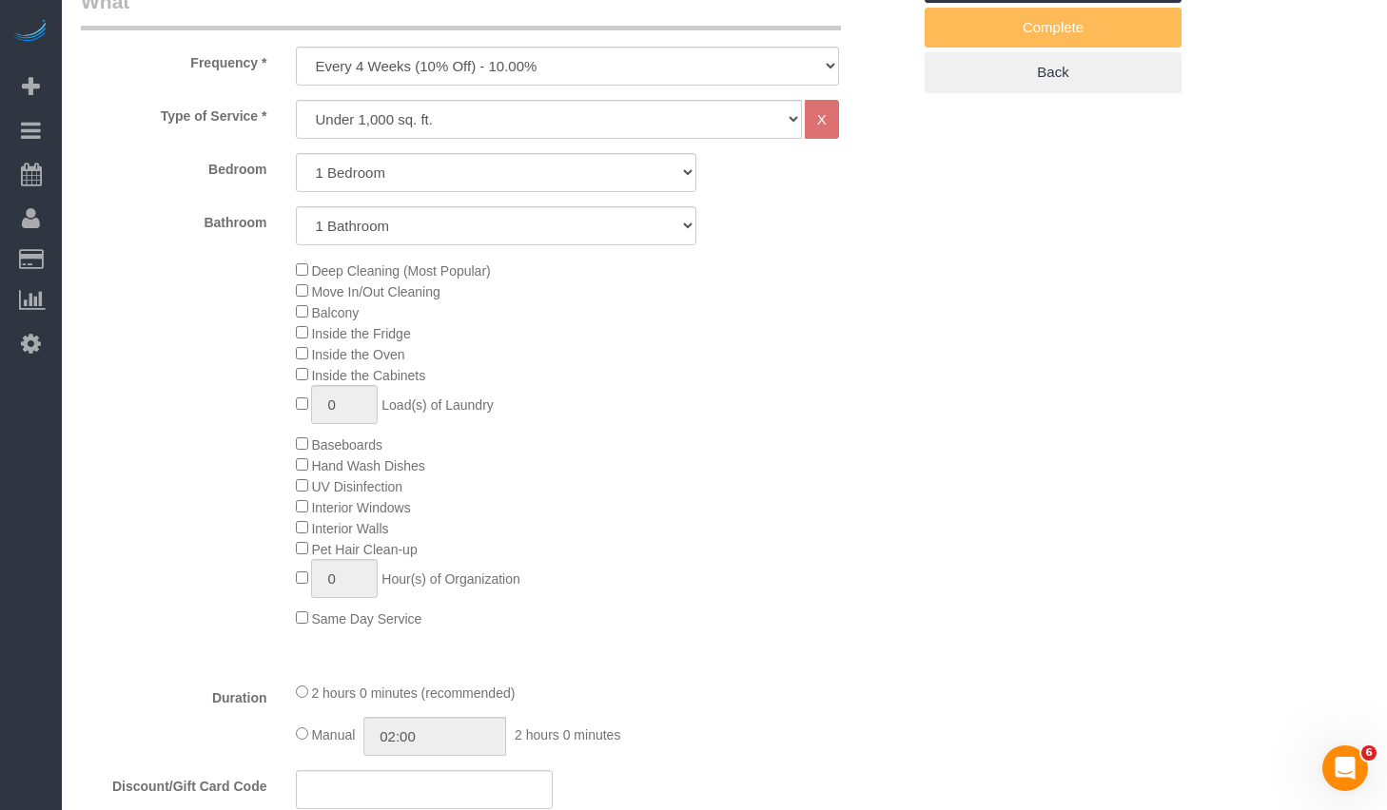
select select "string:stripe-pm_1Q692k4VGloSiKo7kvhJeVSG"
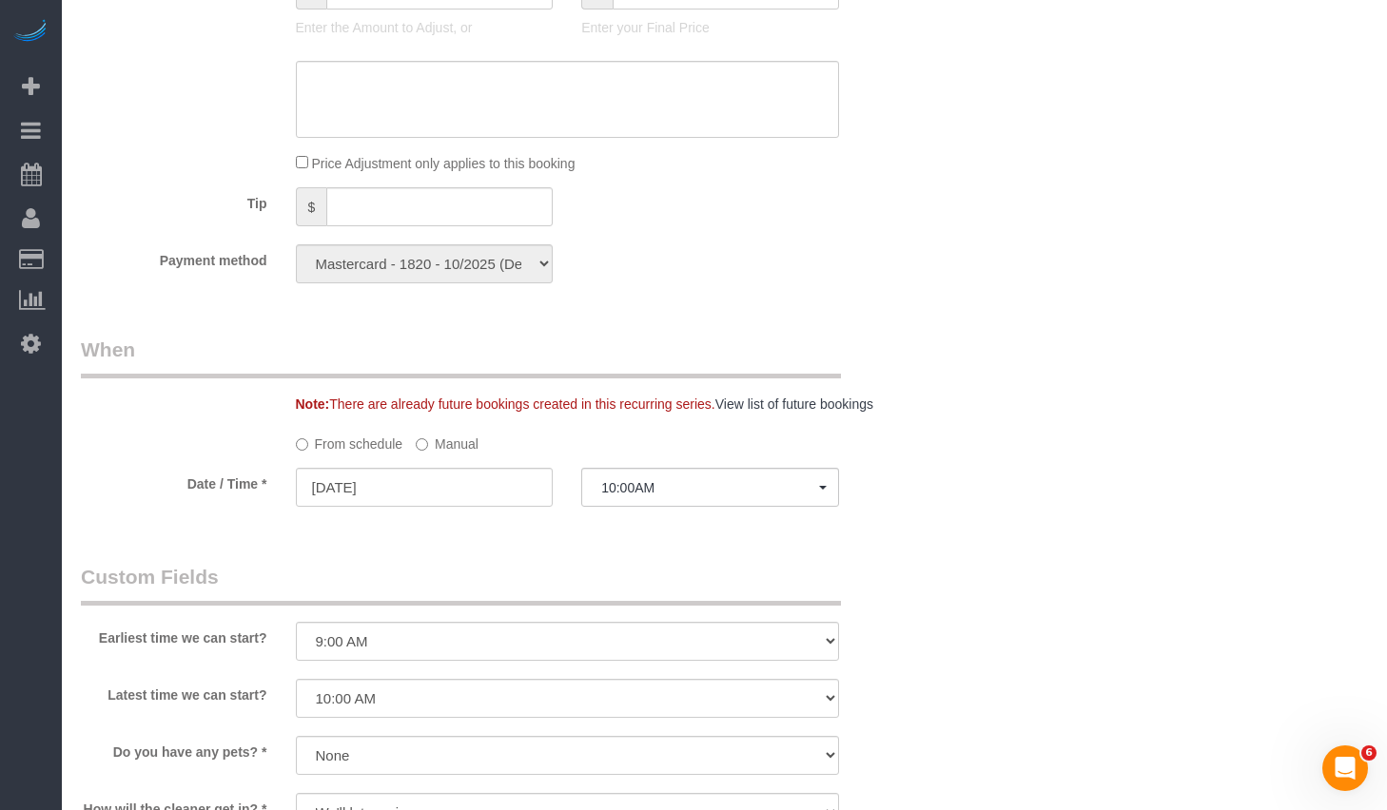
select select "object:1547"
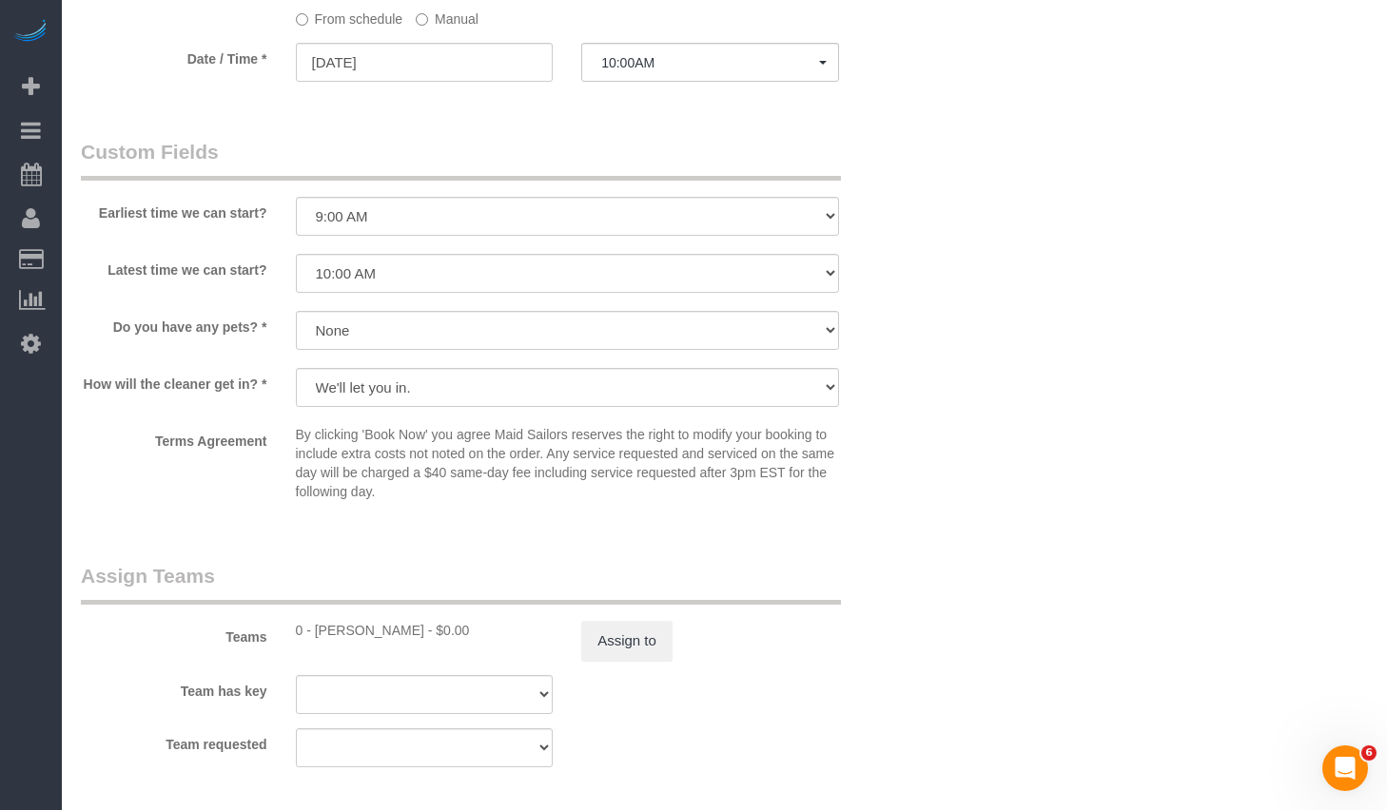
select select "1"
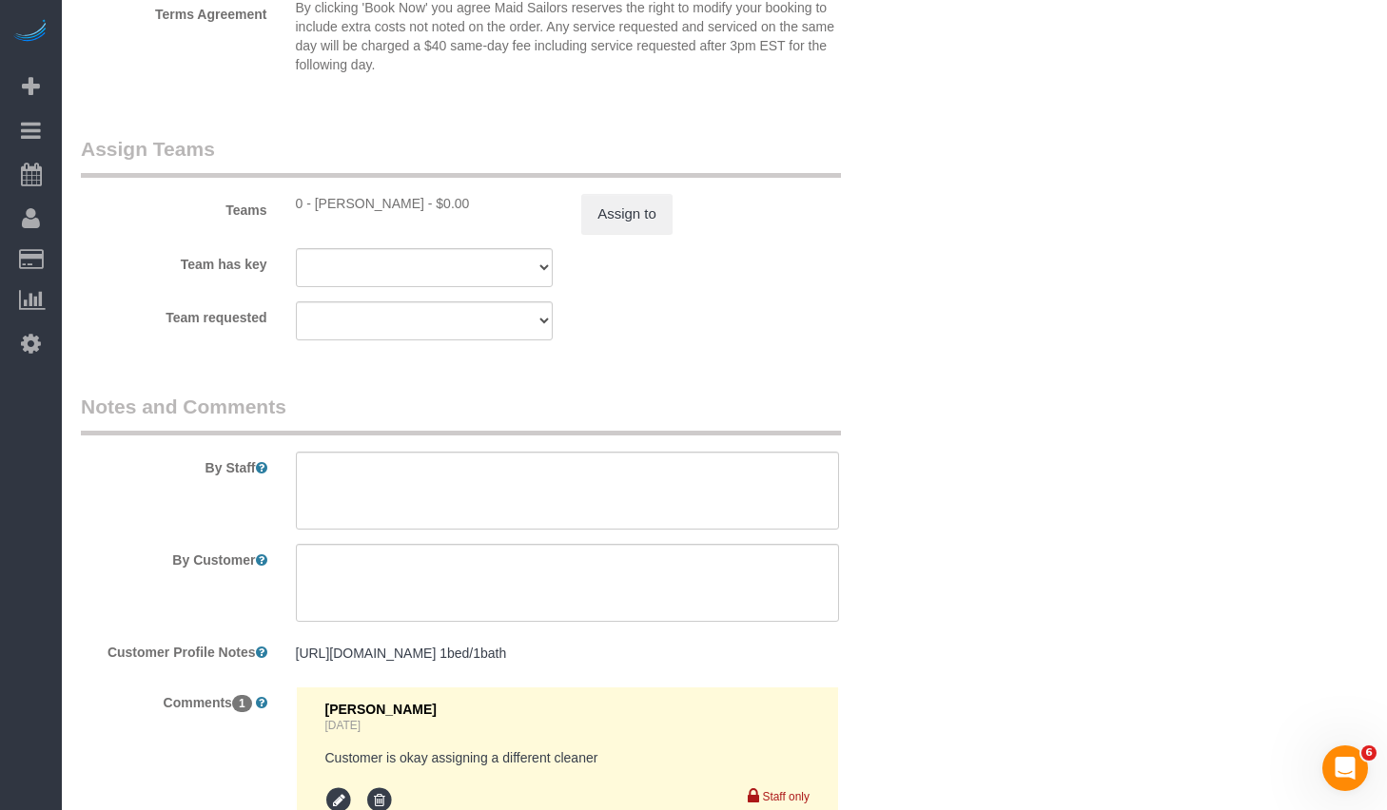
scroll to position [2708, 0]
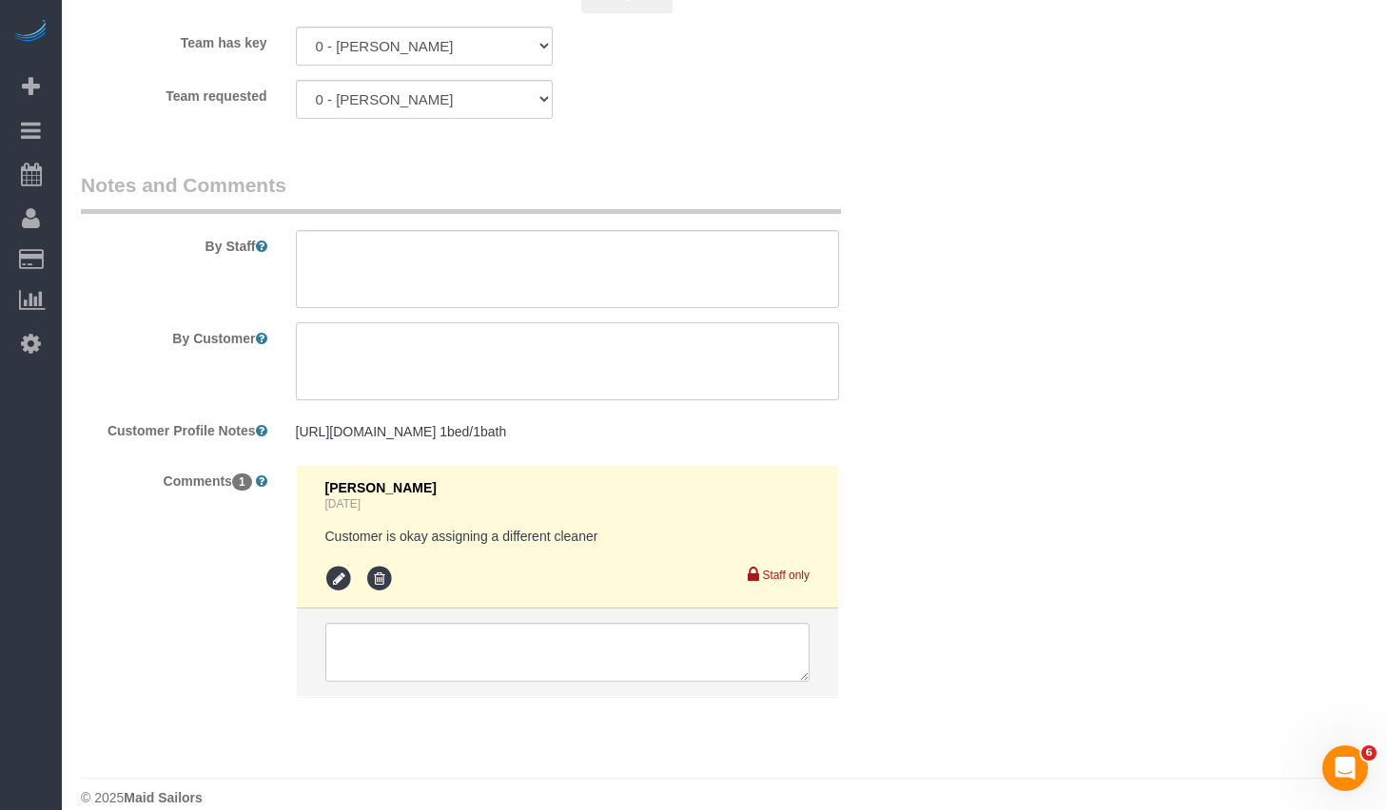
click at [486, 333] on textarea at bounding box center [567, 361] width 543 height 78
click at [486, 331] on textarea at bounding box center [567, 361] width 543 height 78
type textarea "Skip Loft area"
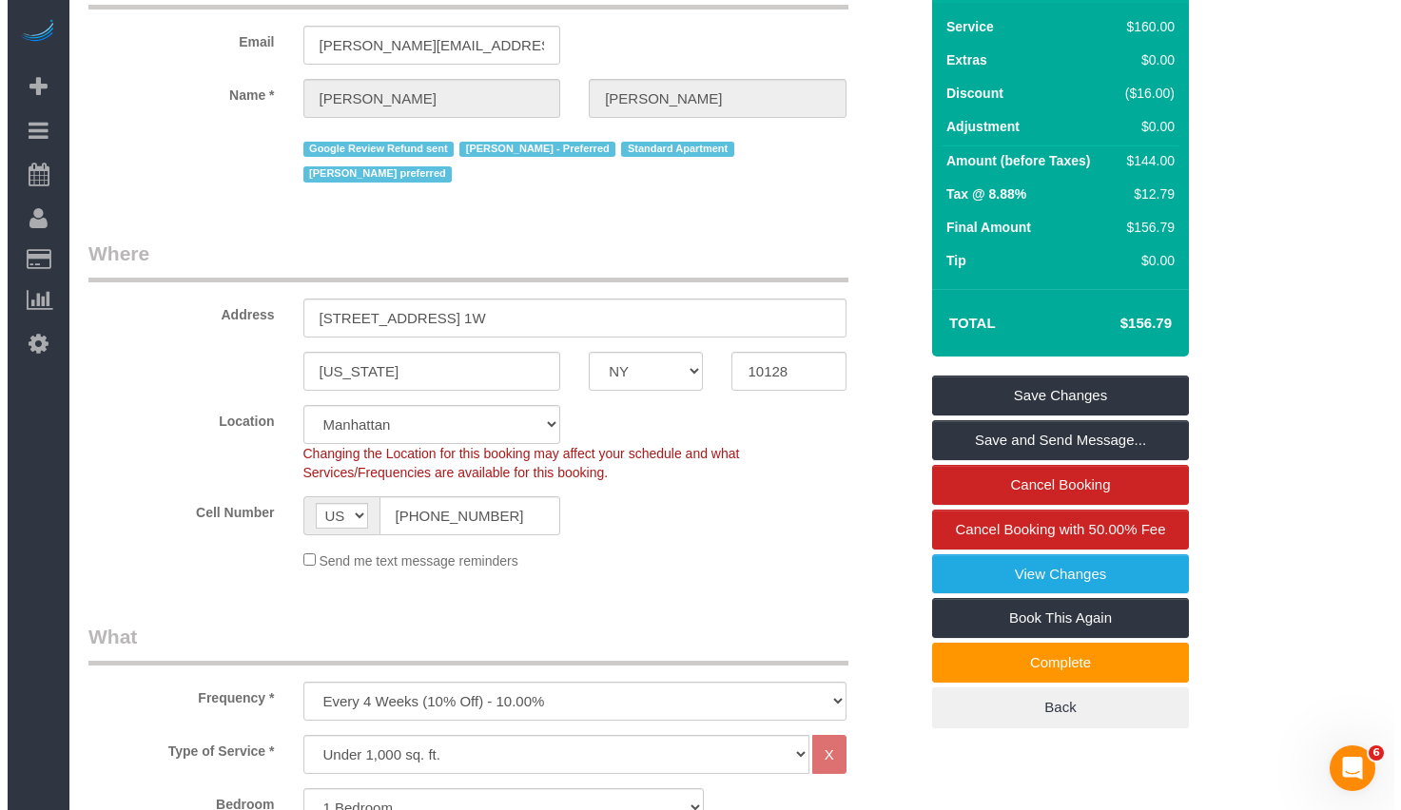
scroll to position [0, 0]
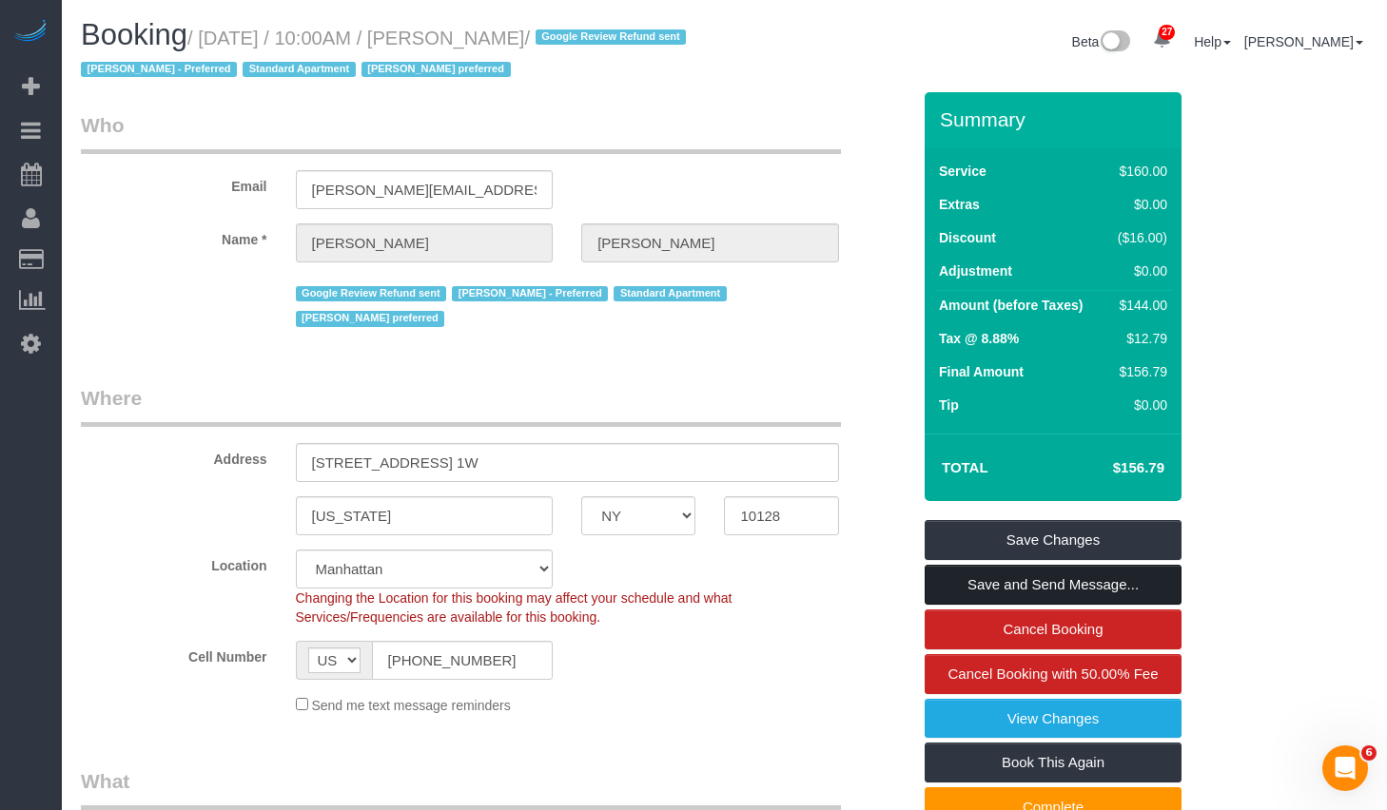
click at [978, 588] on link "Save and Send Message..." at bounding box center [1052, 585] width 257 height 40
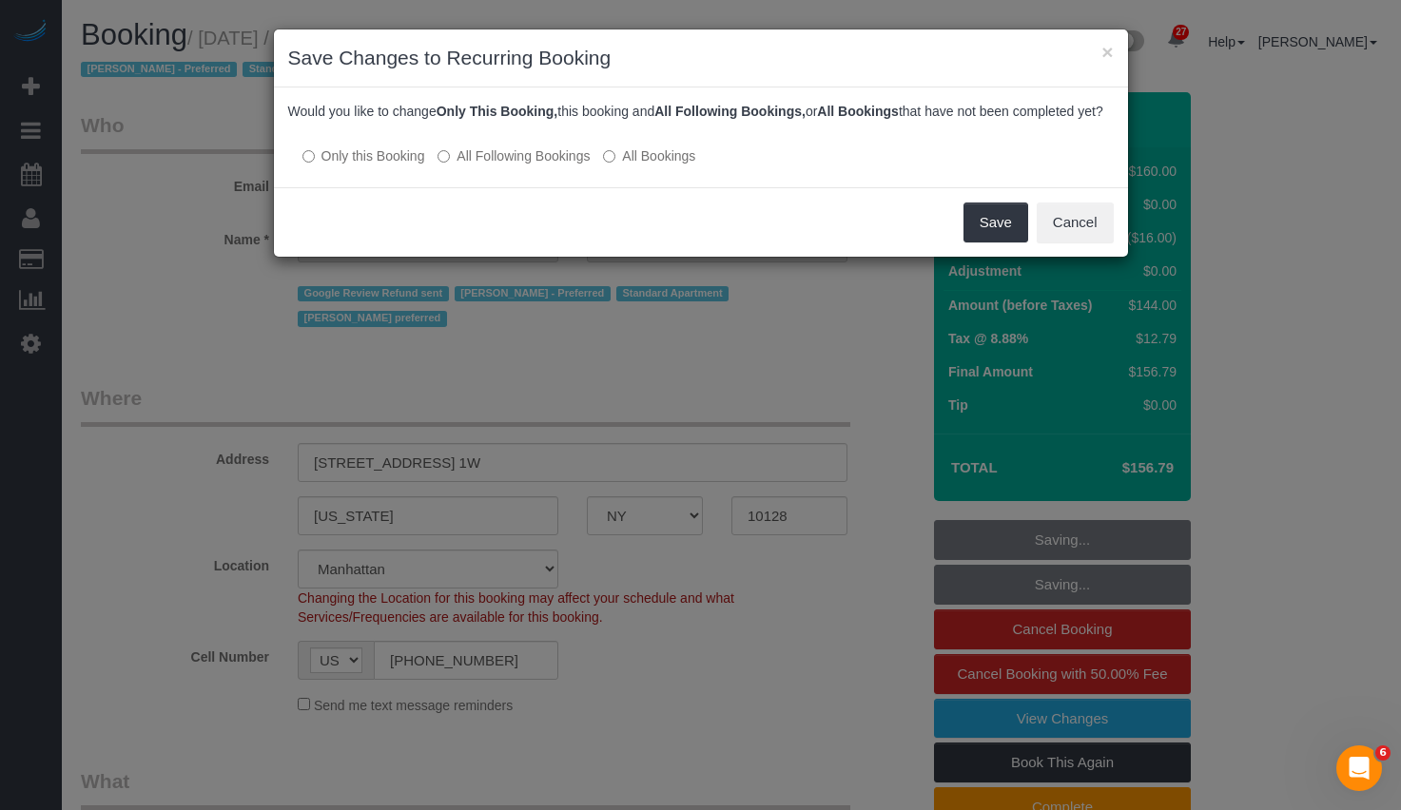
click at [569, 165] on label "All Following Bookings" at bounding box center [514, 155] width 152 height 19
click at [1009, 243] on button "Save" at bounding box center [995, 223] width 65 height 40
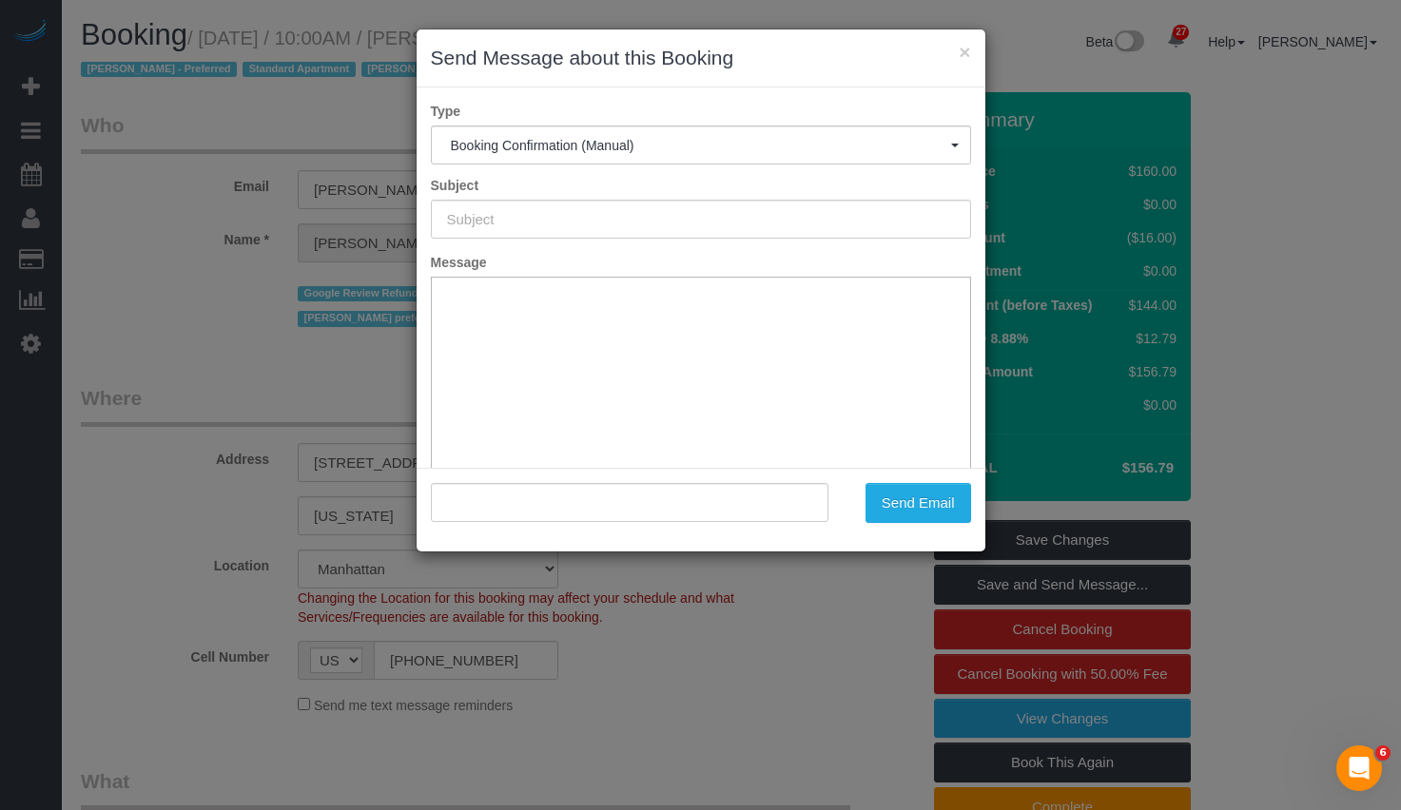
scroll to position [140, 0]
type input "Cleaning Confirmed for 09/25/2025 at 10:00am"
type input ""Sam Brotman" <sam.brotman@gmail.com>"
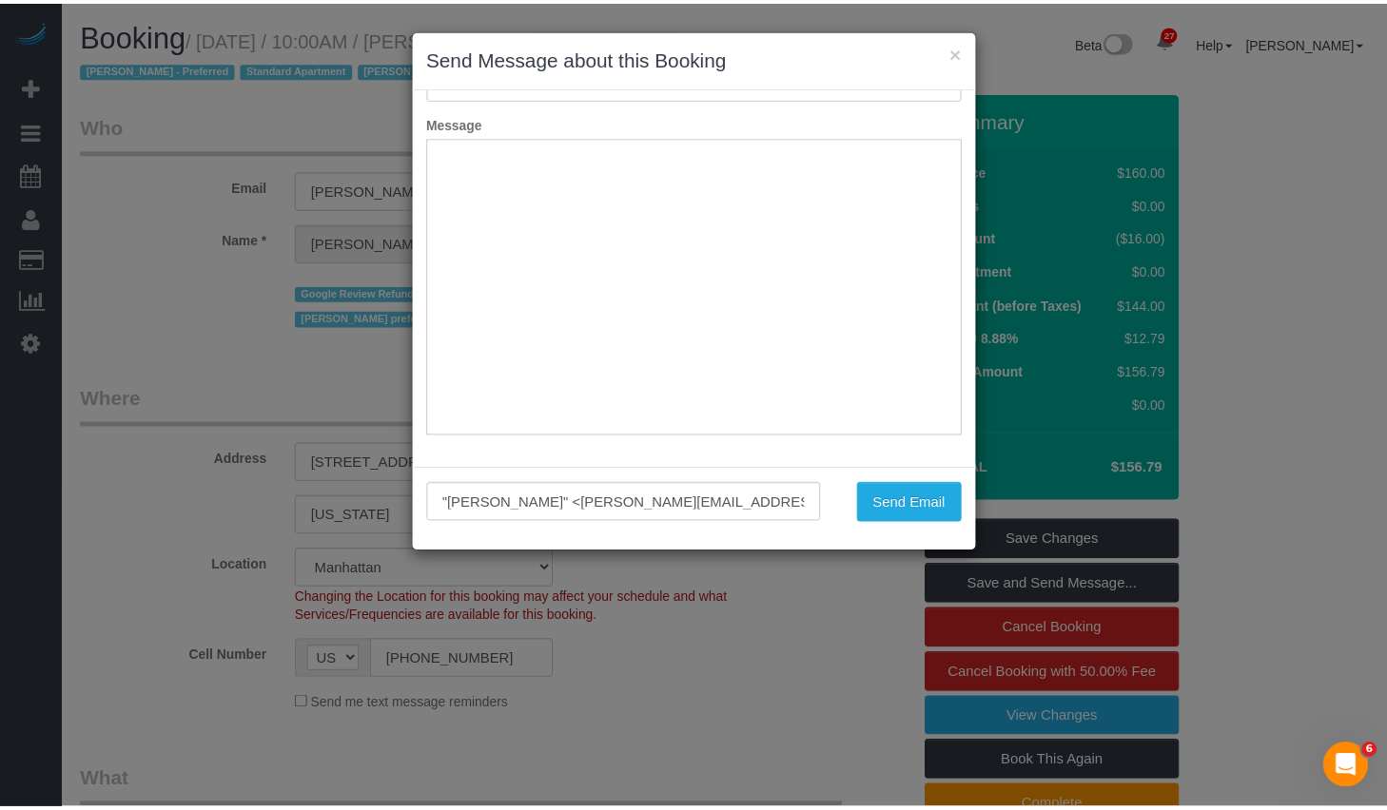
scroll to position [0, 0]
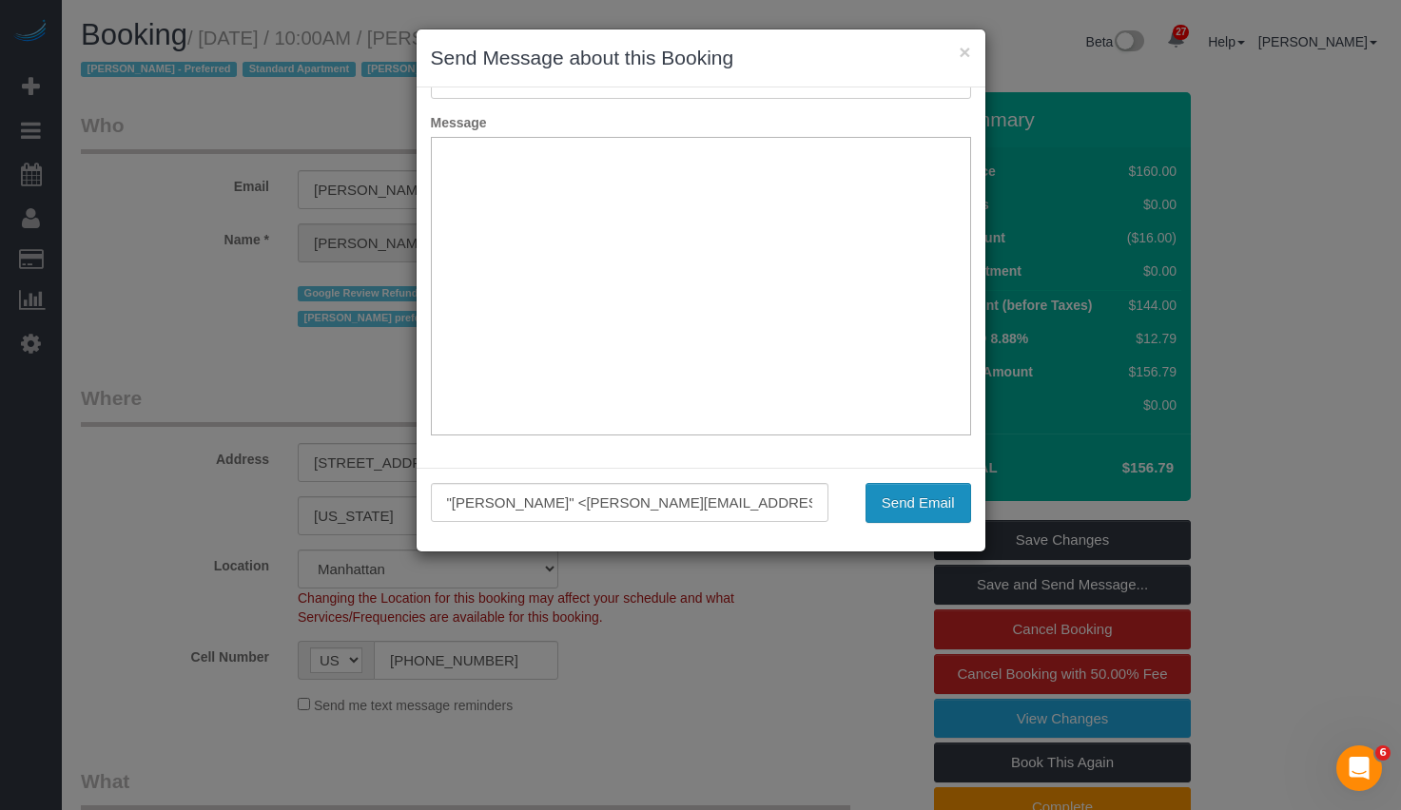
click at [906, 499] on button "Send Email" at bounding box center [919, 503] width 106 height 40
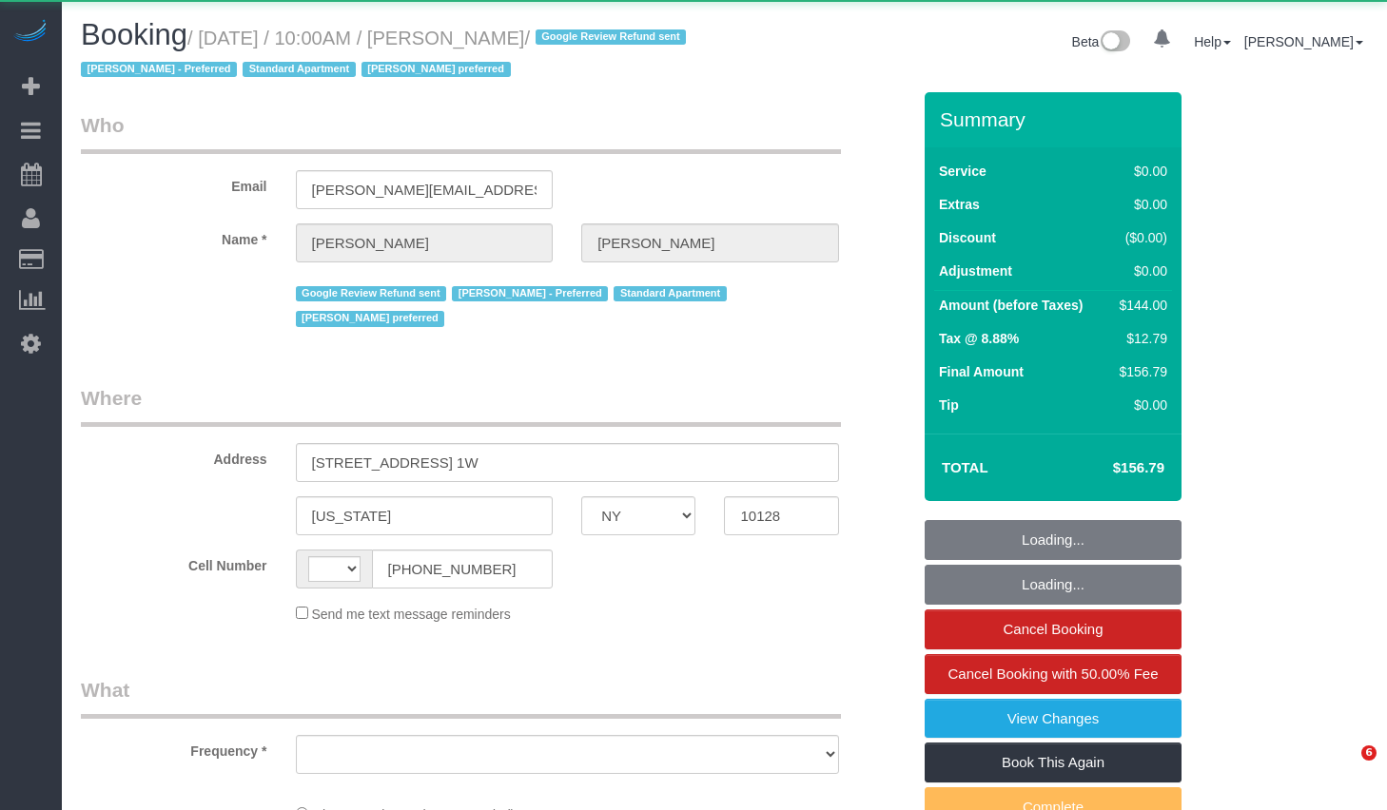
select select "NY"
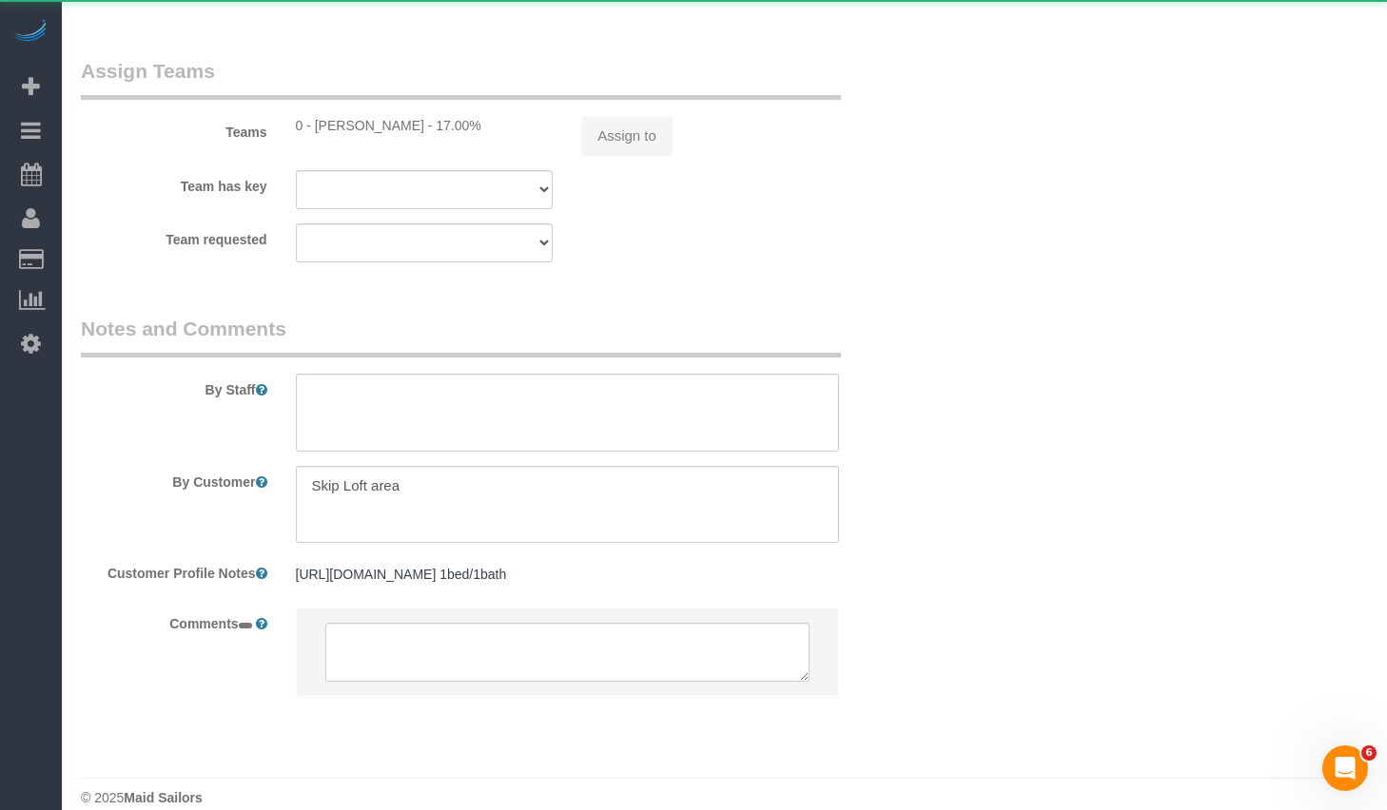
select select "object:584"
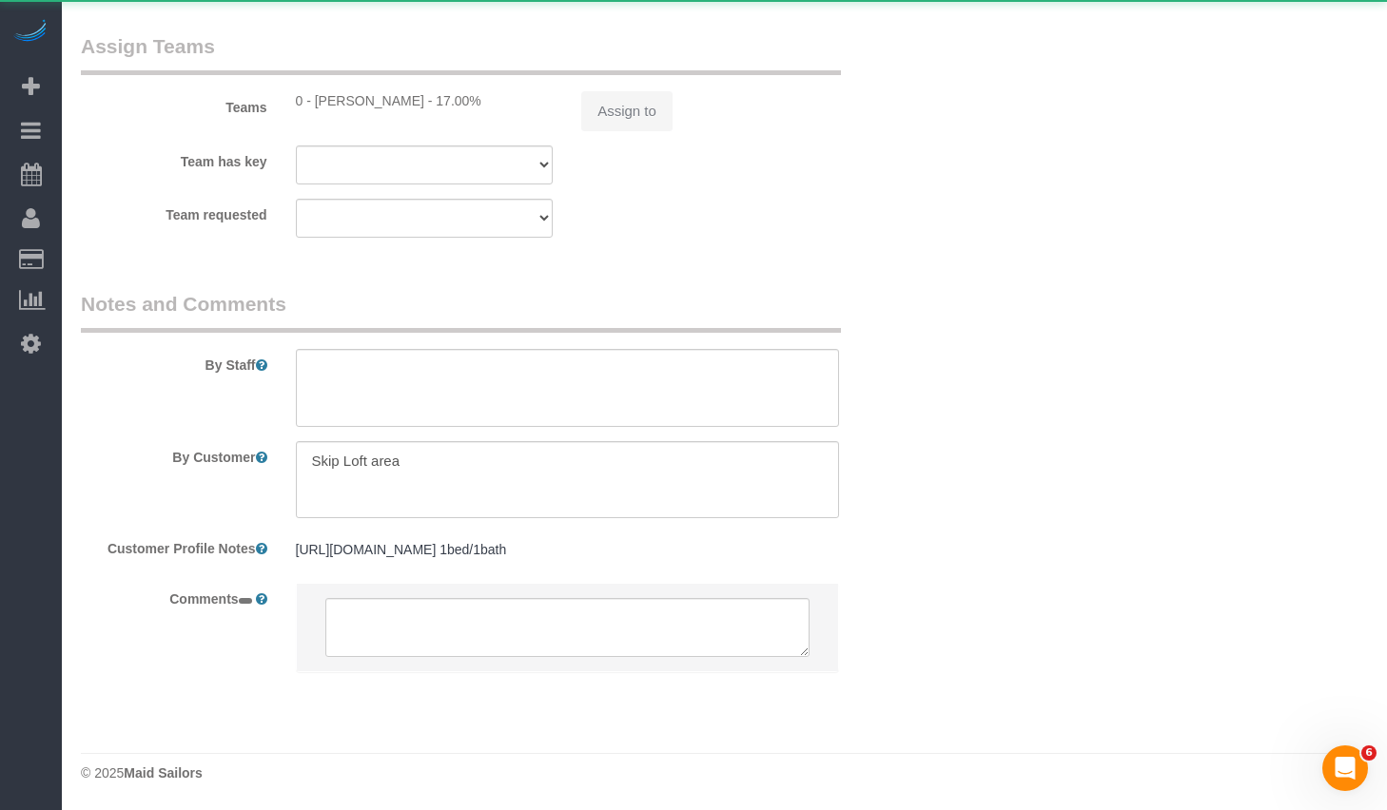
select select "number:57"
select select "number:70"
select select "number:15"
select select "number:5"
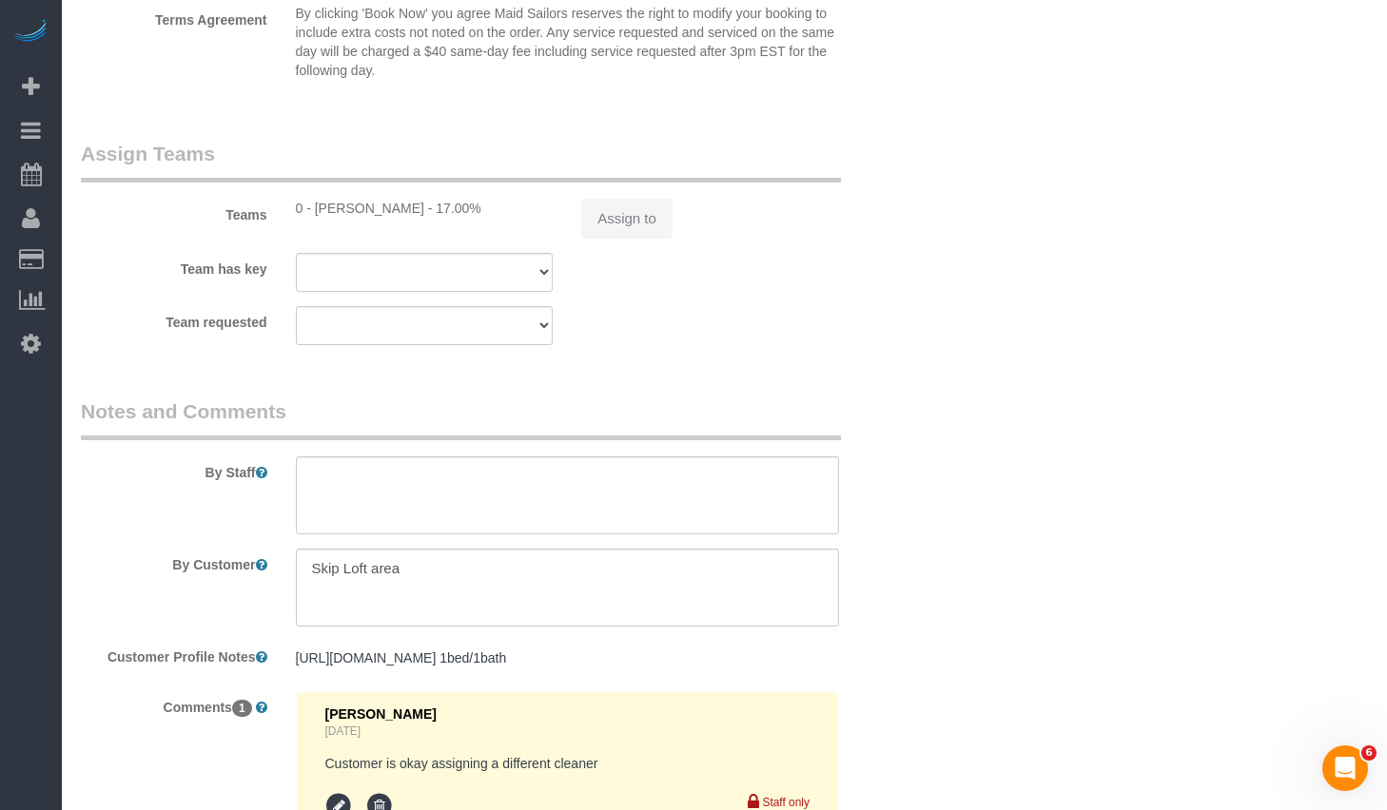
select select "object:760"
select select "string:stripe-pm_1Q692k4VGloSiKo7kvhJeVSG"
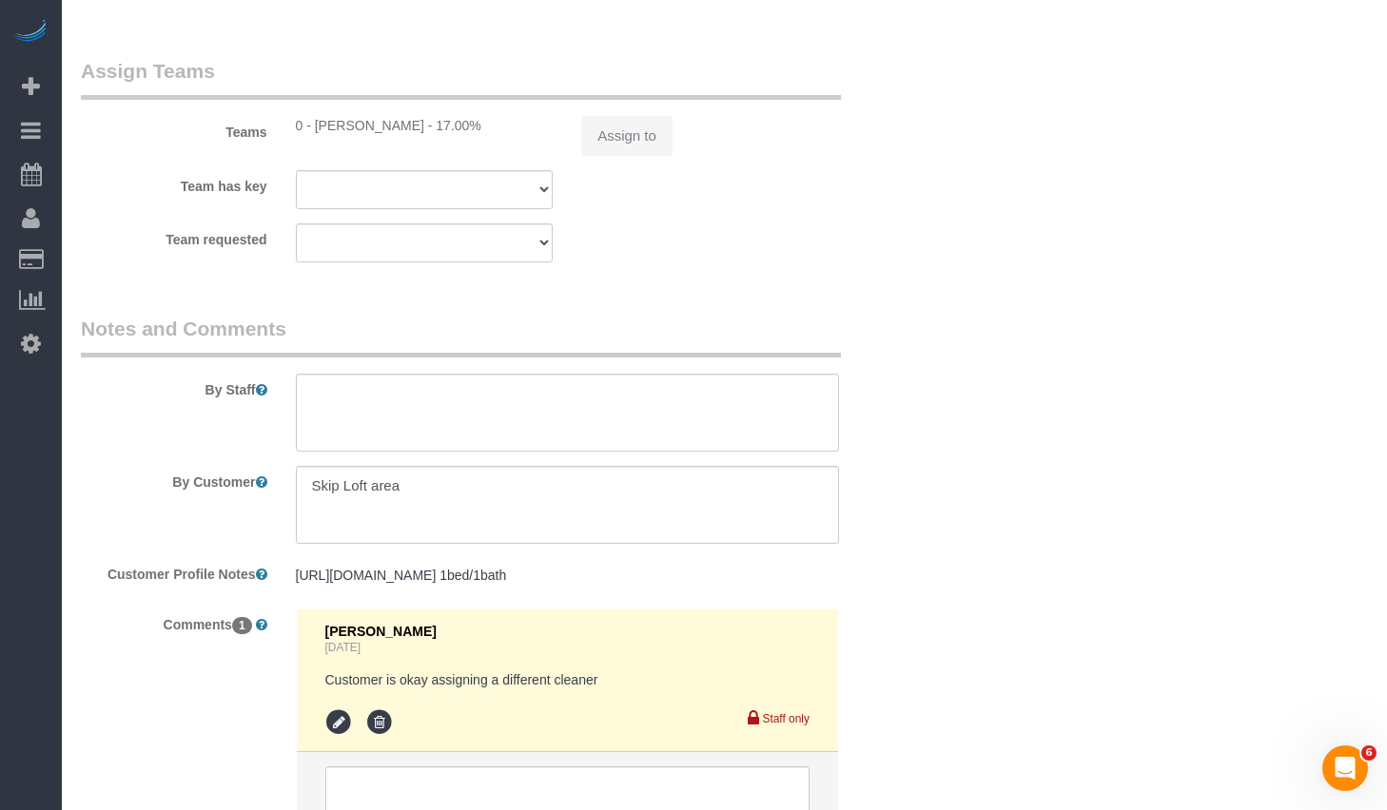
select select "string:[GEOGRAPHIC_DATA]"
select select "1"
select select "spot1"
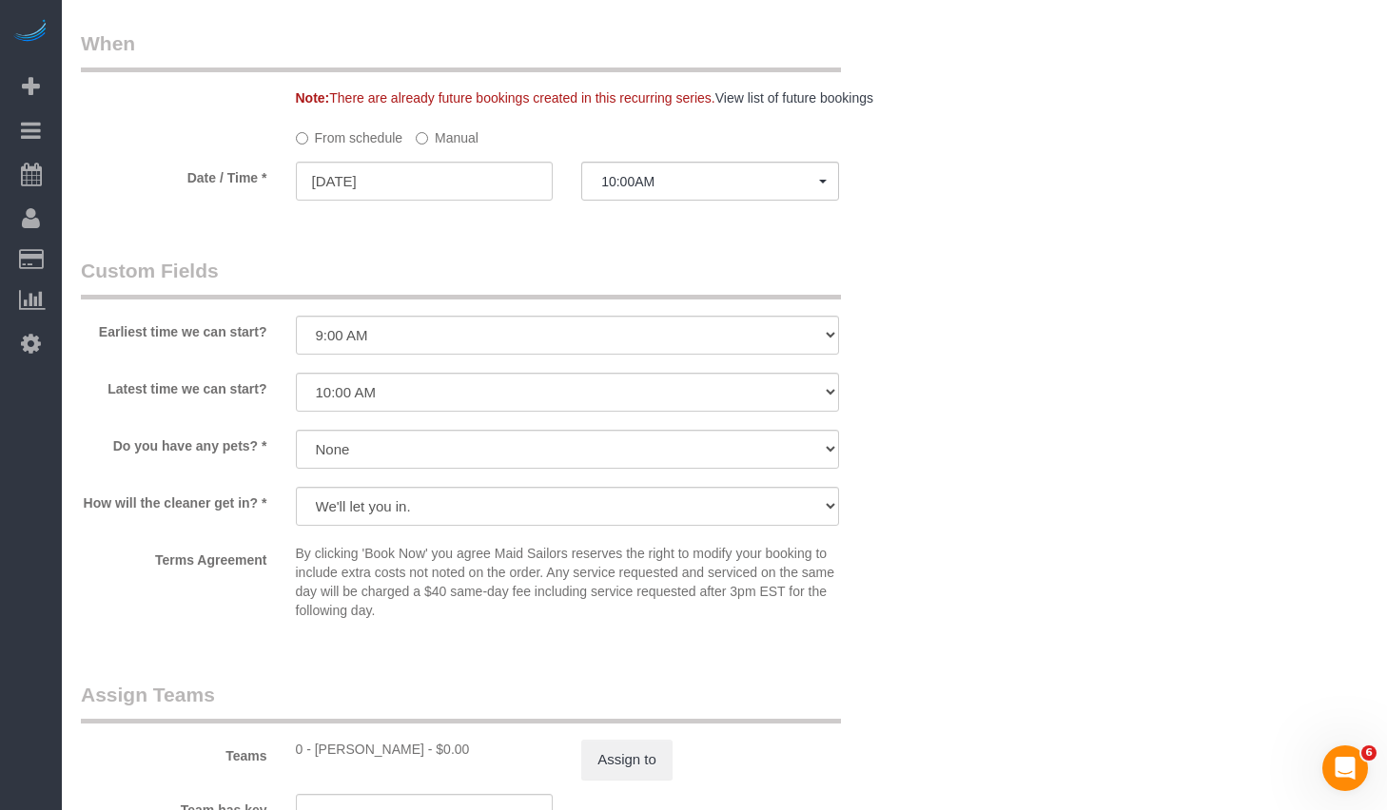
scroll to position [2564, 0]
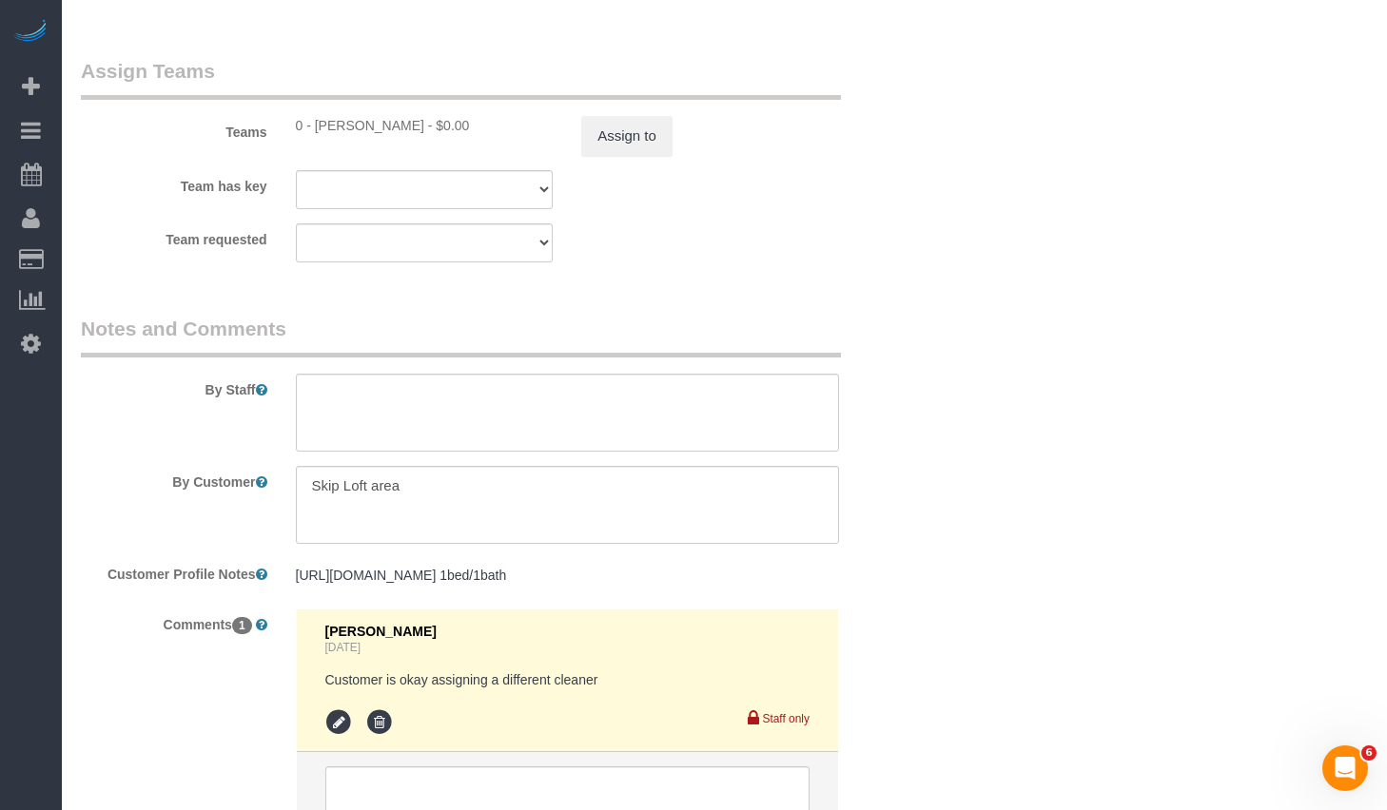
select select "1"
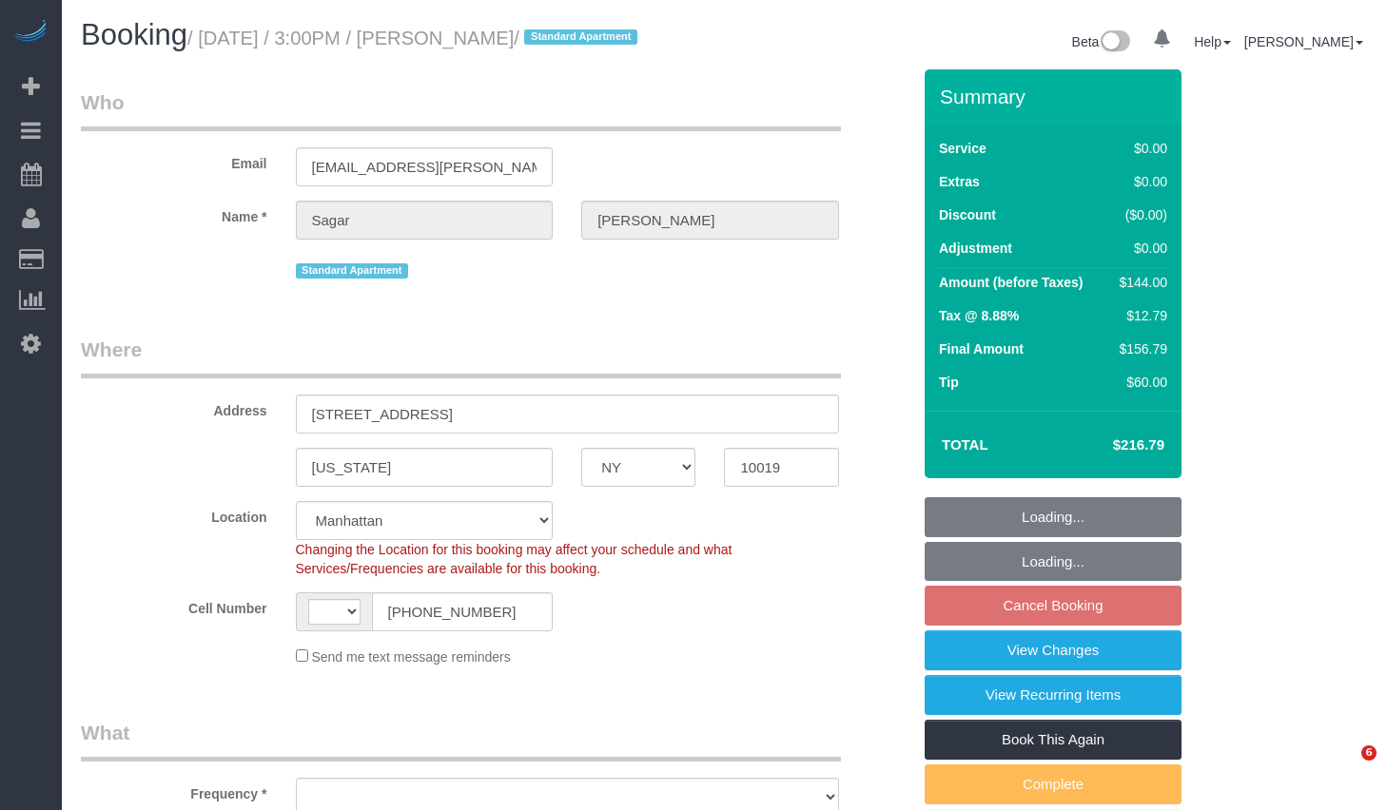
select select "NY"
select select "number:58"
select select "number:79"
select select "number:15"
select select "number:5"
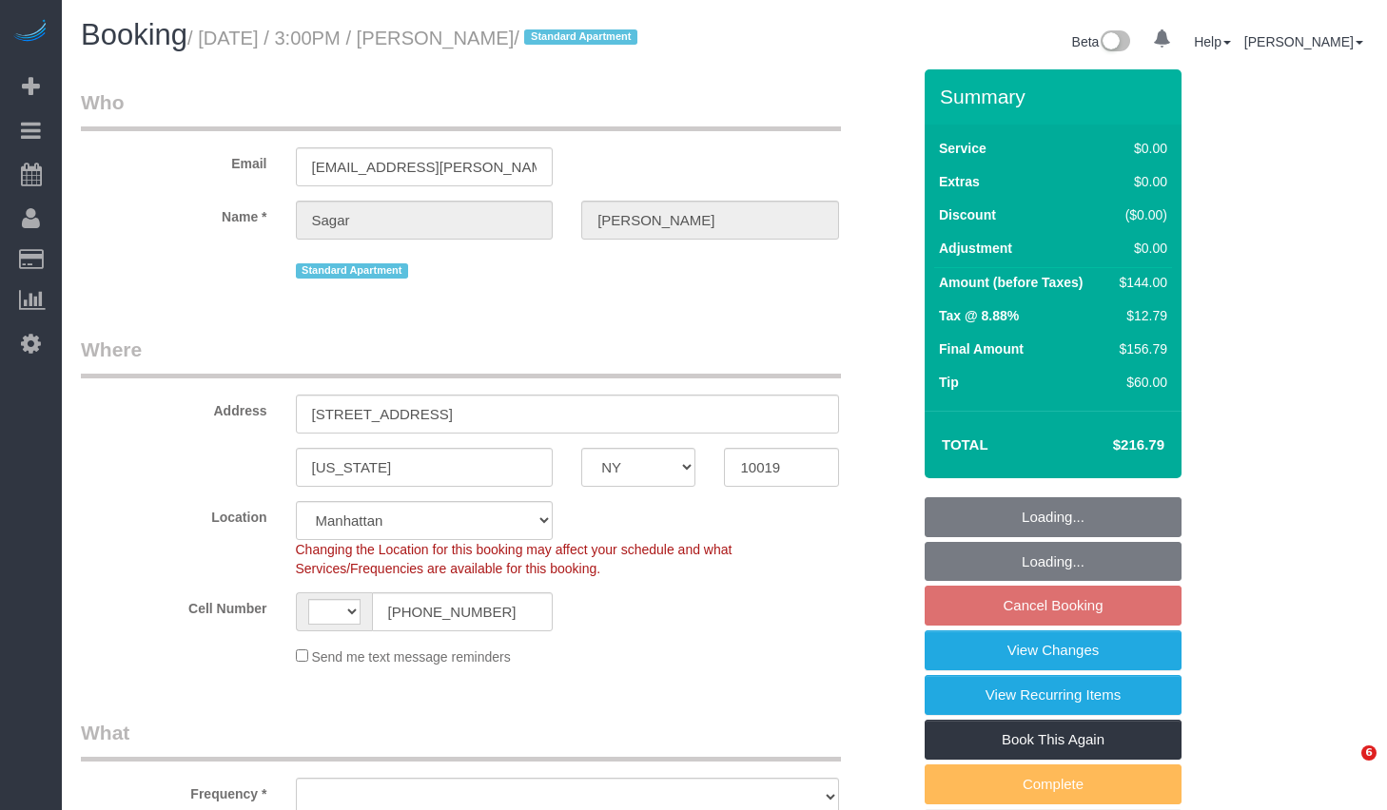
select select "string:[GEOGRAPHIC_DATA]"
select select "object:968"
select select "string:stripe-pm_1NfZHi4VGloSiKo76R64IA7G"
select select "object:1512"
select select "spot3"
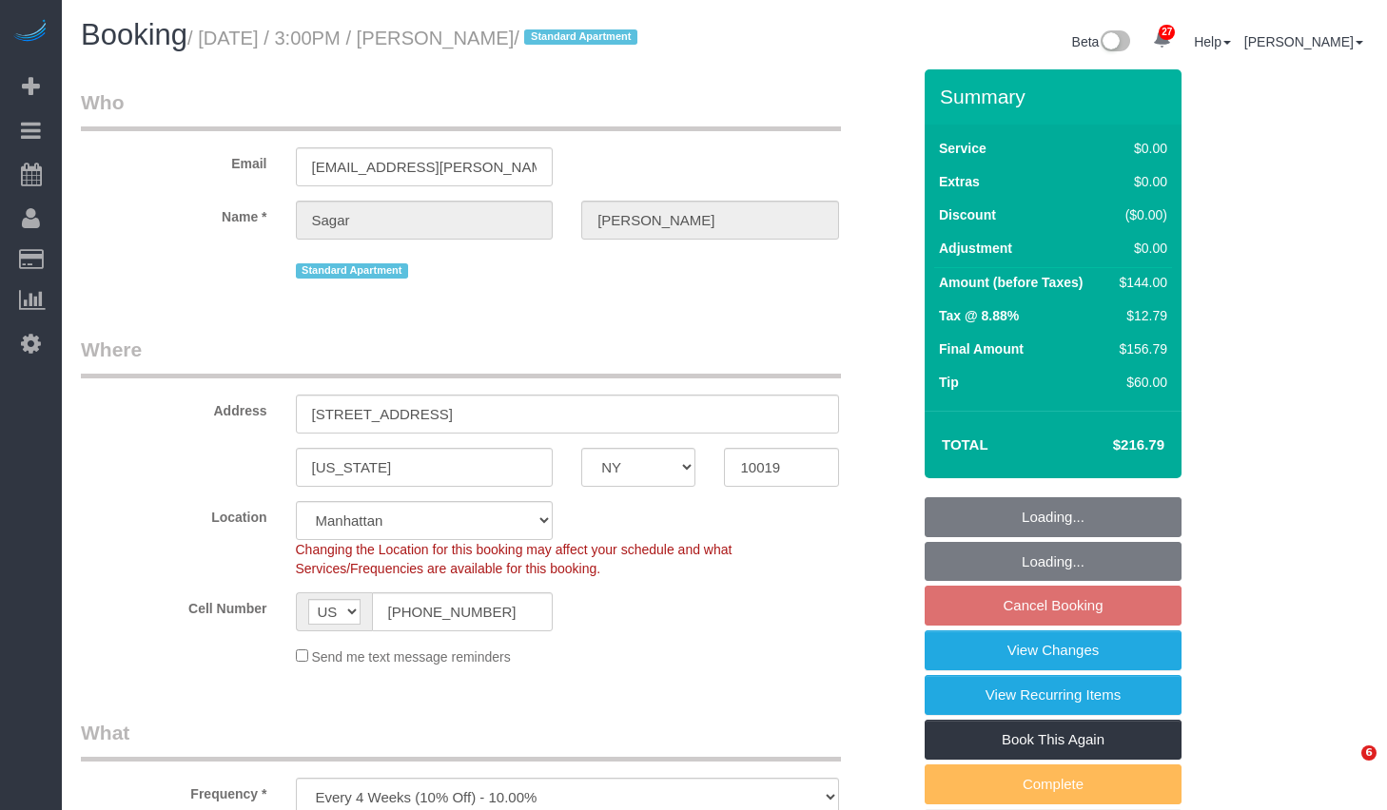
select select "1"
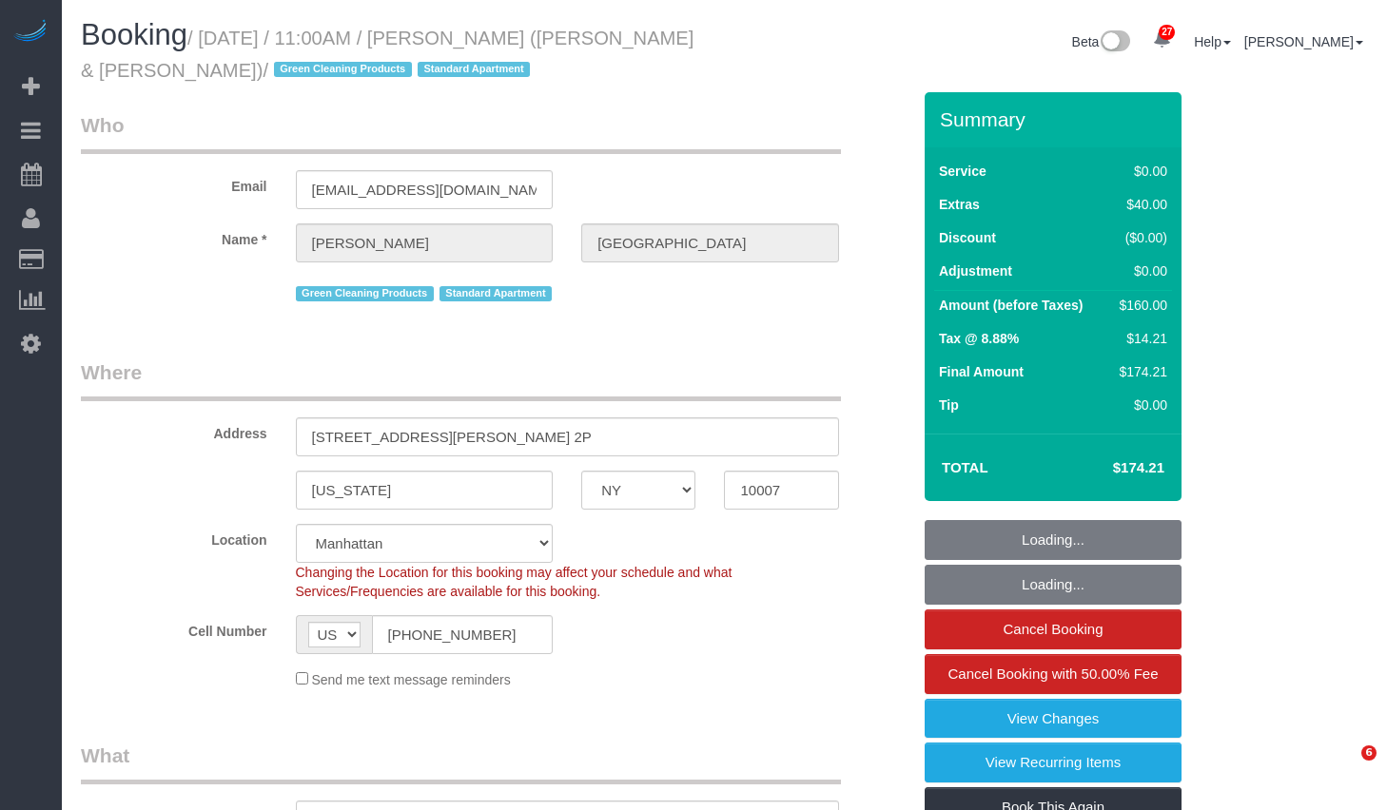
select select "NY"
select select "number:89"
select select "number:90"
select select "number:15"
select select "number:6"
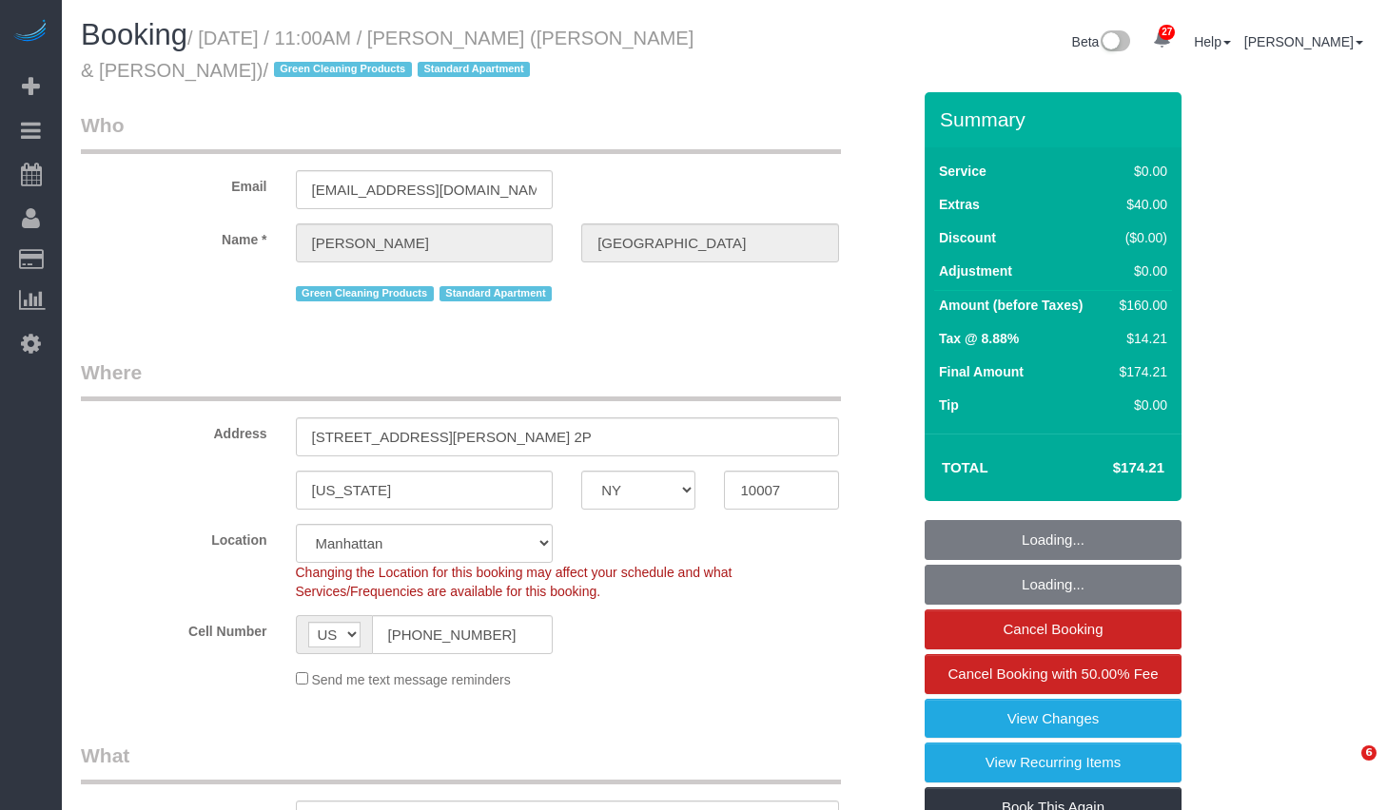
select select "object:1553"
select select "1"
select select "spot1"
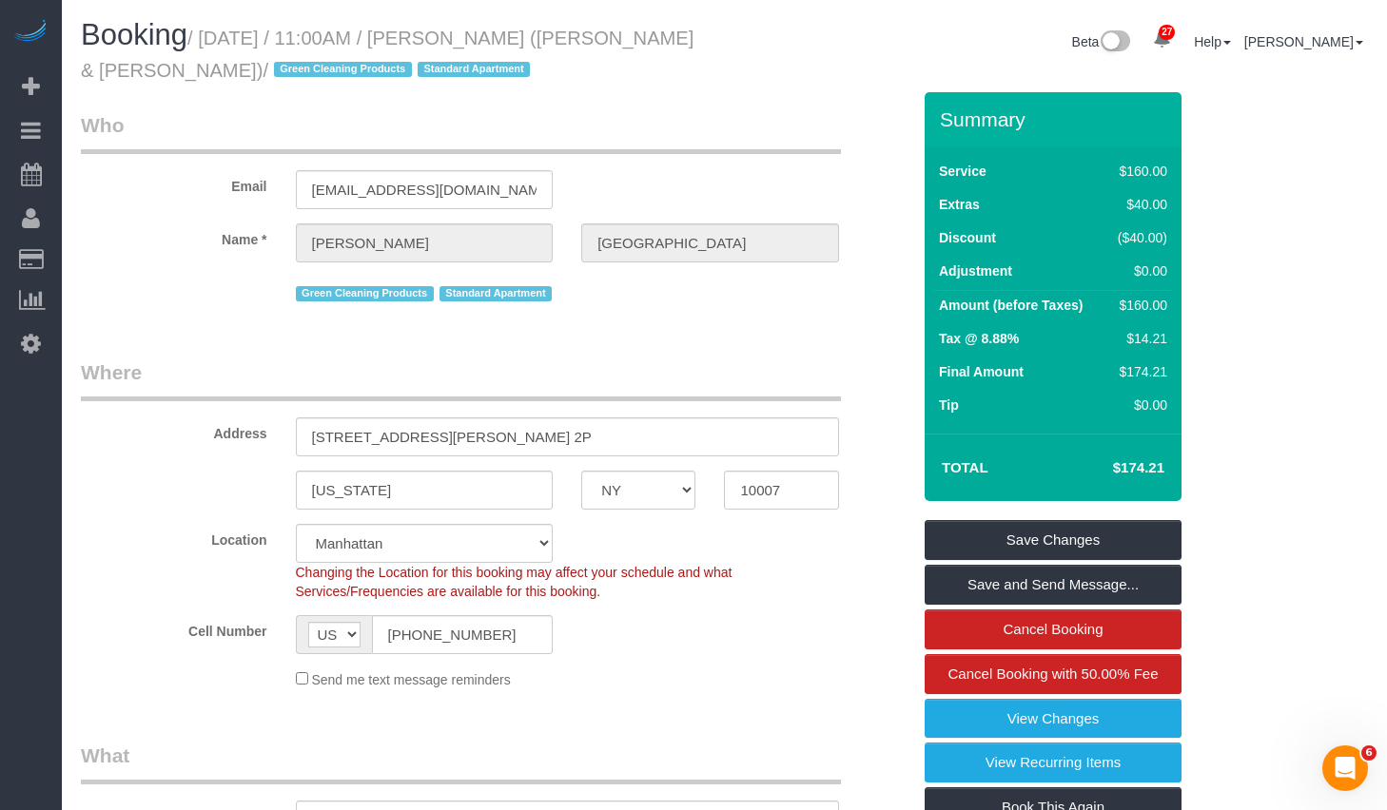
drag, startPoint x: 213, startPoint y: 38, endPoint x: 216, endPoint y: 73, distance: 35.3
click at [216, 73] on small "/ September 26, 2025 / 11:00AM / Andrew Norwich (Kirkland & Ellis) / Green Clea…" at bounding box center [387, 54] width 613 height 53
copy small "September 26, 2025 / 11:00AM / Andrew Norwich (Kirkland & Ellis)"
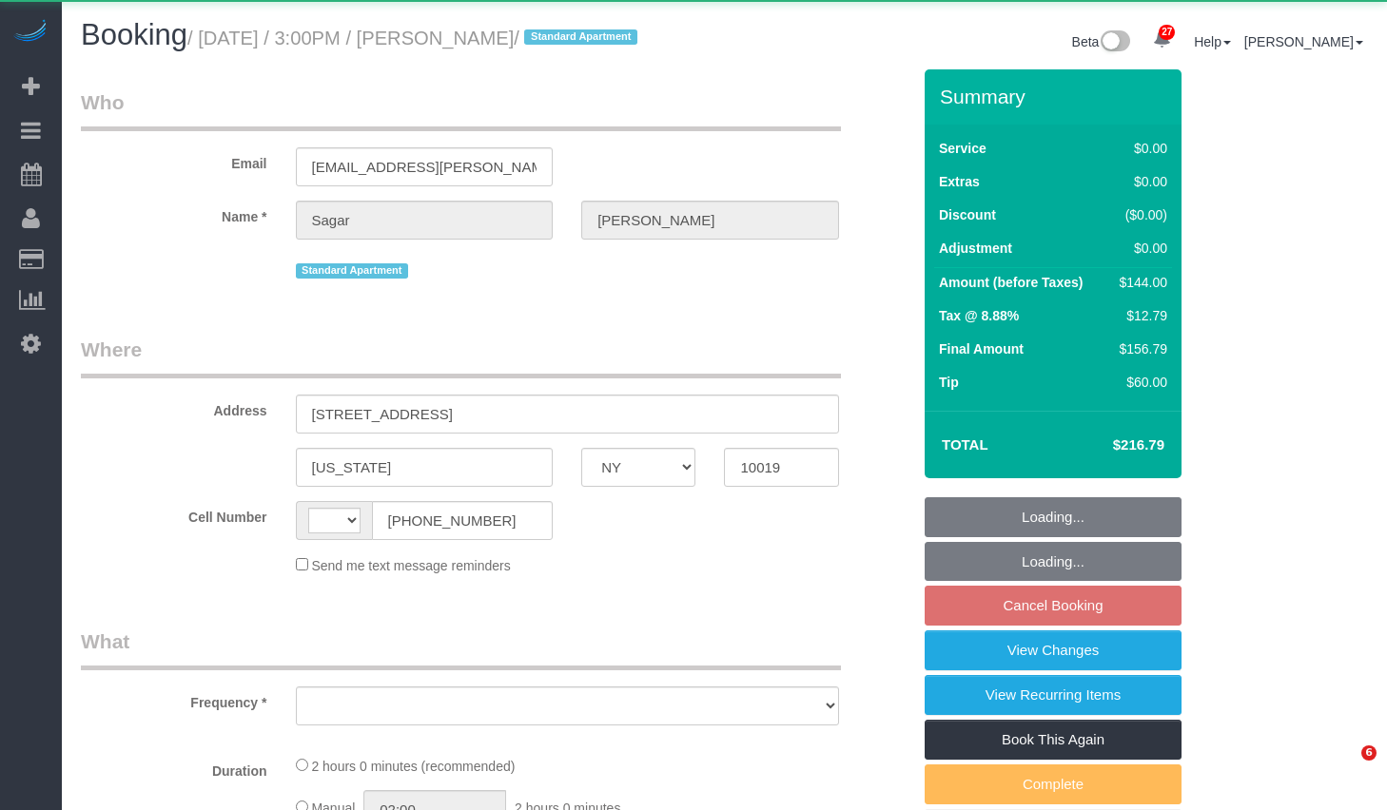
select select "NY"
click at [594, 49] on h1 "Booking / [DATE] / 3:00PM / [PERSON_NAME] / Standard Apartment" at bounding box center [396, 35] width 630 height 32
select select "string:[GEOGRAPHIC_DATA]"
select select "object:817"
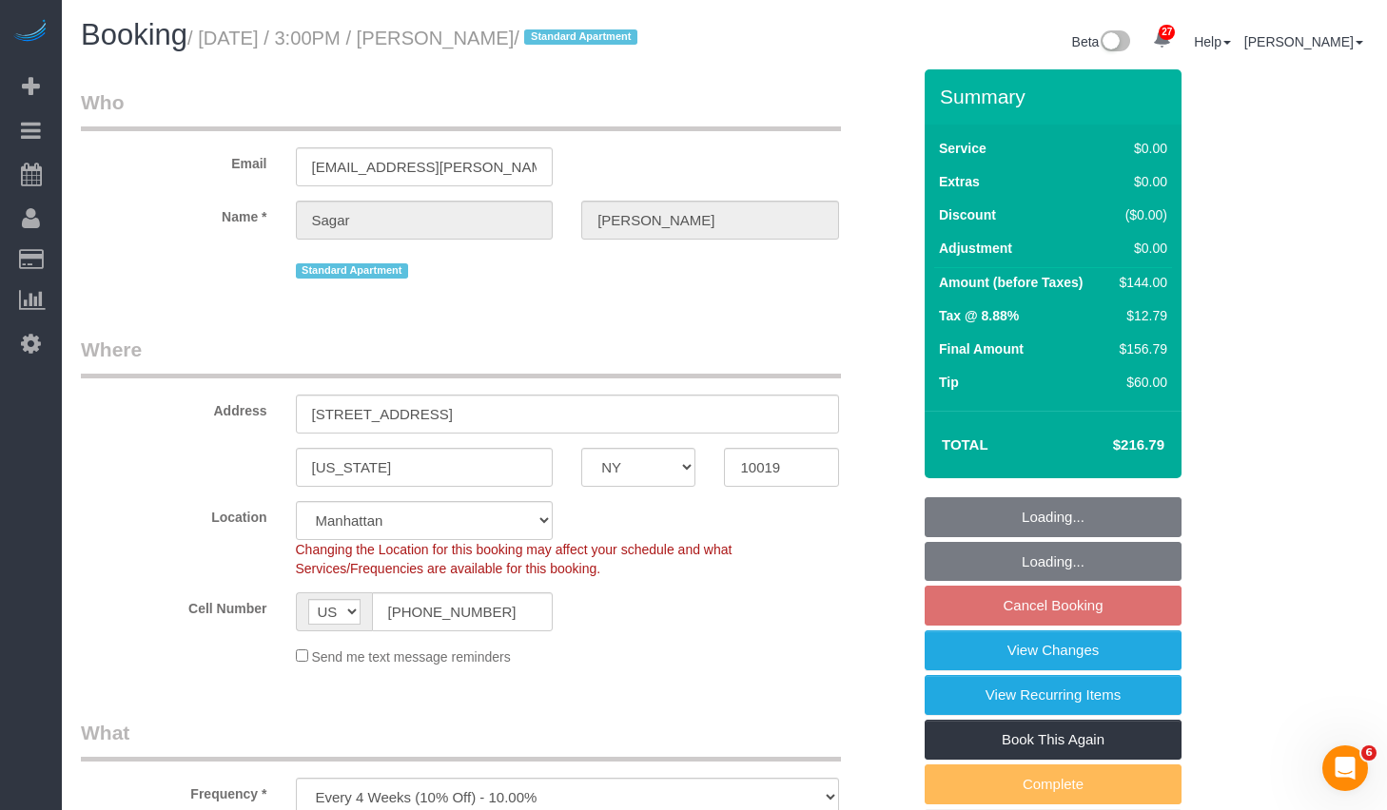
select select "1"
select select "number:58"
select select "number:79"
select select "number:15"
select select "number:5"
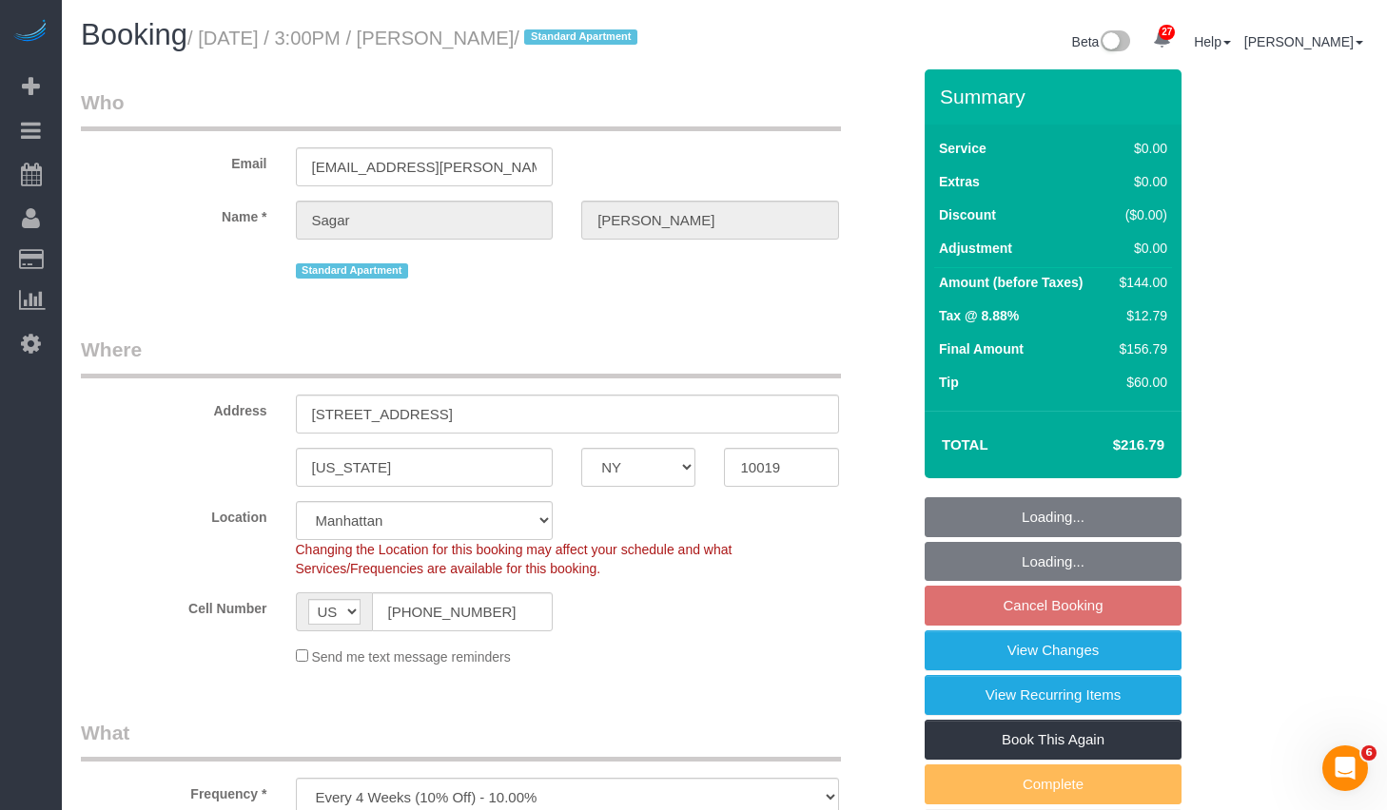
select select "object:1071"
select select "spot3"
select select "string:stripe-pm_1NfZHi4VGloSiKo76R64IA7G"
select select "1"
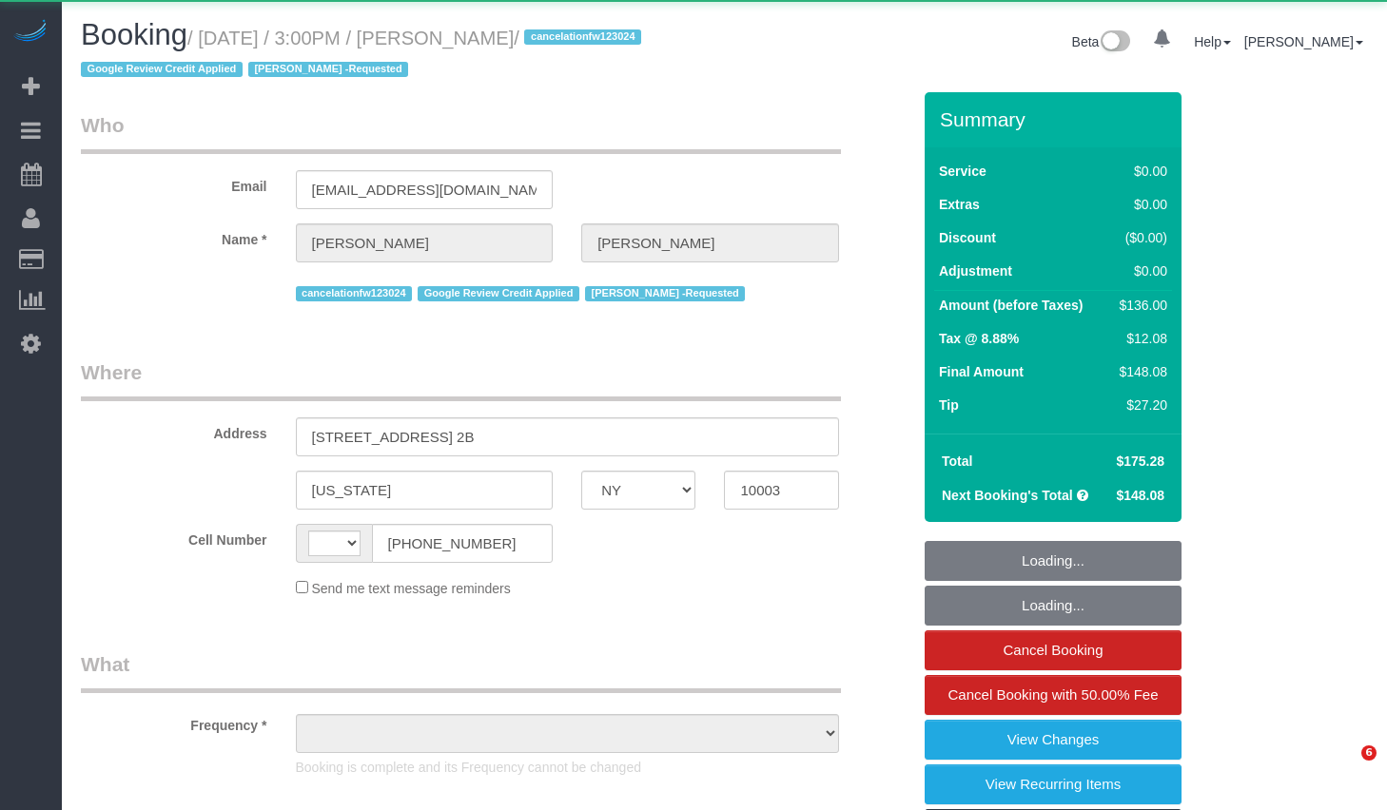
select select "NY"
select select "string:[GEOGRAPHIC_DATA]"
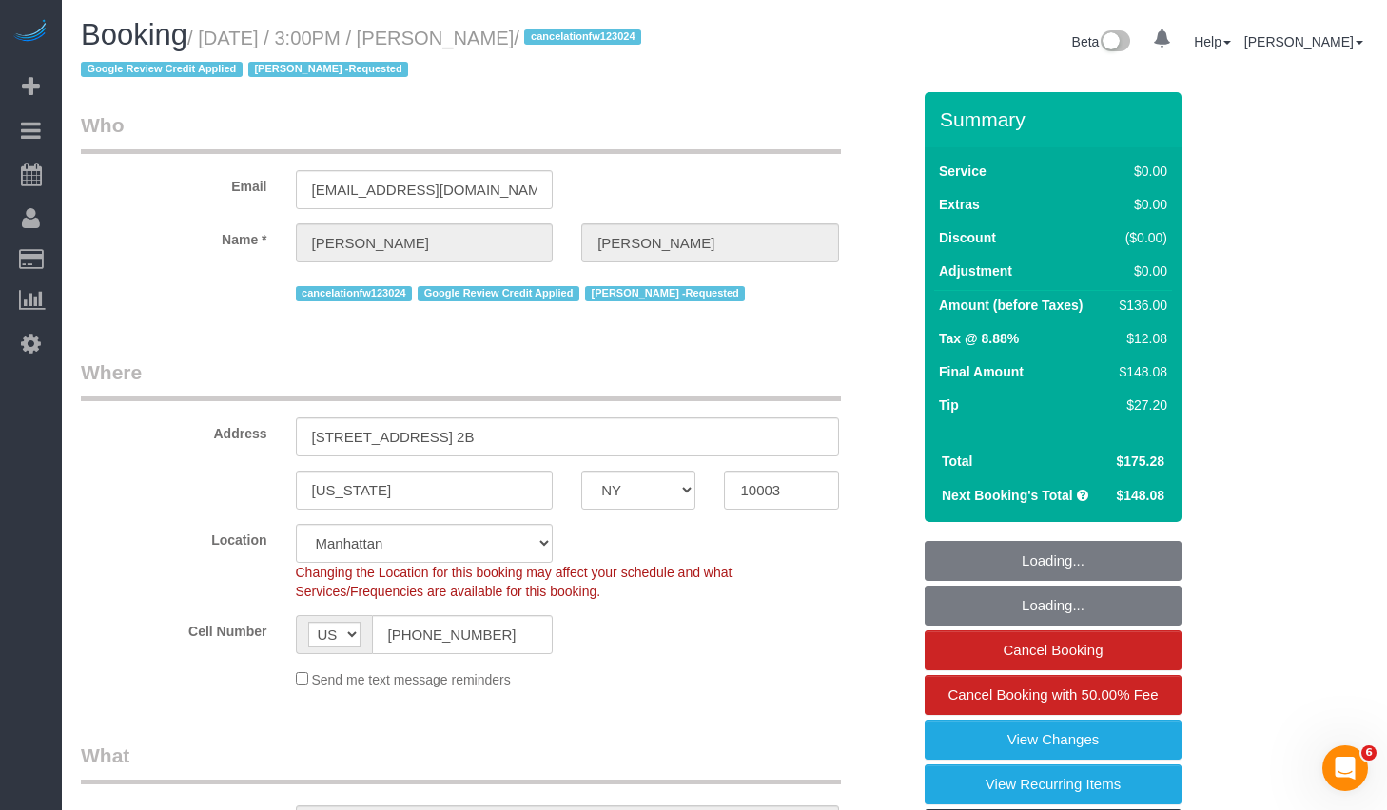
select select "1"
select select "object:971"
select select "string:stripe-pm_1Q83s94VGloSiKo7MwVISSNR"
select select "number:89"
select select "number:90"
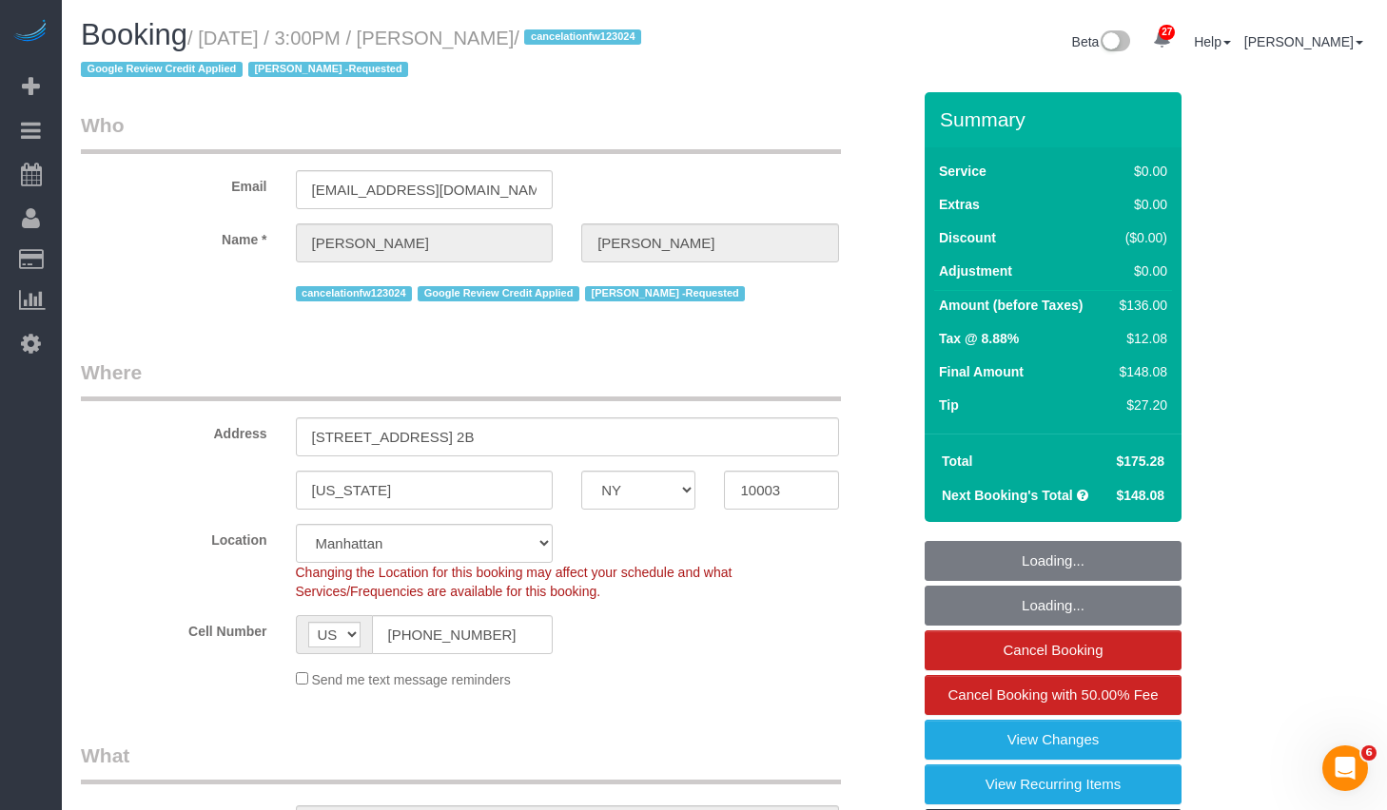
select select "number:15"
select select "number:7"
select select "object:1555"
select select "spot1"
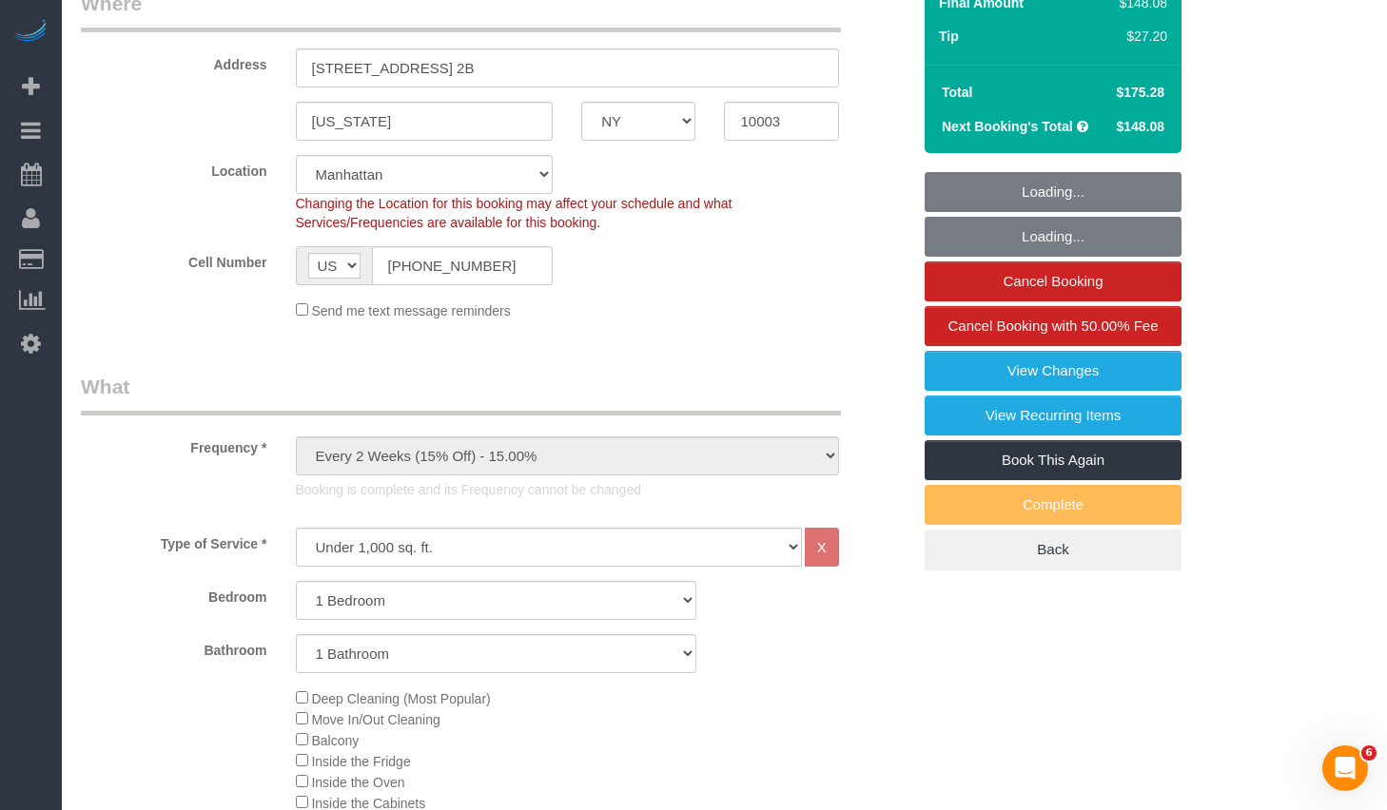
select select "1"
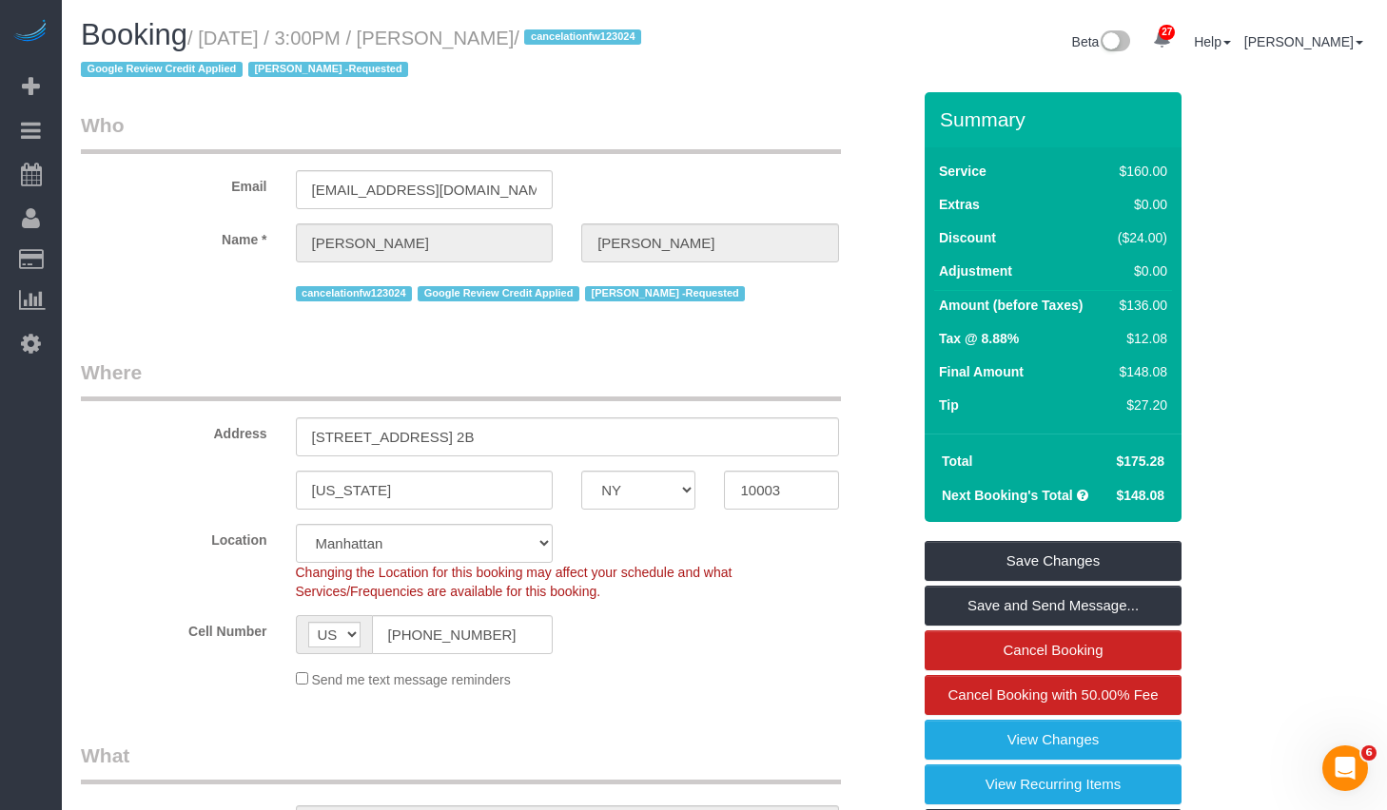
drag, startPoint x: 216, startPoint y: 36, endPoint x: 591, endPoint y: 40, distance: 374.8
click at [591, 40] on small "/ September 24, 2025 / 3:00PM / Katie Dillard / cancelationfw123024 Google Revi…" at bounding box center [364, 54] width 566 height 53
copy small "September 24, 2025 / 3:00PM / Katie Dillard"
drag, startPoint x: 216, startPoint y: 39, endPoint x: 588, endPoint y: 36, distance: 371.9
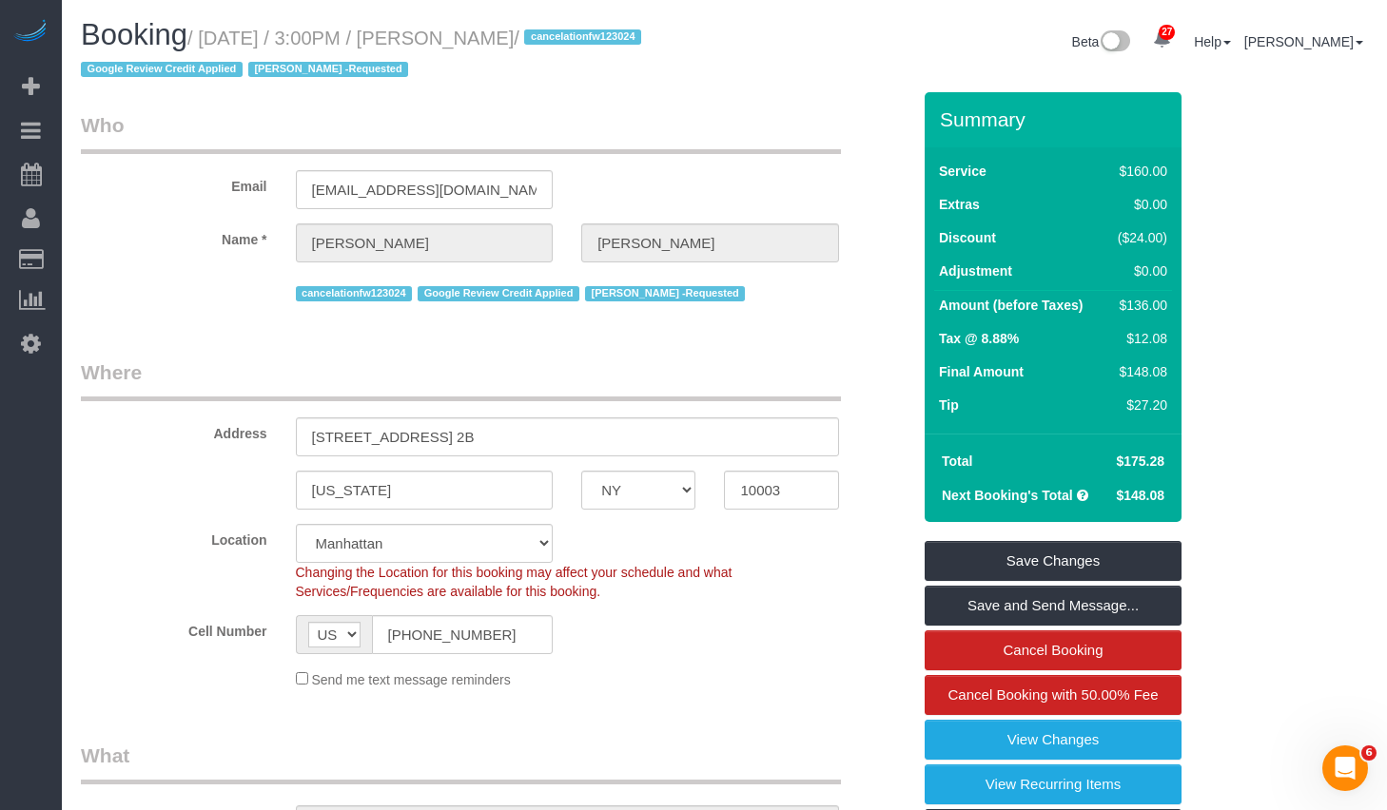
click at [588, 36] on small "/ September 24, 2025 / 3:00PM / Katie Dillard / cancelationfw123024 Google Revi…" at bounding box center [364, 54] width 566 height 53
copy small "September 24, 2025 / 3:00PM / Katie Dillard"
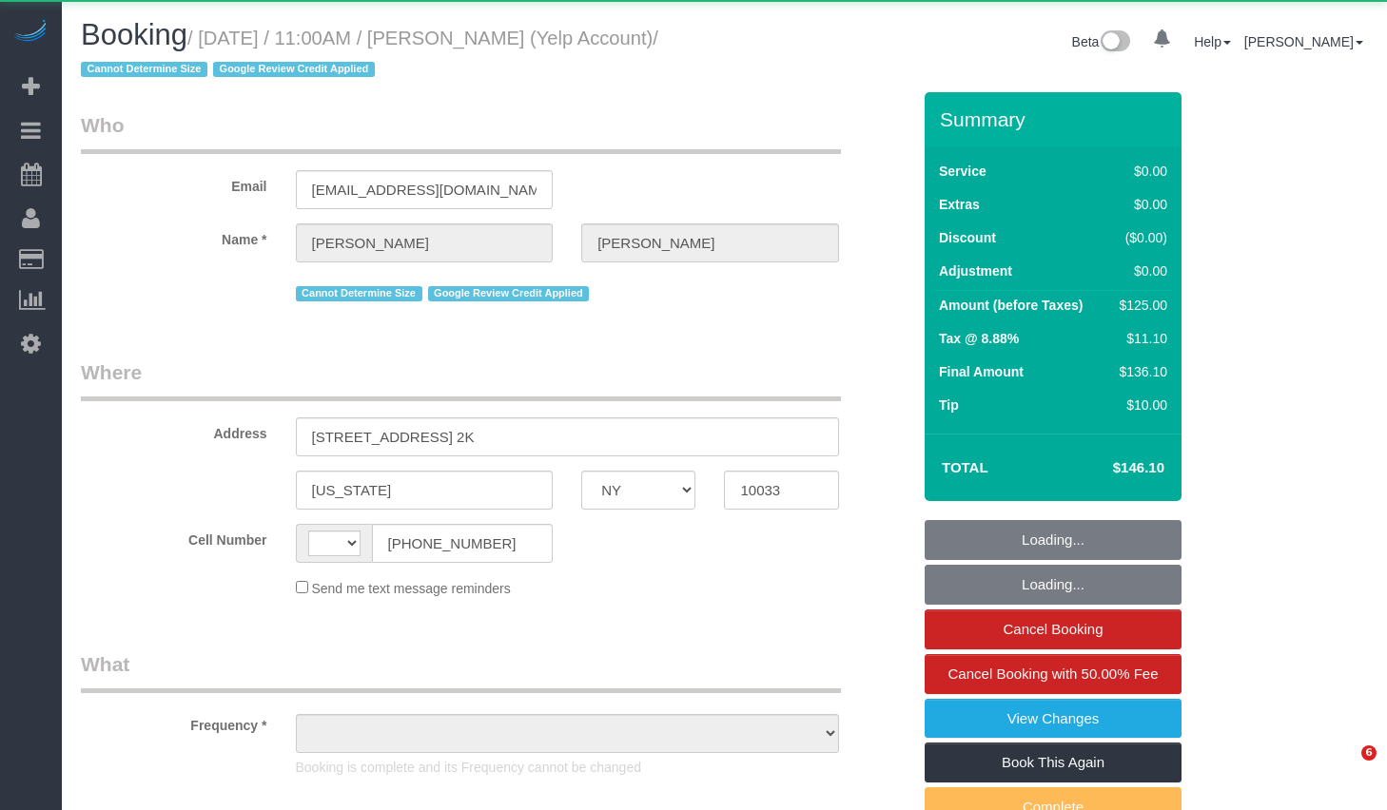
select select "NY"
select select "number:56"
select select "number:72"
select select "number:15"
select select "number:5"
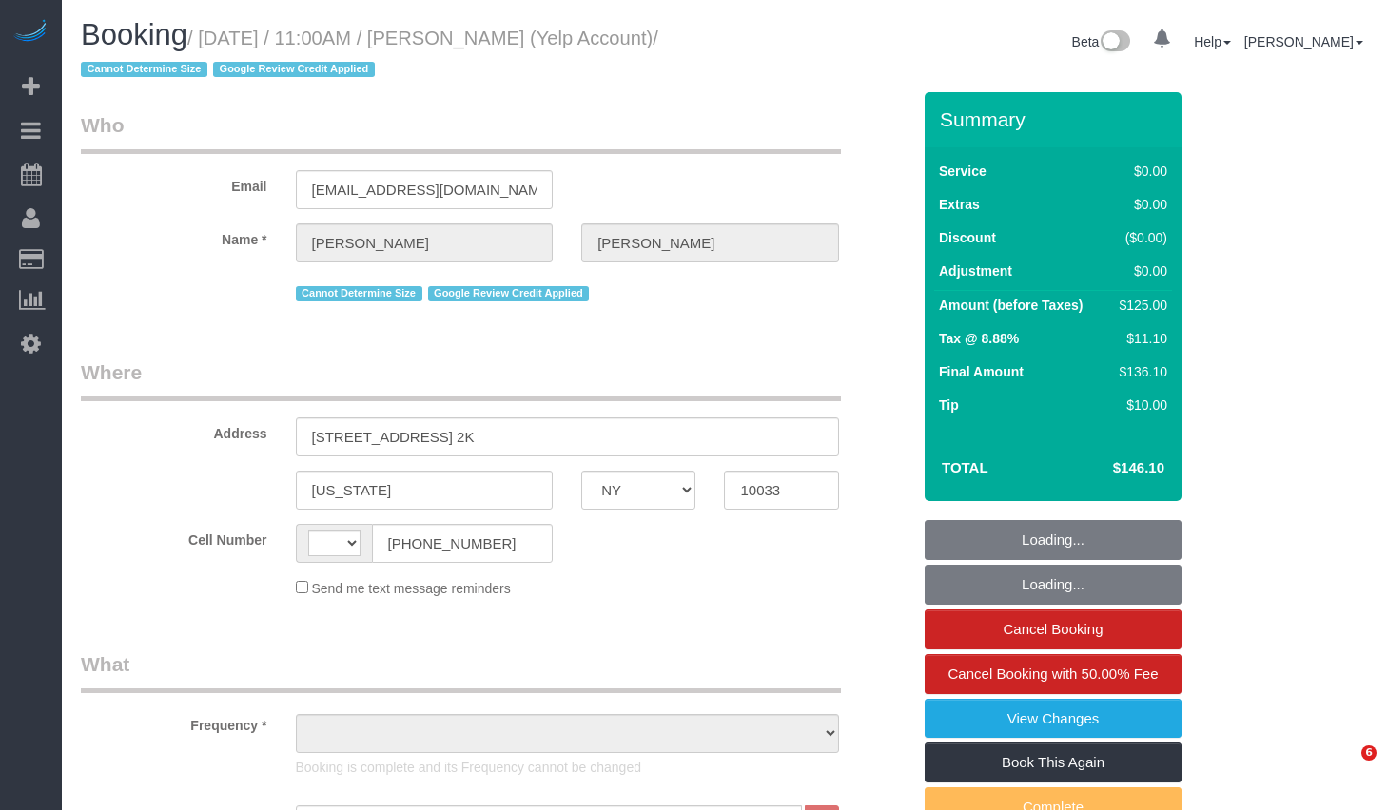
select select "spot1"
select select "object:1311"
select select "1"
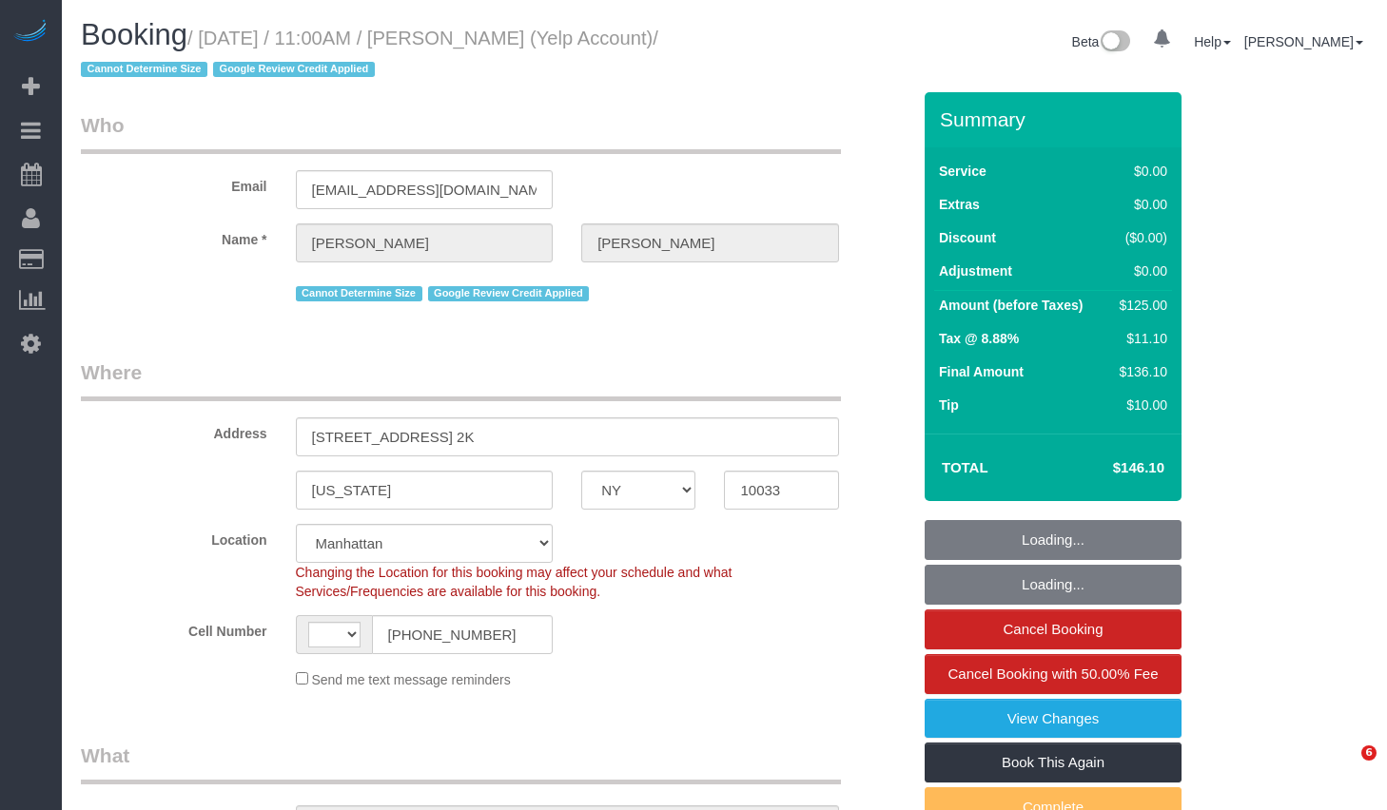
select select "spot34"
select select "string:US"
select select "string:stripe-pm_1SAaHZ4VGloSiKo7criLaJCG"
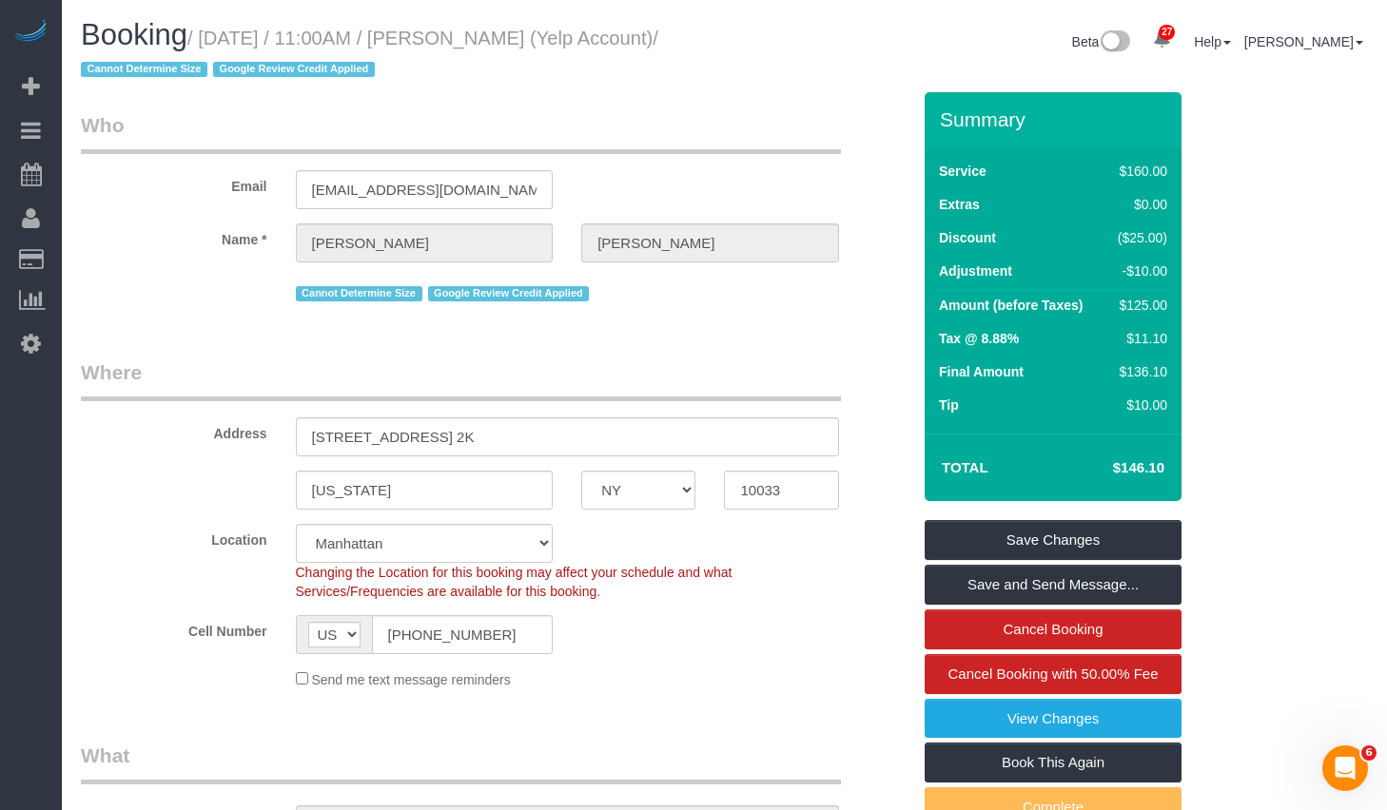
drag, startPoint x: 217, startPoint y: 37, endPoint x: 152, endPoint y: 121, distance: 105.8
click at [162, 83] on h1 "Booking / September 24, 2025 / 11:00AM / Shimon Mazor (Yelp Account) / Cannot D…" at bounding box center [396, 51] width 630 height 65
drag, startPoint x: 217, startPoint y: 37, endPoint x: 157, endPoint y: 70, distance: 68.5
click at [157, 70] on small "/ September 24, 2025 / 11:00AM / Shimon Mazor (Yelp Account) / Cannot Determine…" at bounding box center [369, 54] width 577 height 53
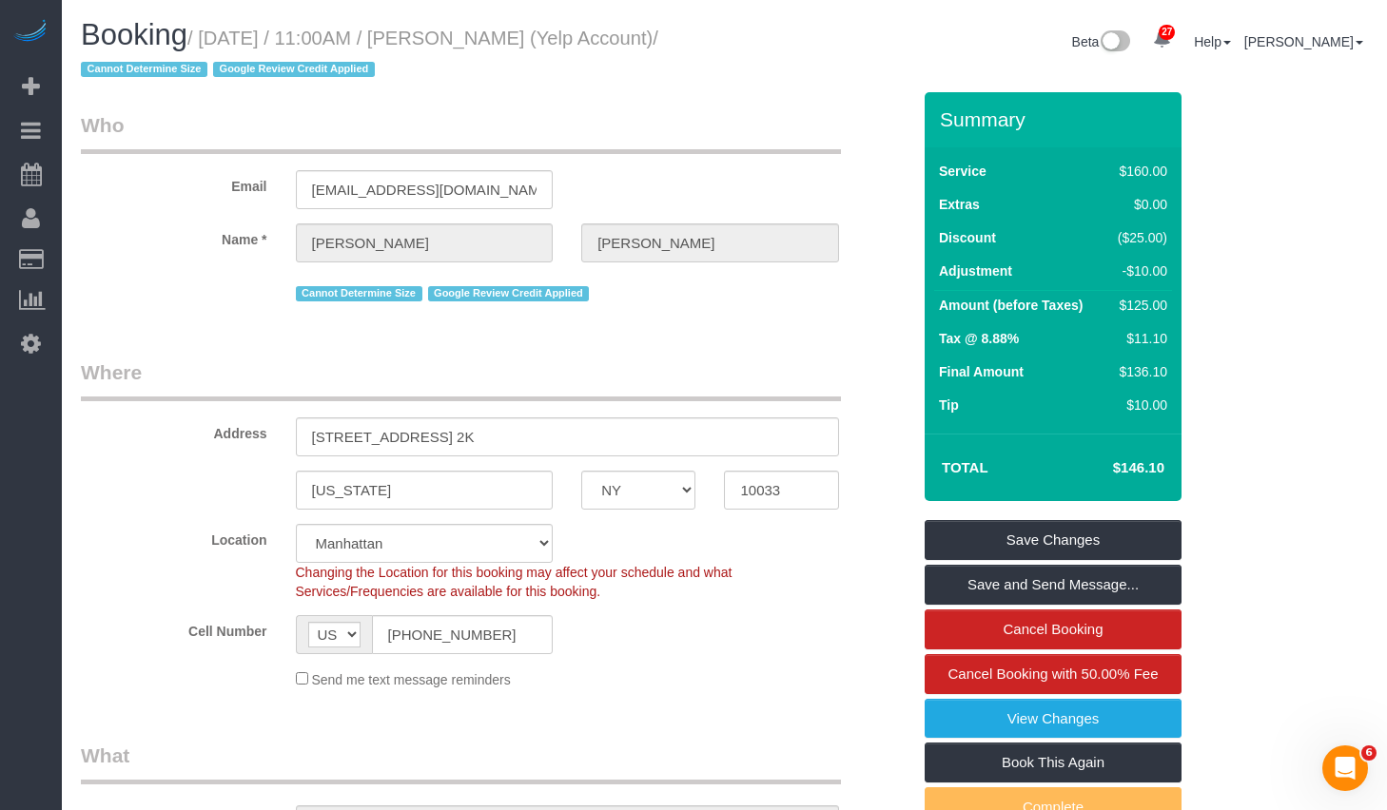
copy small "September 24, 2025 / 11:00AM / Shimon Mazor (Yelp Account)"
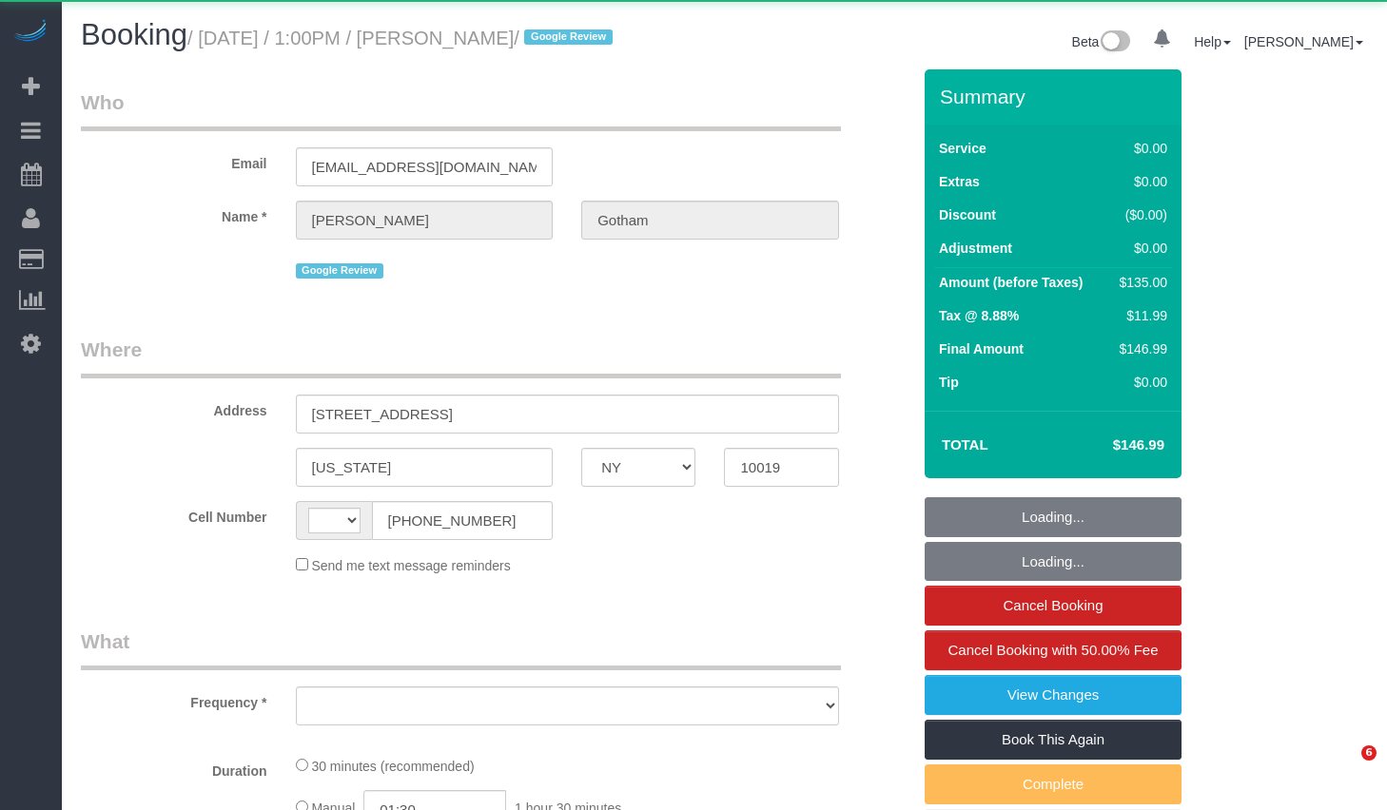
select select "NY"
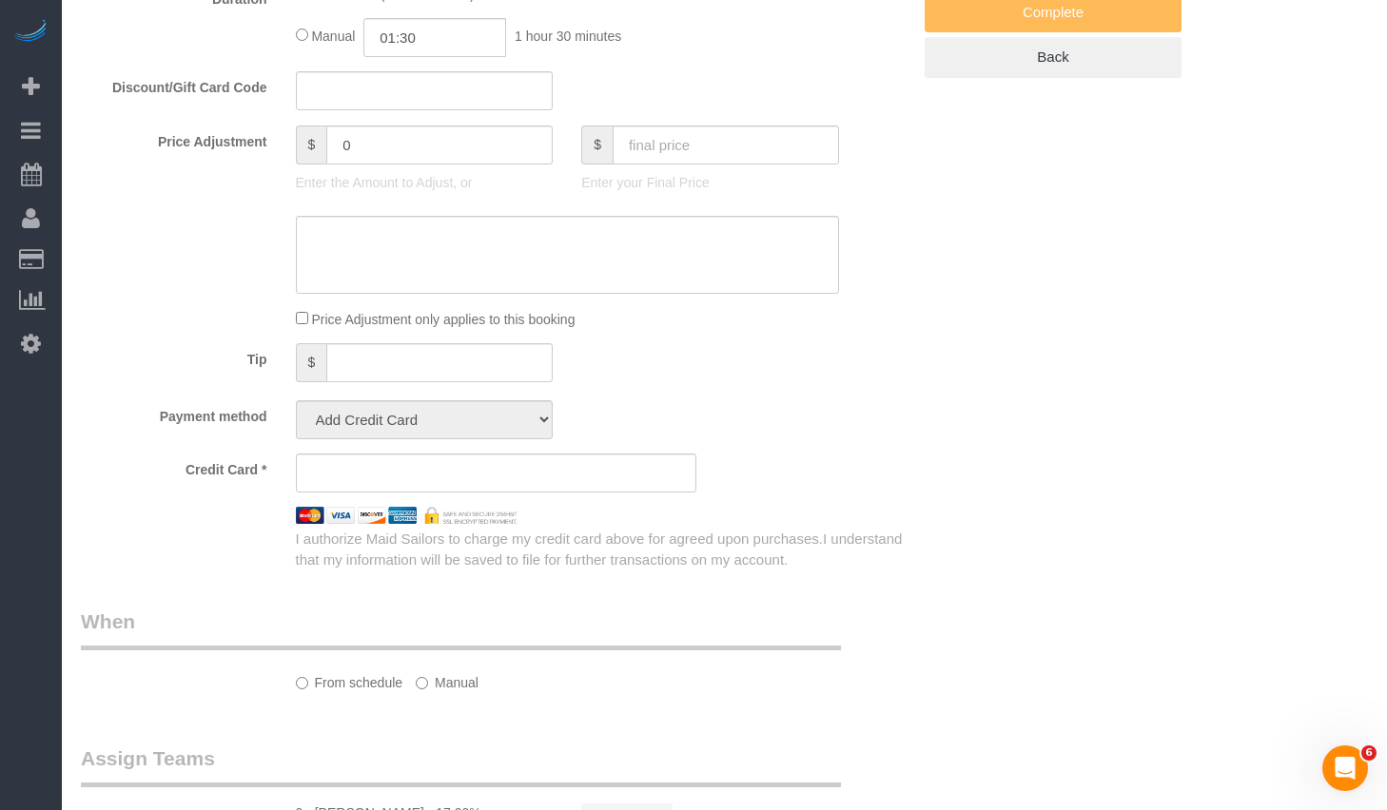
select select "number:89"
select select "number:90"
select select "number:15"
select select "number:6"
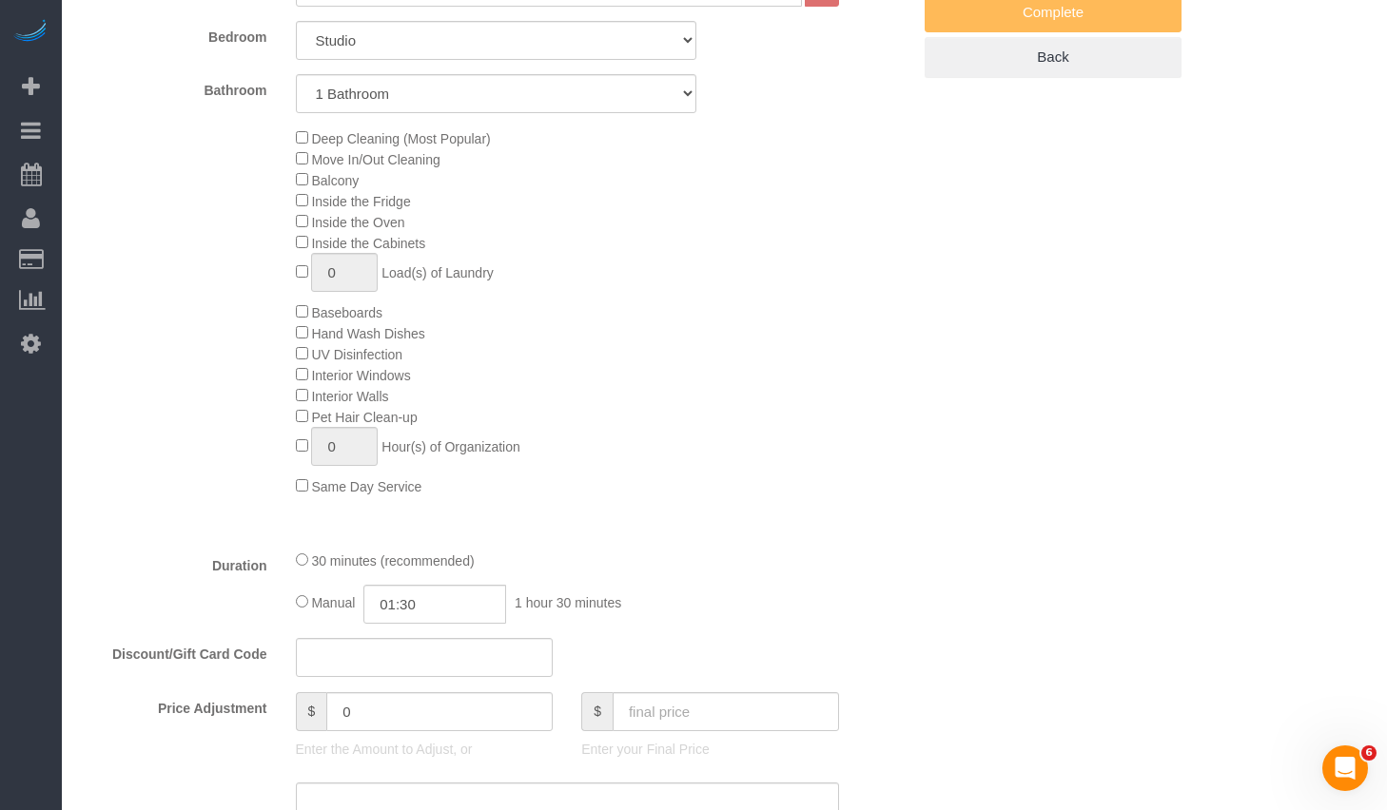
select select "string:[GEOGRAPHIC_DATA]"
select select "object:820"
select select "string:stripe-pm_1OEizB4VGloSiKo7nrhCpa5d"
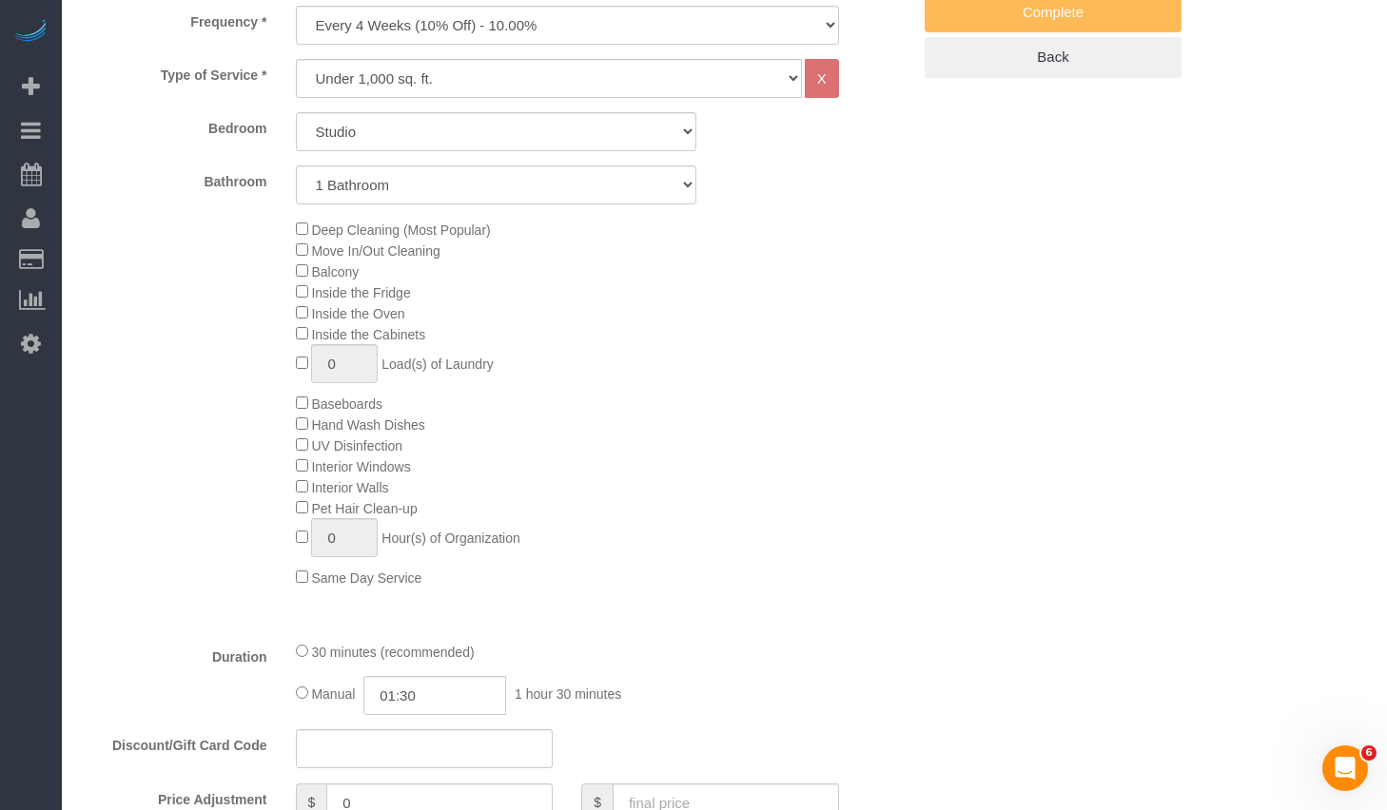
select select "object:1511"
select select "spot1"
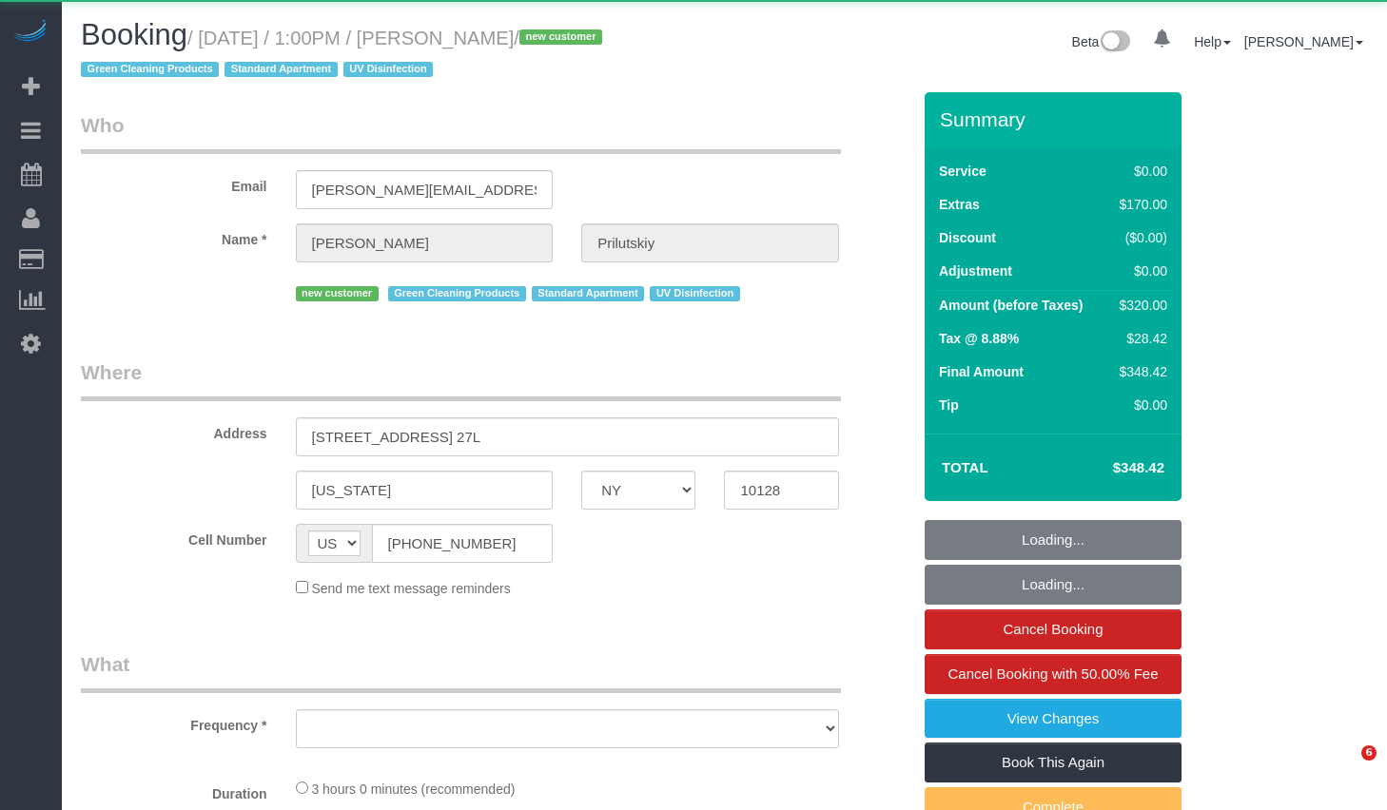
select select "NY"
select select "string:stripe-pm_1SAHCP4VGloSiKo7mwKCMnL8"
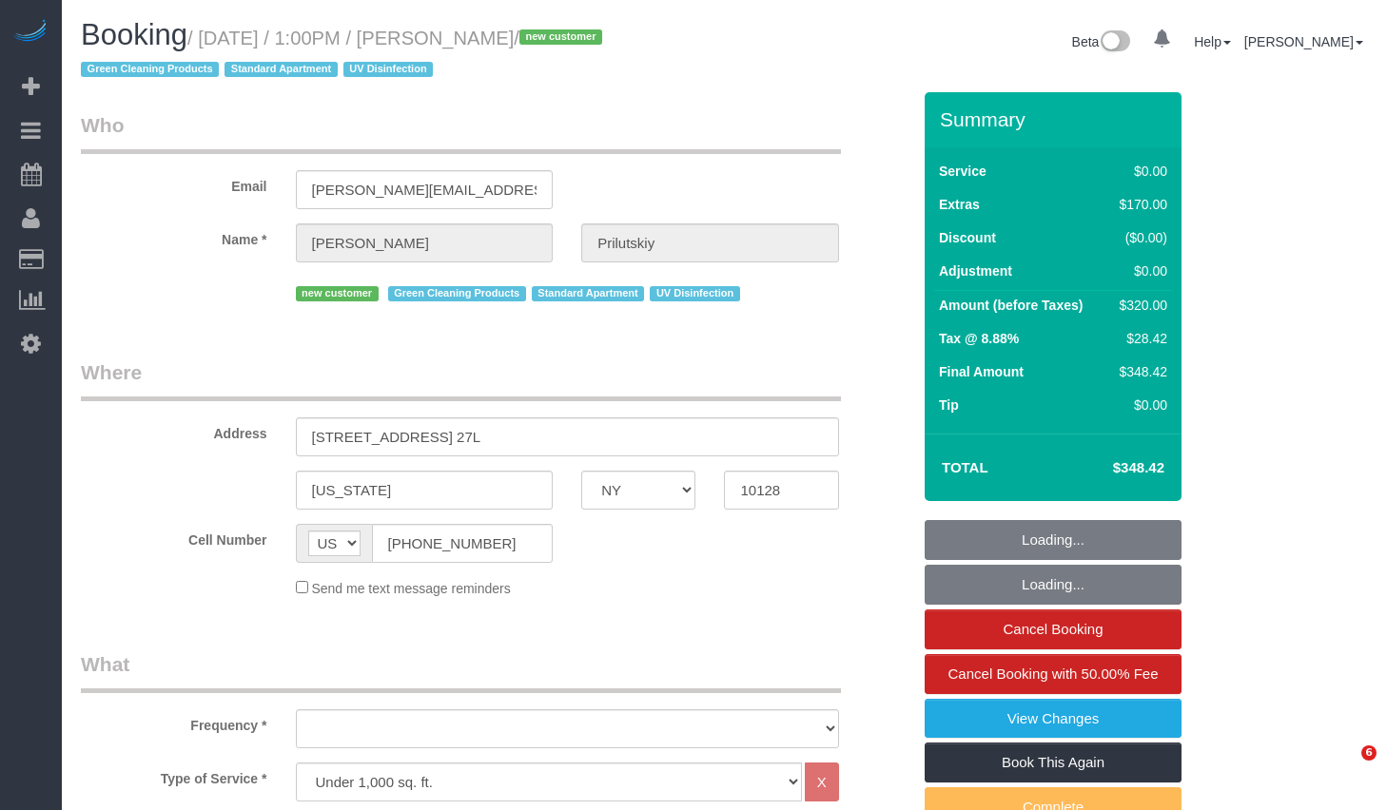
select select "spot1"
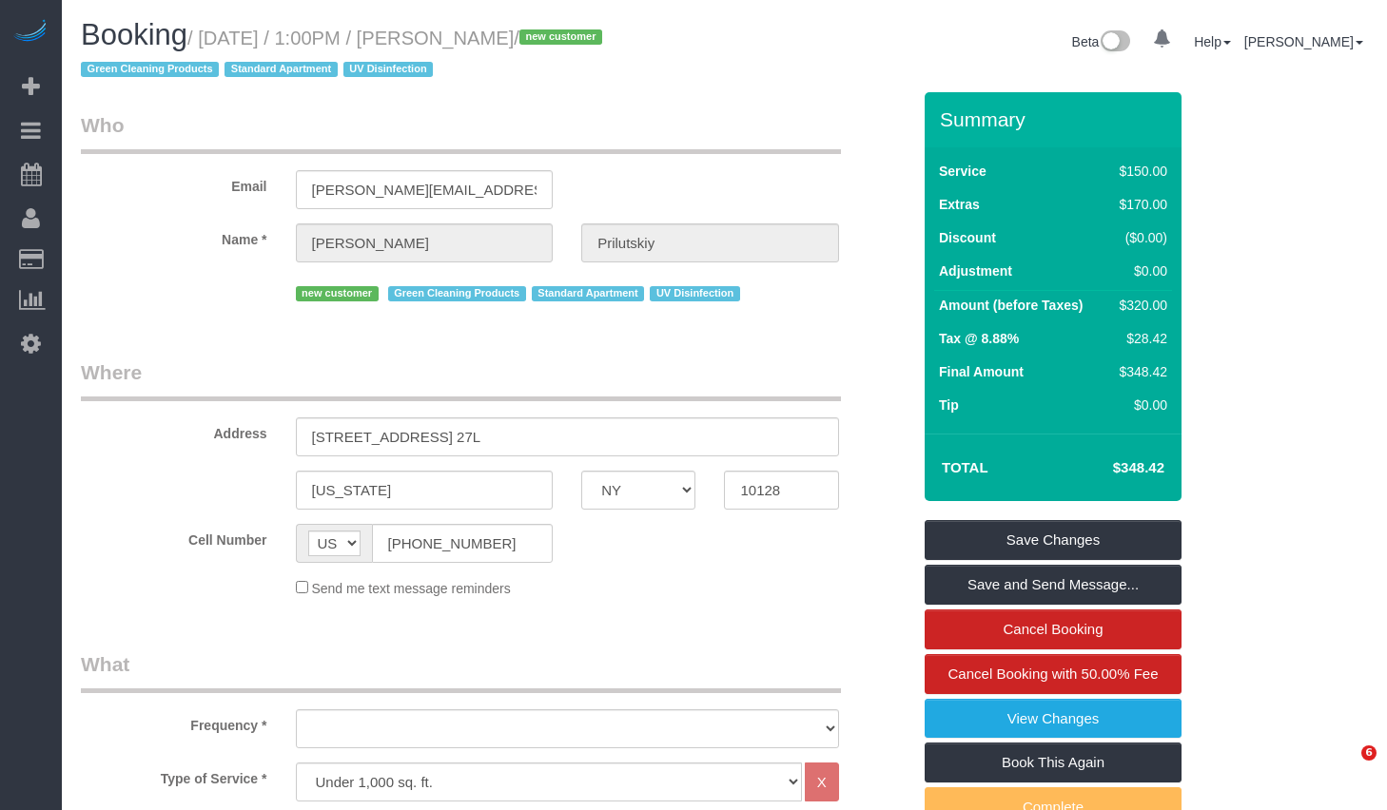
select select "object:1090"
select select "number:60"
select select "number:74"
select select "number:15"
select select "number:6"
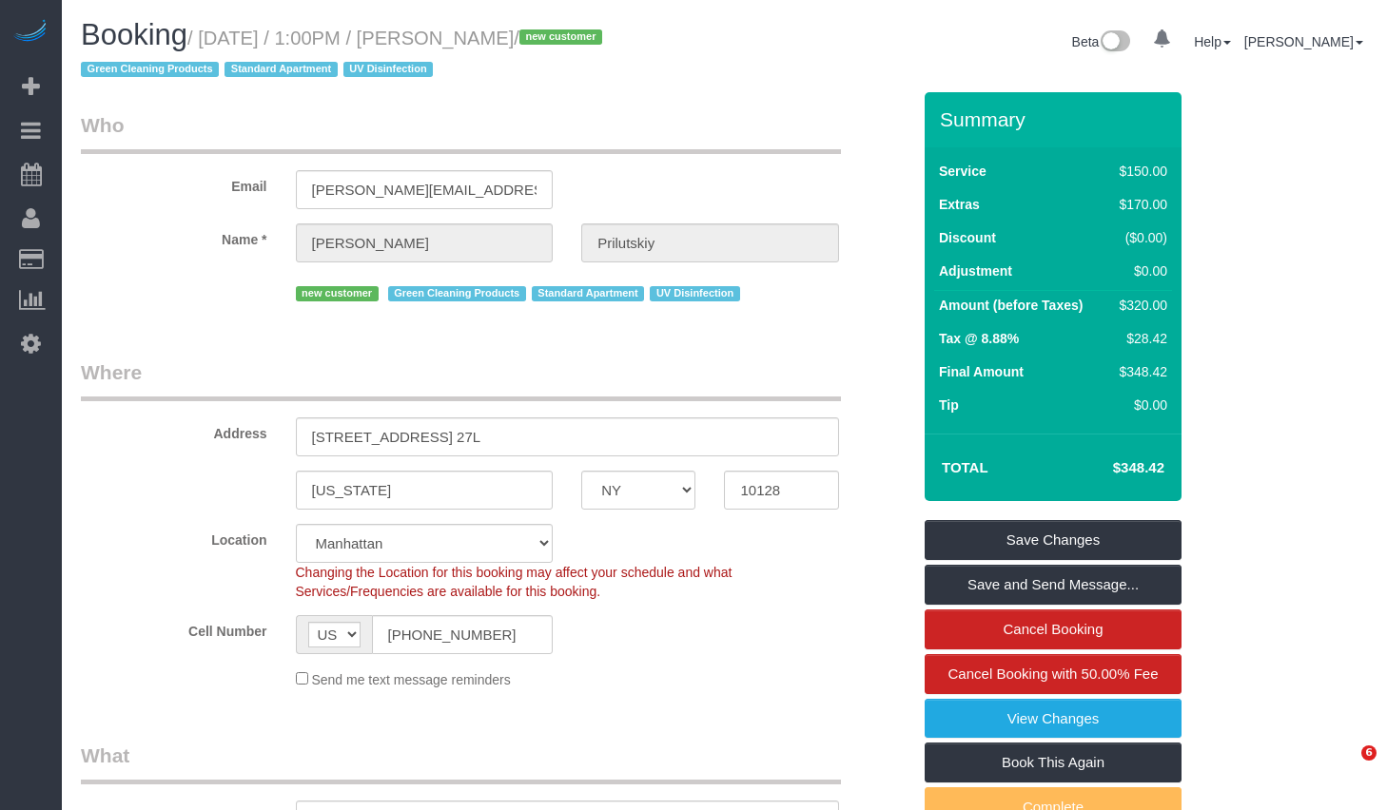
select select "spot42"
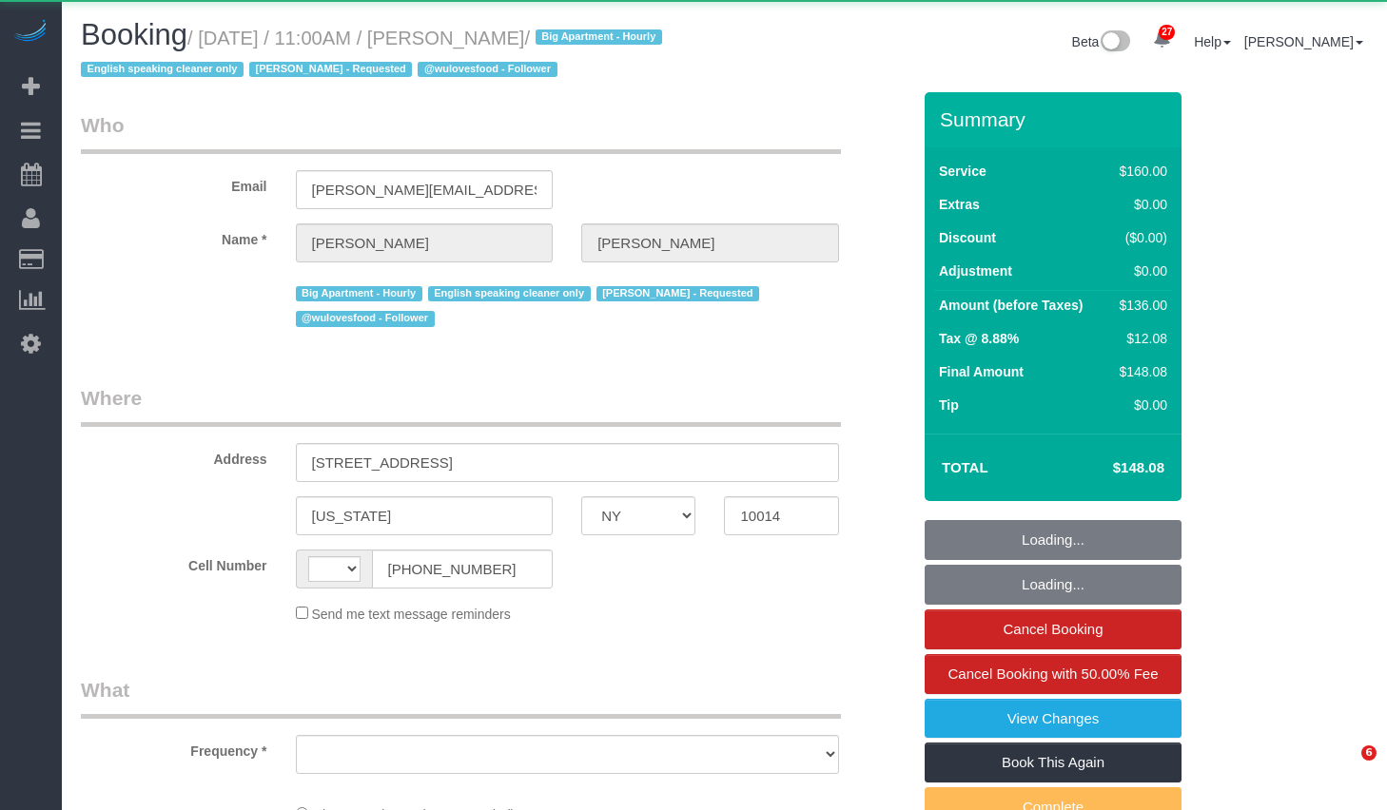
select select "NY"
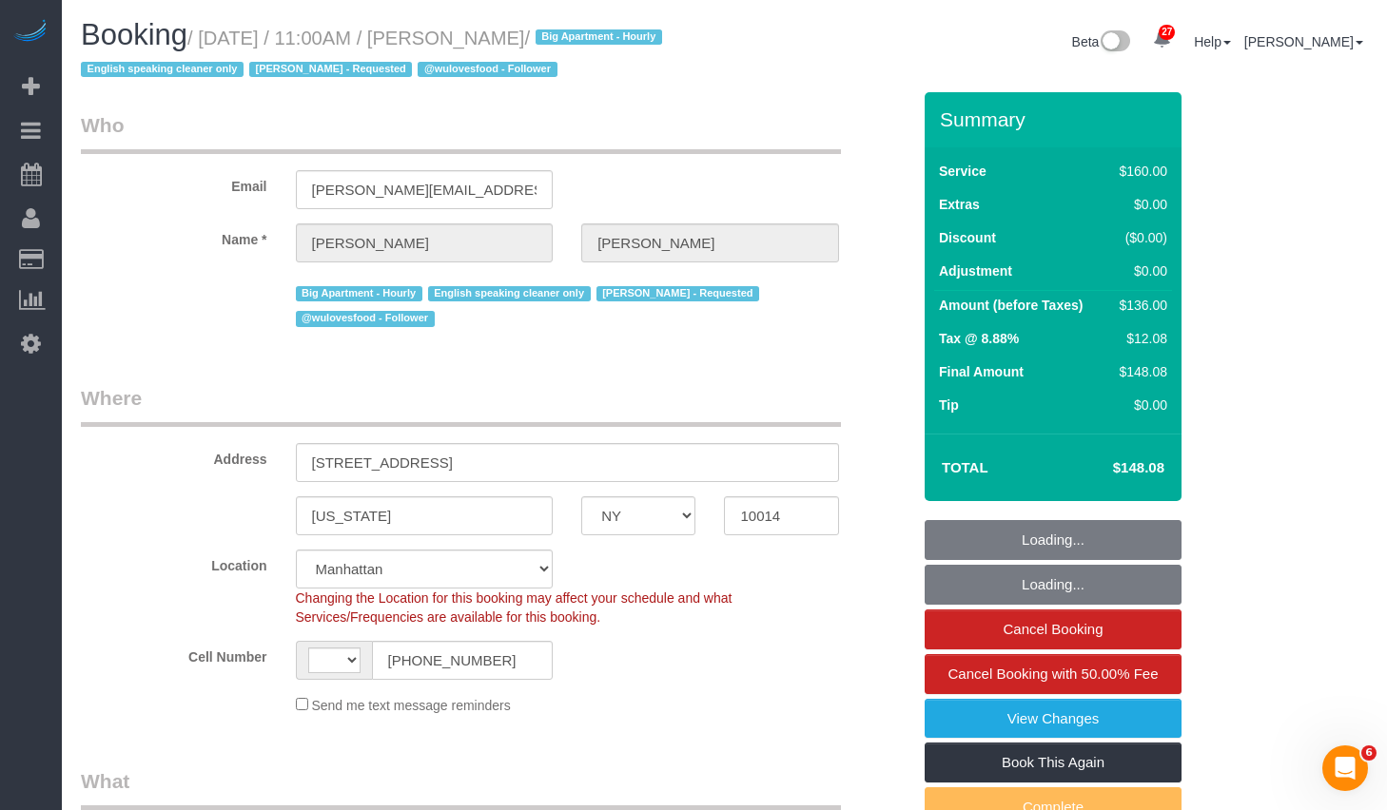
drag, startPoint x: 218, startPoint y: 37, endPoint x: 594, endPoint y: 39, distance: 376.6
click at [594, 39] on small "/ [DATE] / 11:00AM / [PERSON_NAME] / Big Apartment - Hourly English speaking cl…" at bounding box center [374, 54] width 587 height 53
copy small "[DATE] / 11:00AM / [PERSON_NAME]"
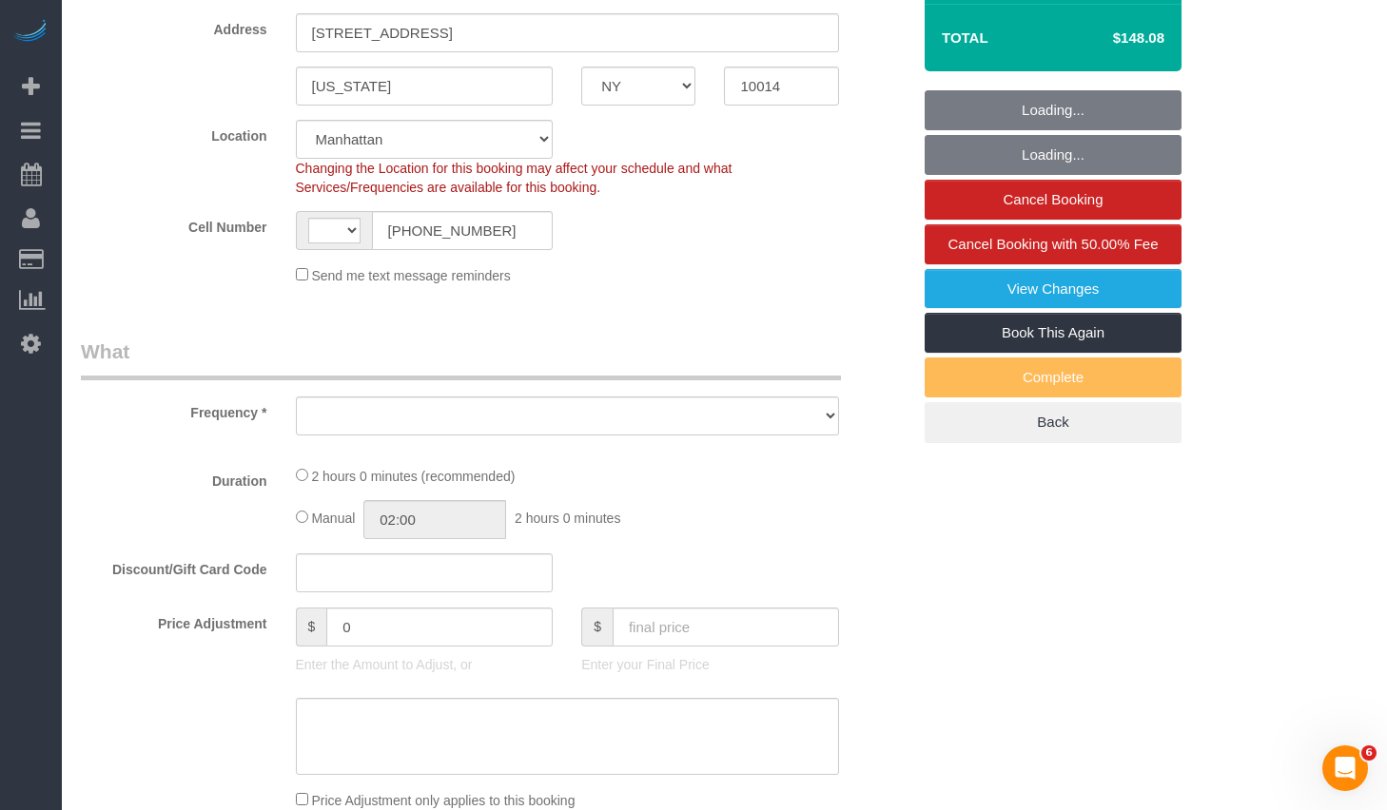
scroll to position [588, 0]
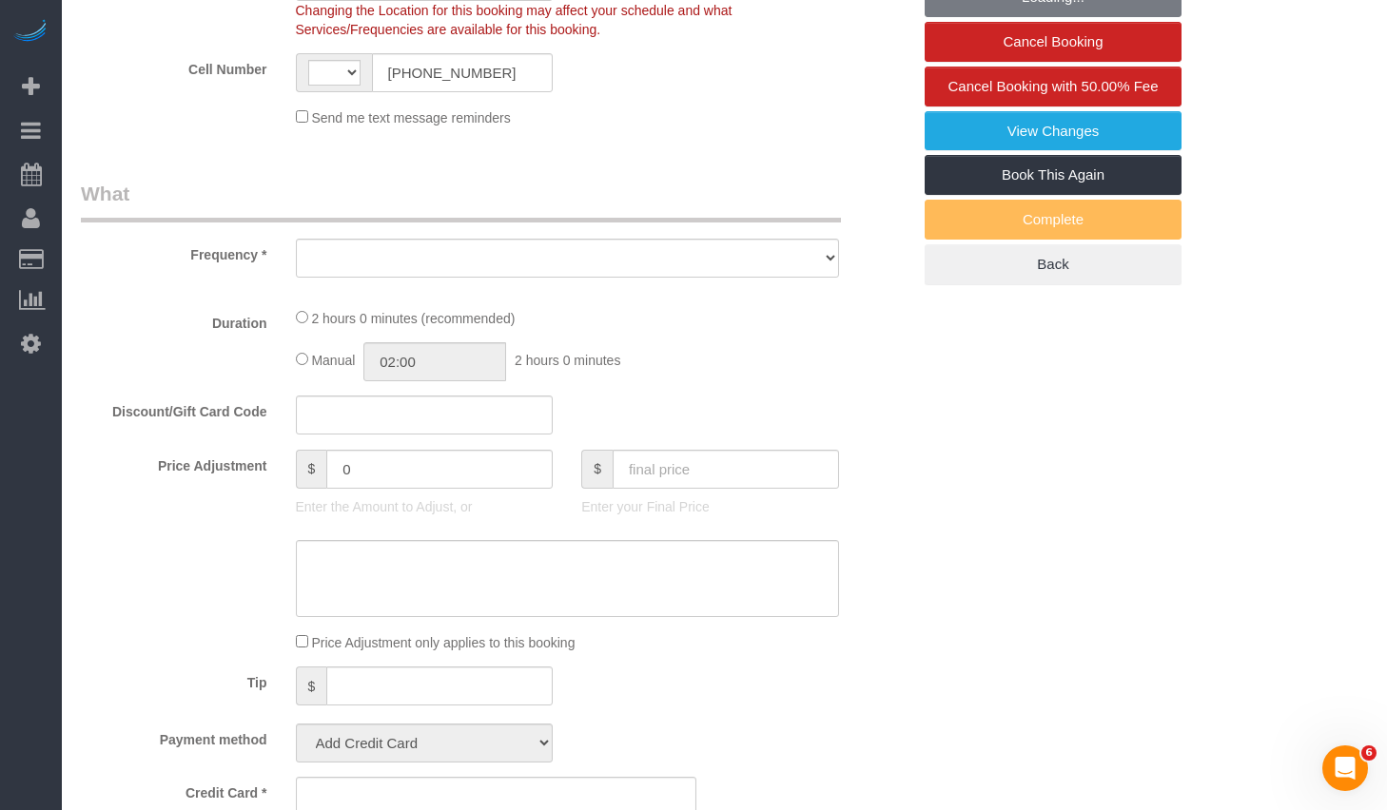
select select "string:[GEOGRAPHIC_DATA]"
select select "object:833"
select select "string:stripe-pm_1PMbKH4VGloSiKo7I2gXikHa"
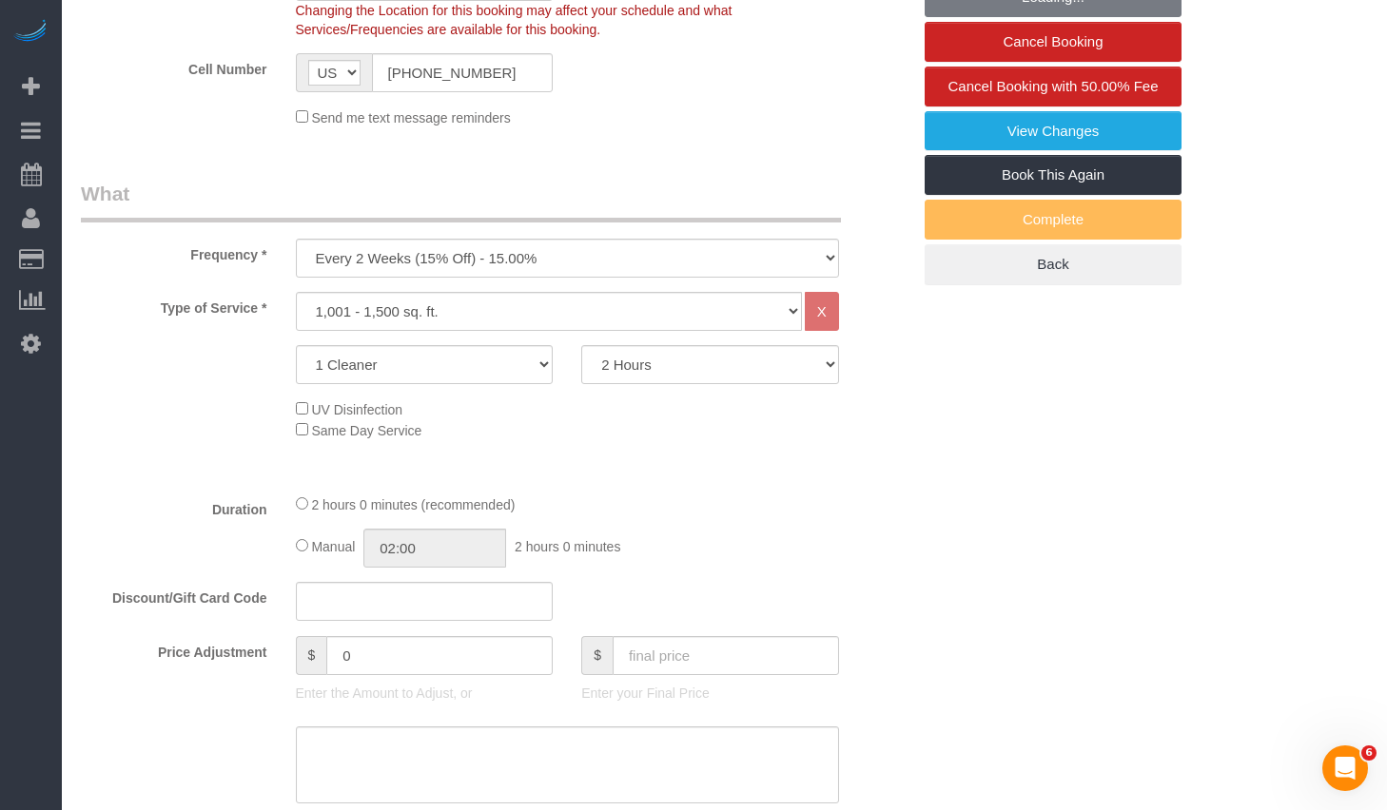
select select "spot1"
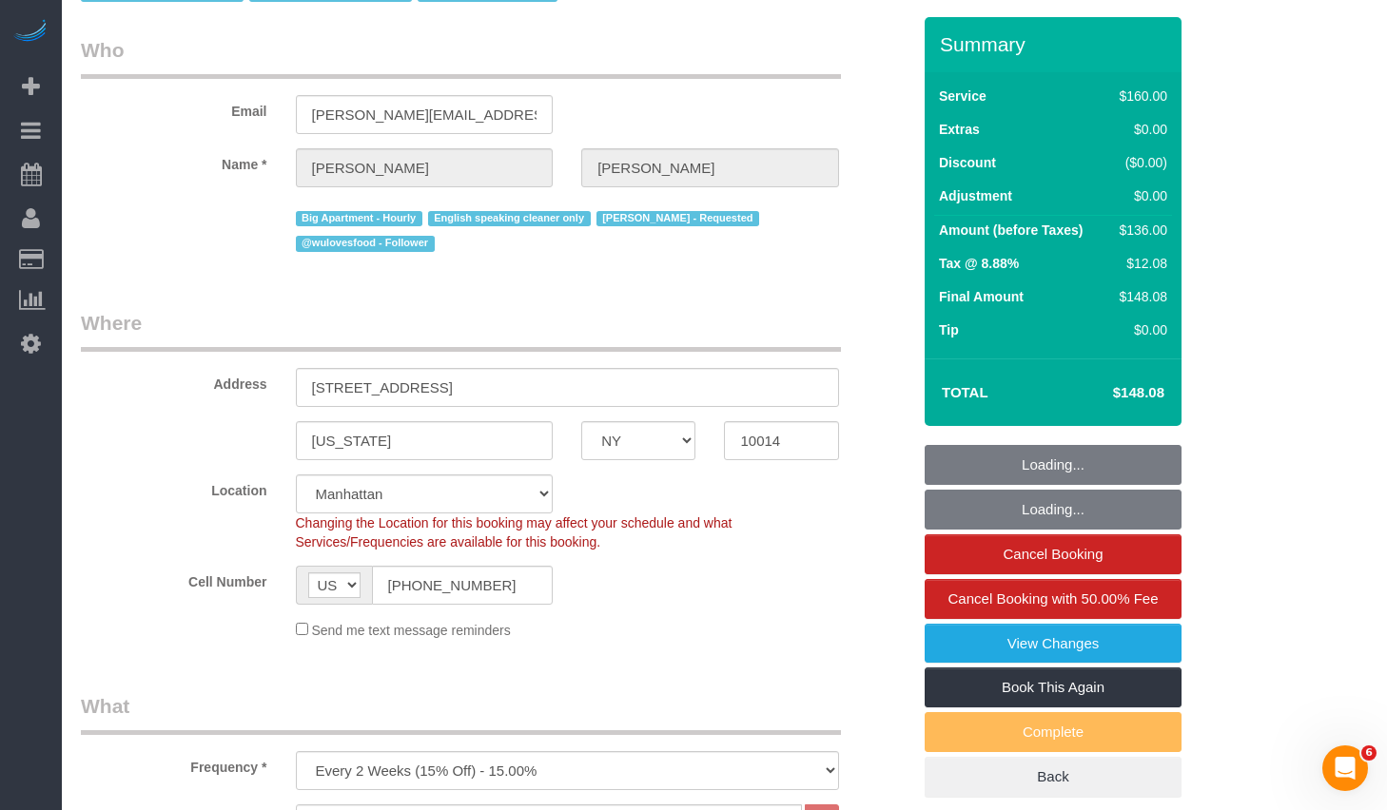
scroll to position [0, 0]
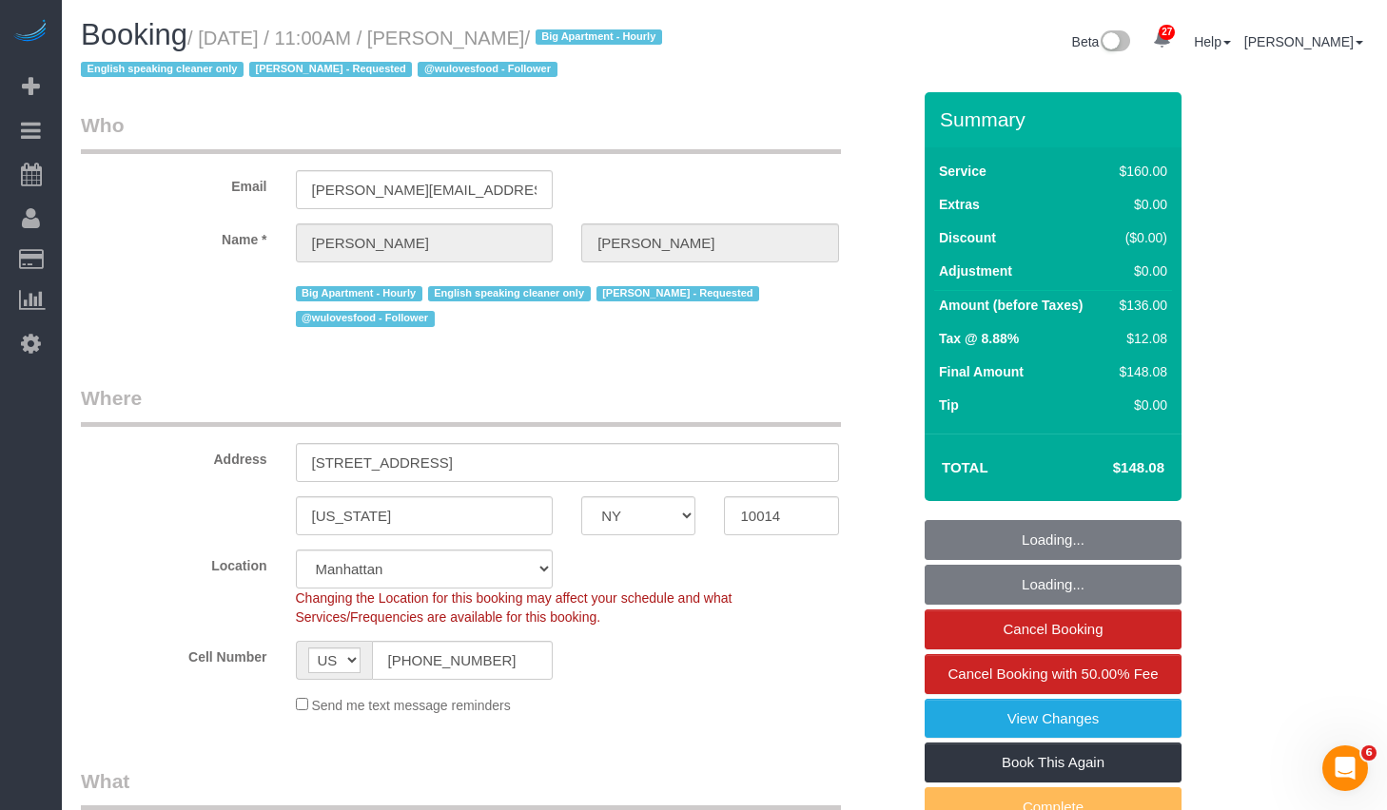
select select "number:59"
select select "number:72"
select select "number:15"
select select "number:5"
select select "object:1501"
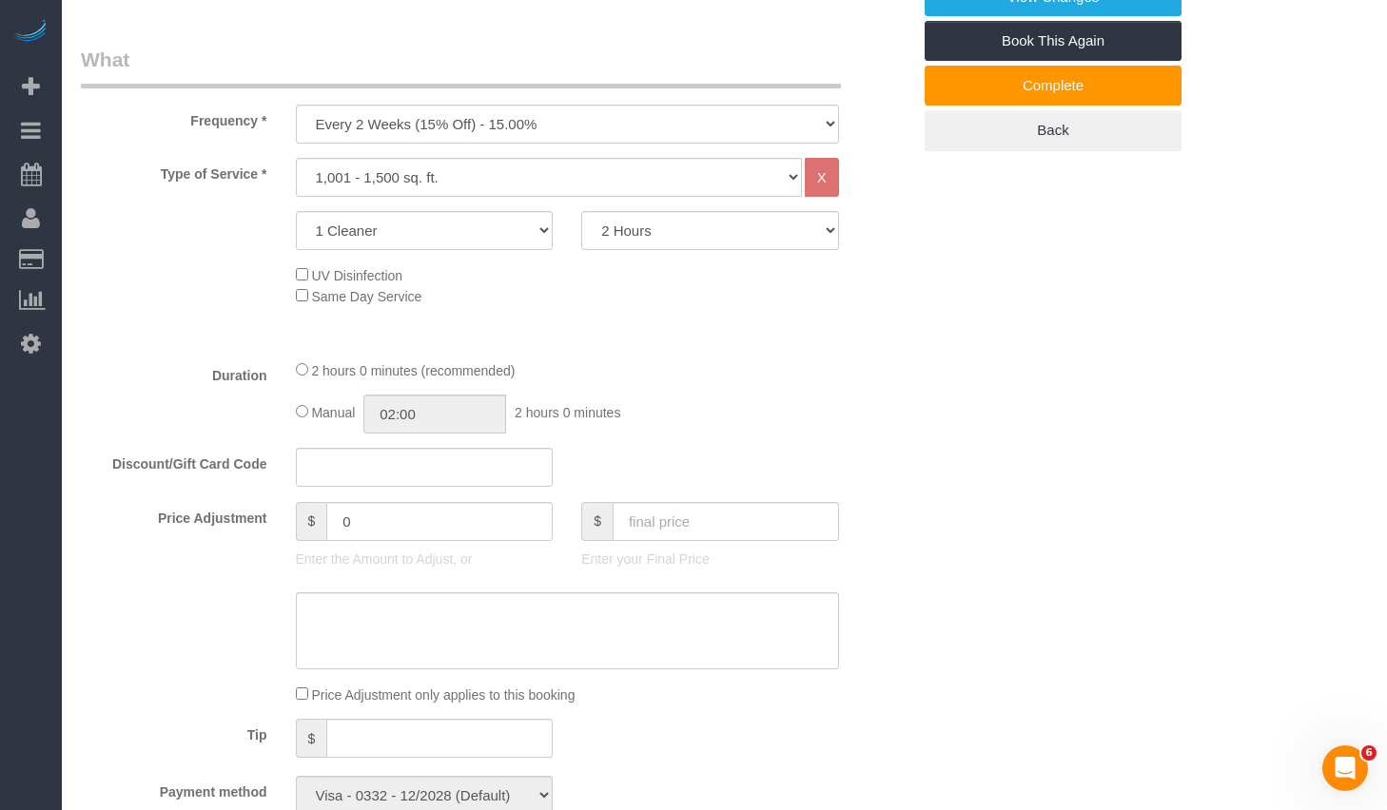
scroll to position [772, 0]
